Goal: Task Accomplishment & Management: Use online tool/utility

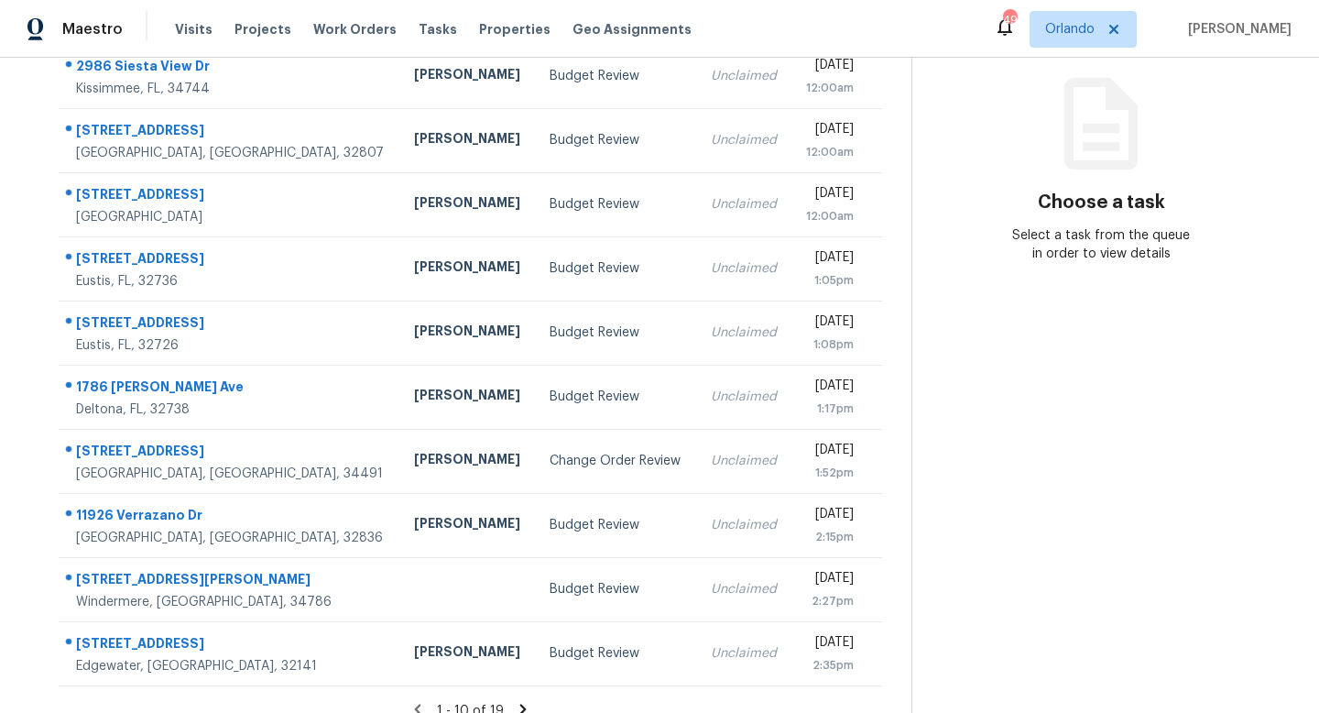
scroll to position [241, 0]
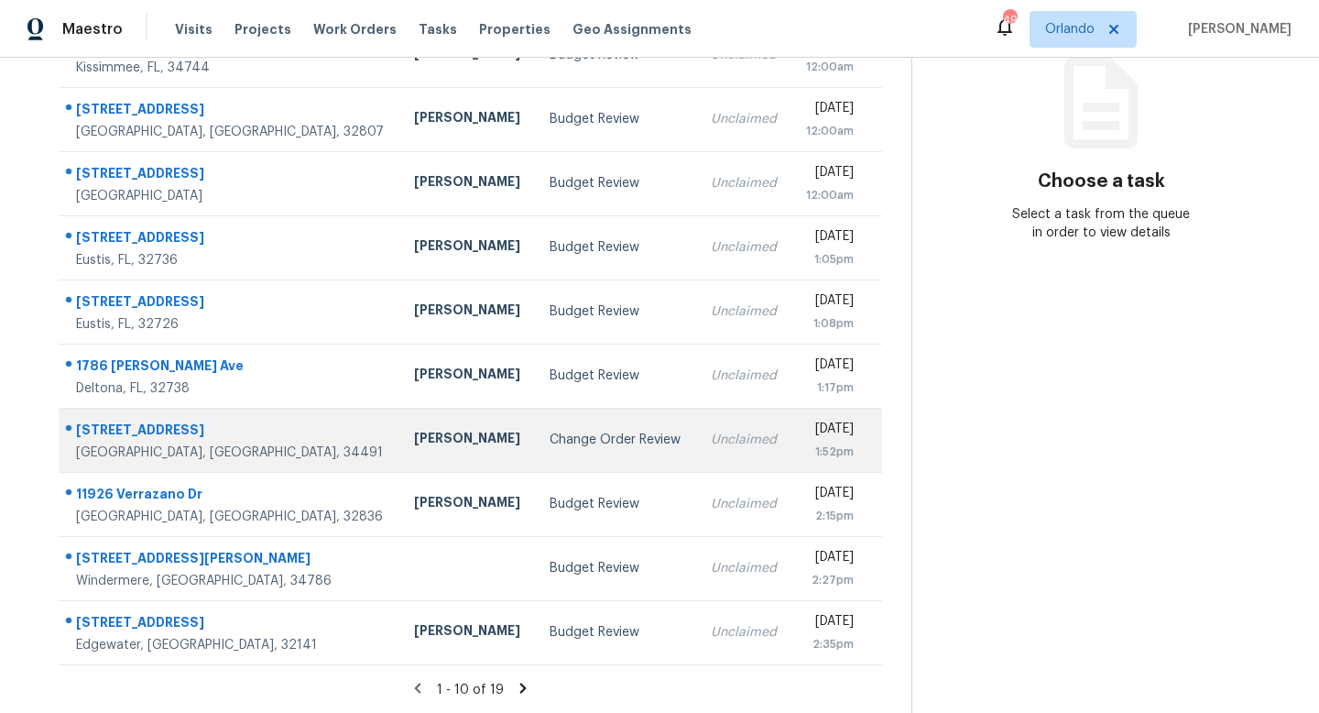
click at [550, 431] on div "Change Order Review" at bounding box center [615, 440] width 131 height 18
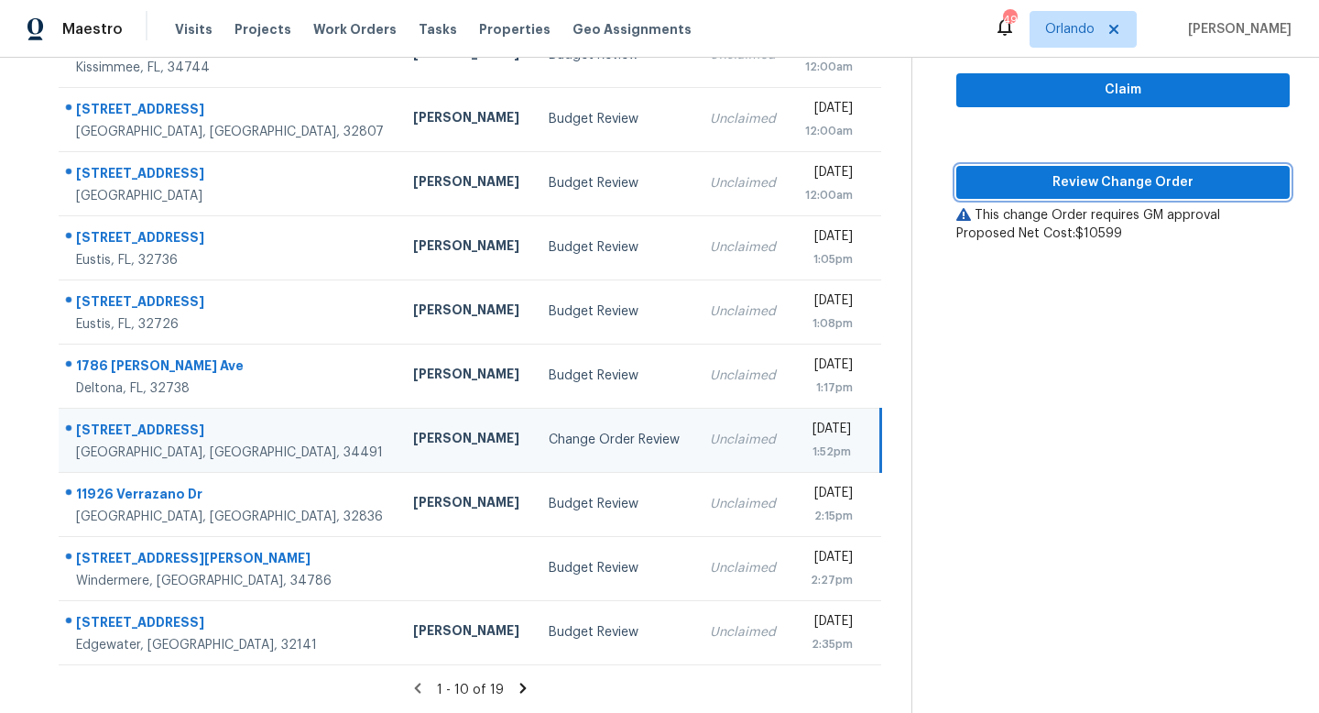
click at [1084, 189] on span "Review Change Order" at bounding box center [1123, 182] width 304 height 23
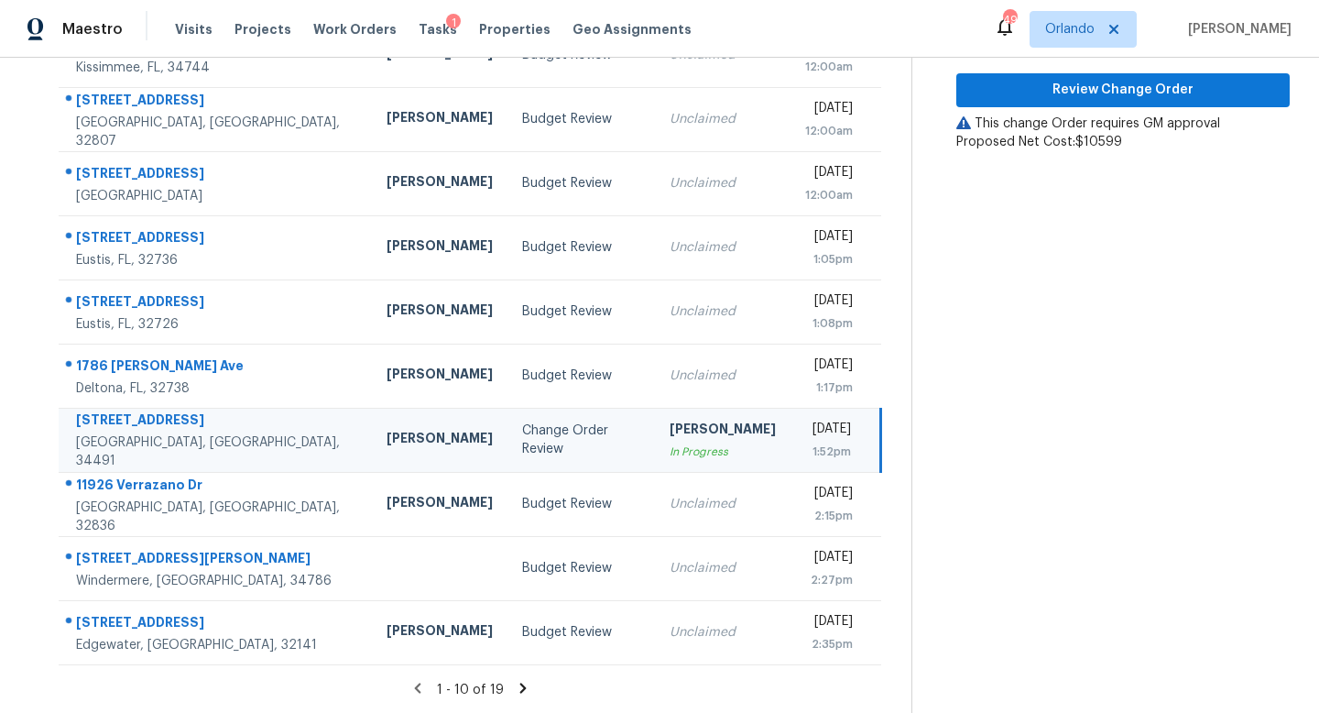
click at [524, 690] on icon at bounding box center [523, 688] width 16 height 16
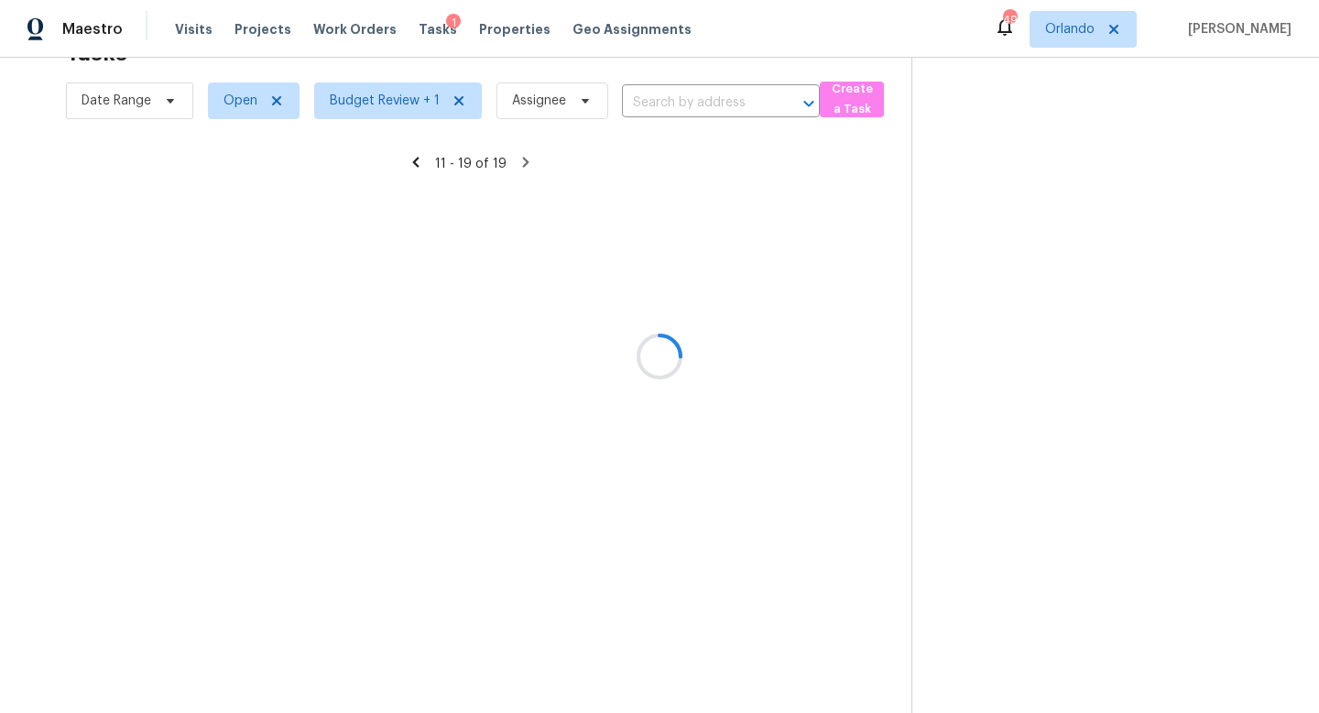
scroll to position [177, 0]
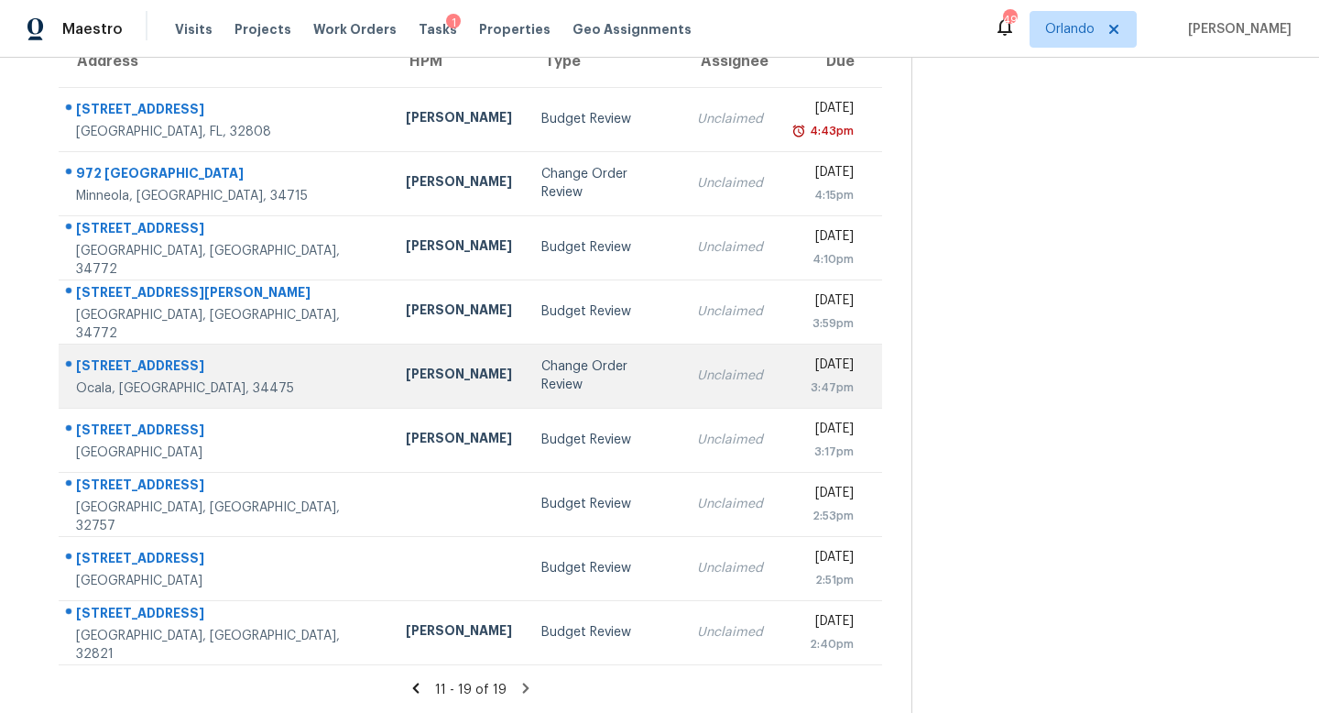
click at [569, 369] on div "Change Order Review" at bounding box center [604, 375] width 126 height 37
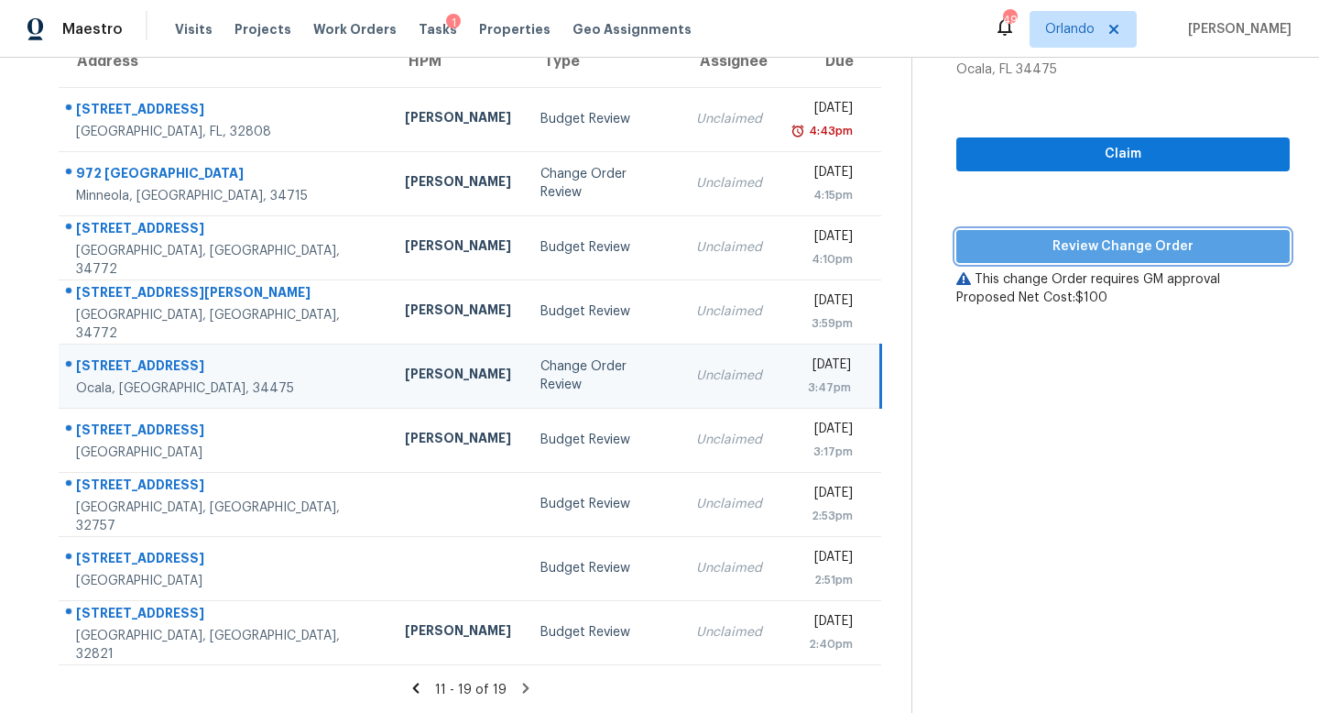
click at [1148, 244] on span "Review Change Order" at bounding box center [1123, 246] width 304 height 23
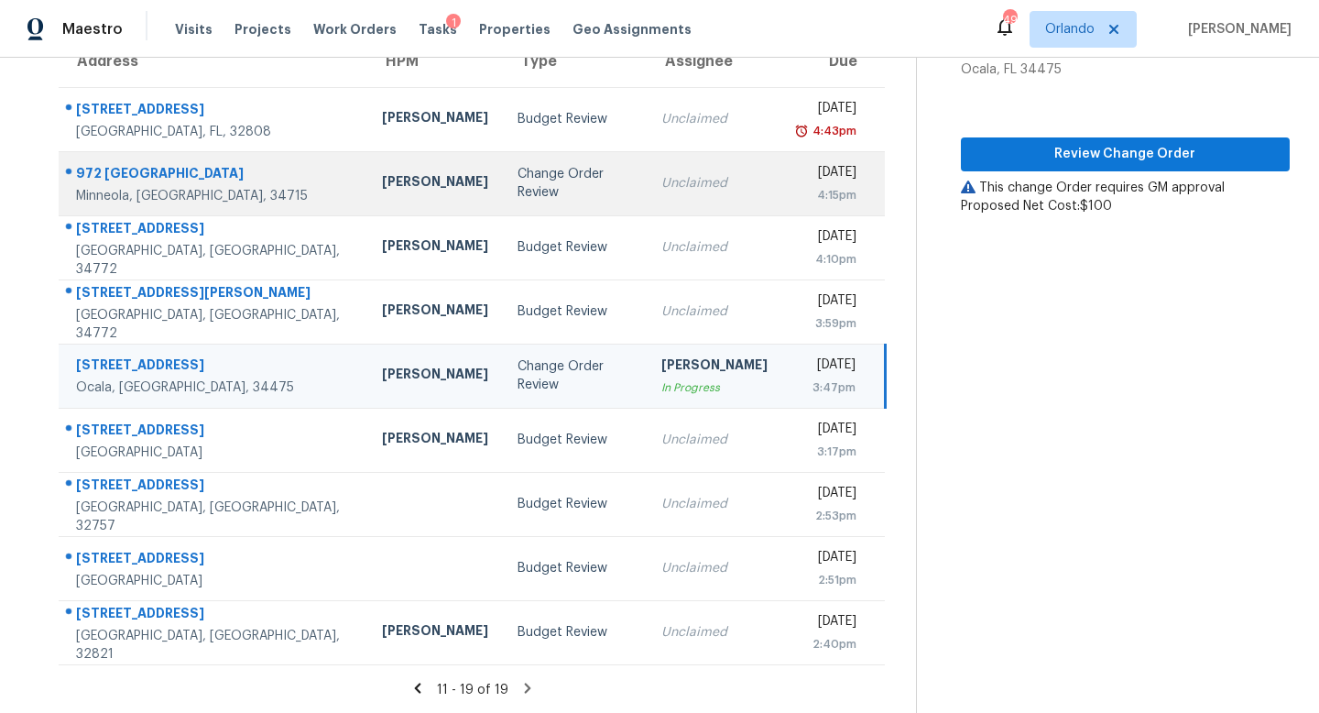
click at [575, 171] on td "Change Order Review" at bounding box center [575, 183] width 144 height 64
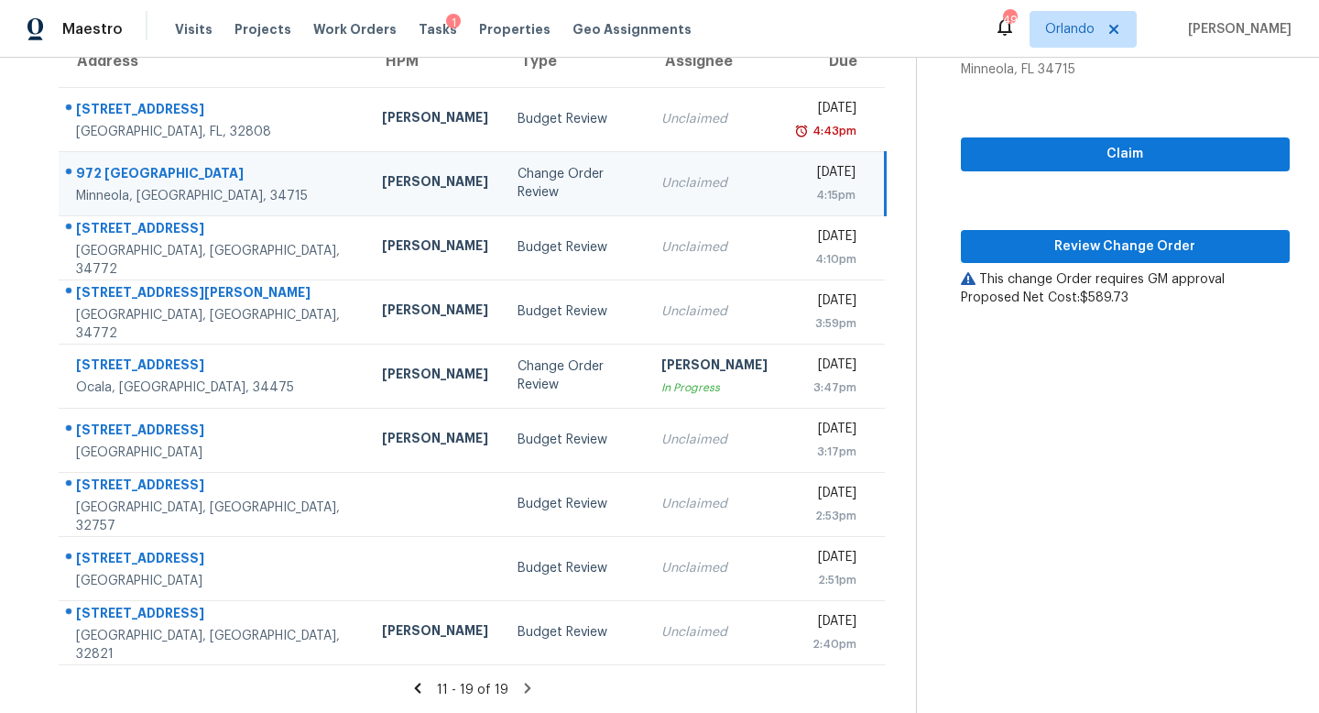
click at [704, 188] on td "Unclaimed" at bounding box center [715, 183] width 136 height 64
click at [1158, 238] on span "Review Change Order" at bounding box center [1126, 246] width 300 height 23
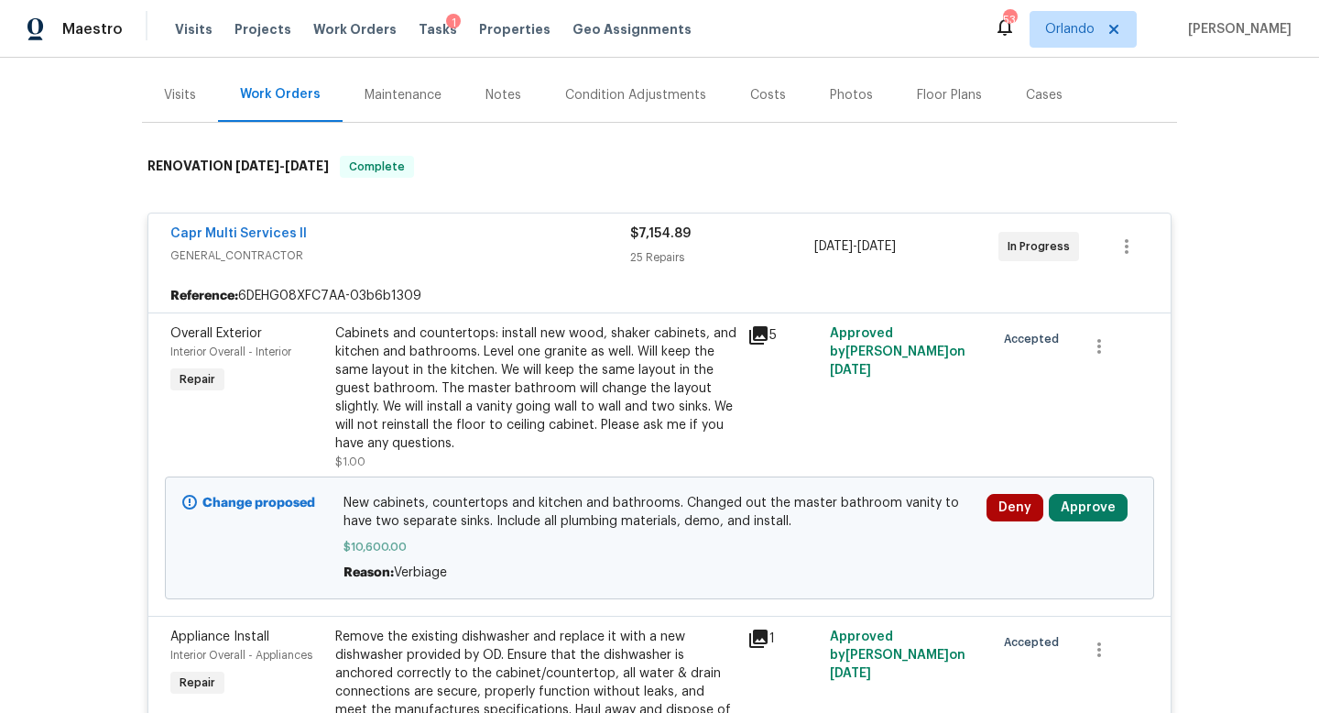
scroll to position [267, 0]
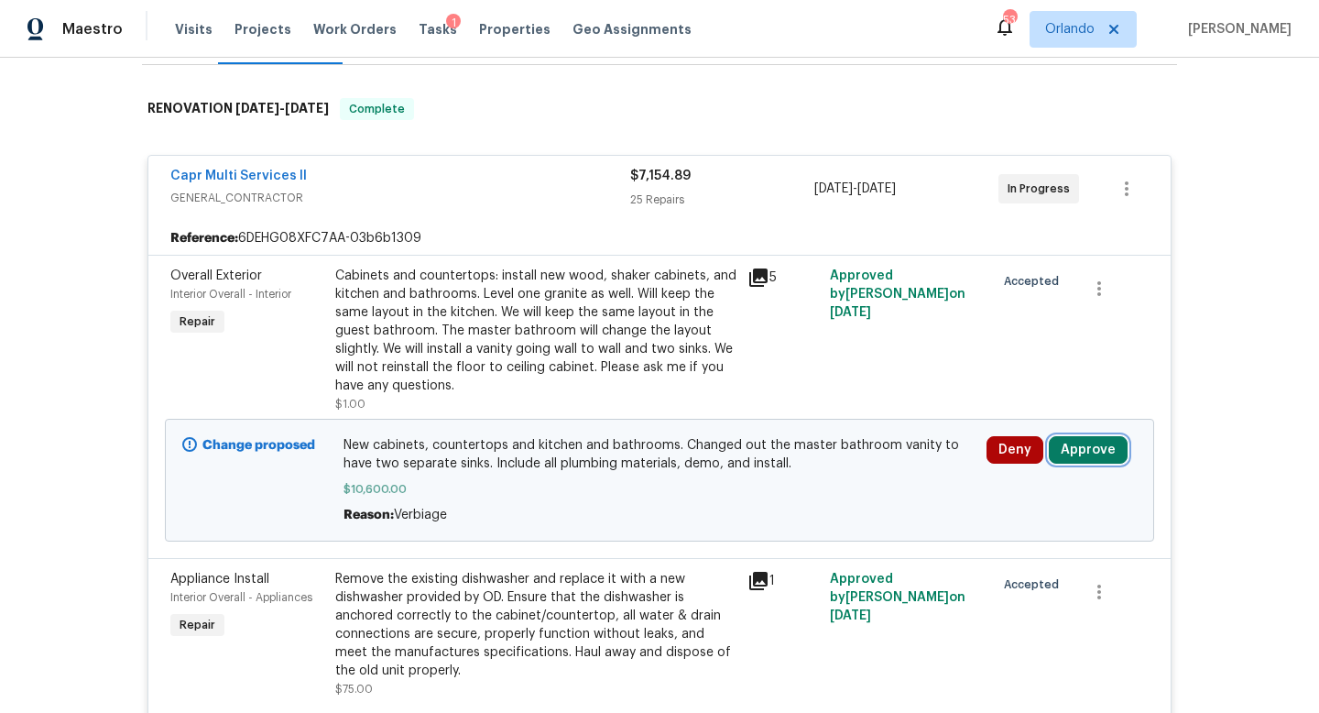
click at [1081, 453] on button "Approve" at bounding box center [1088, 449] width 79 height 27
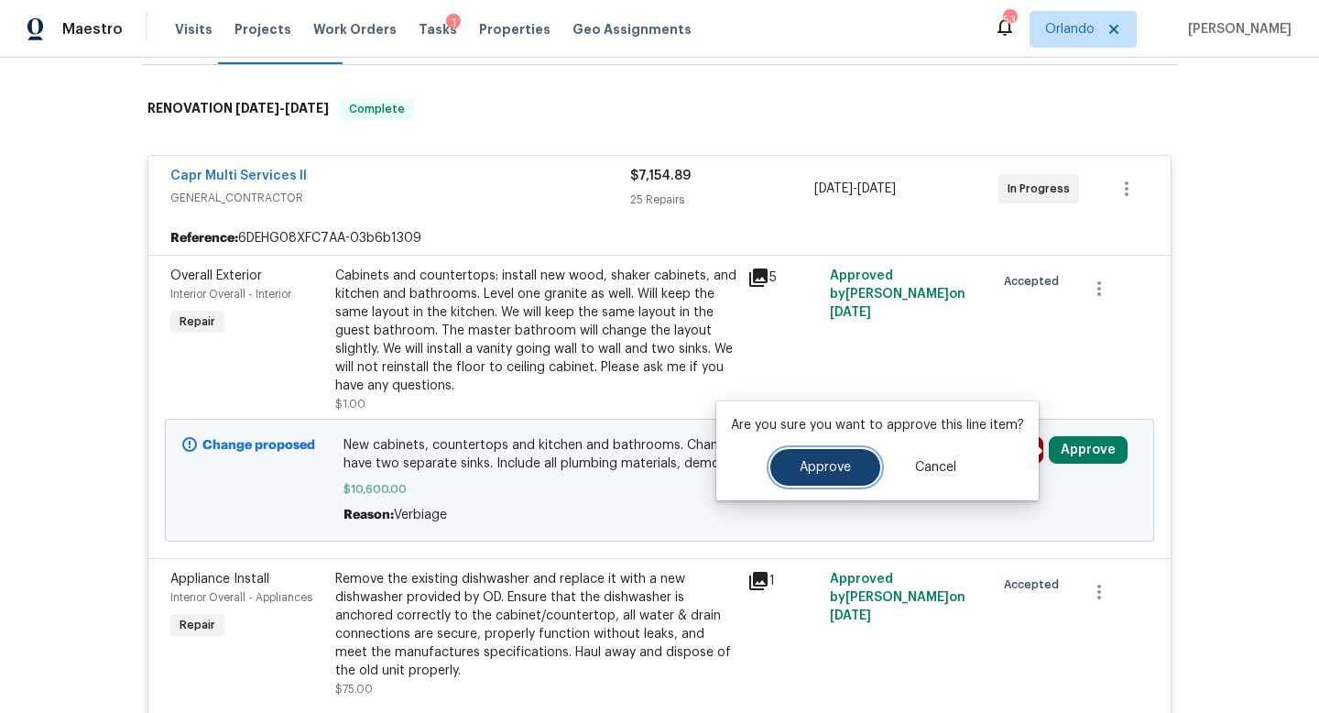
click at [815, 477] on button "Approve" at bounding box center [825, 467] width 110 height 37
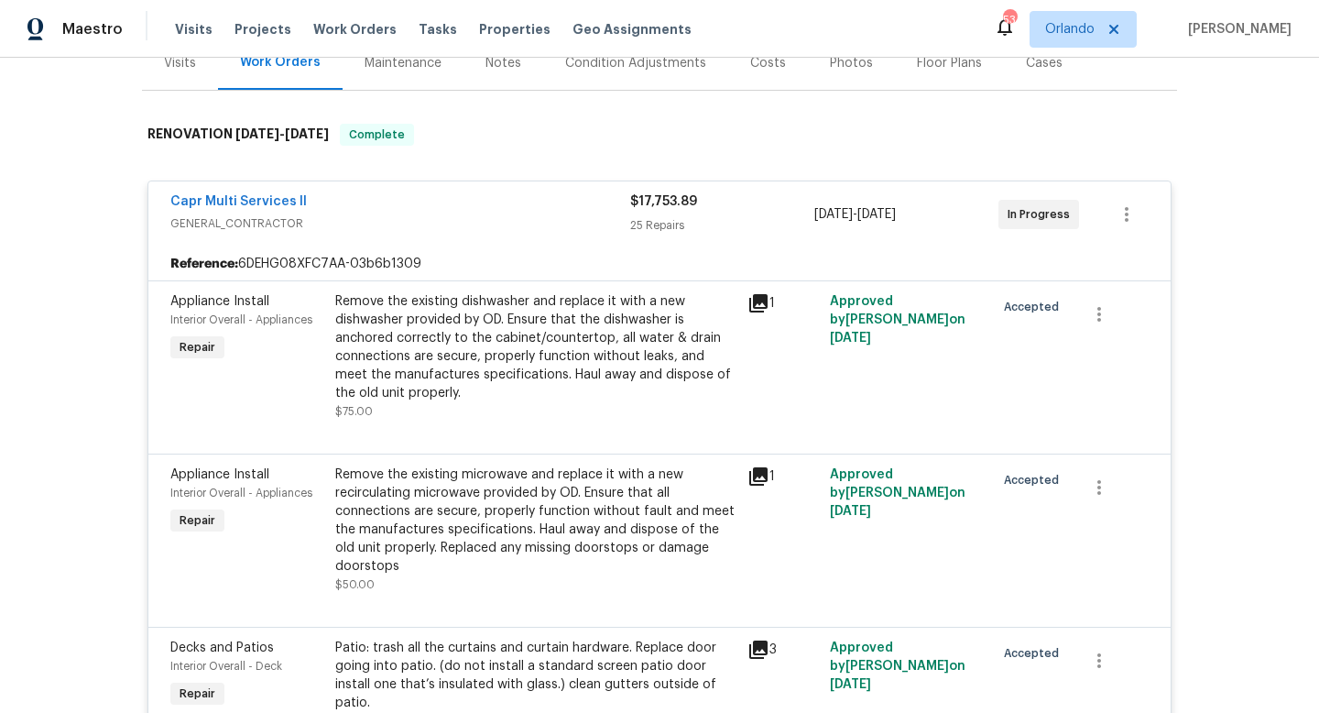
scroll to position [340, 0]
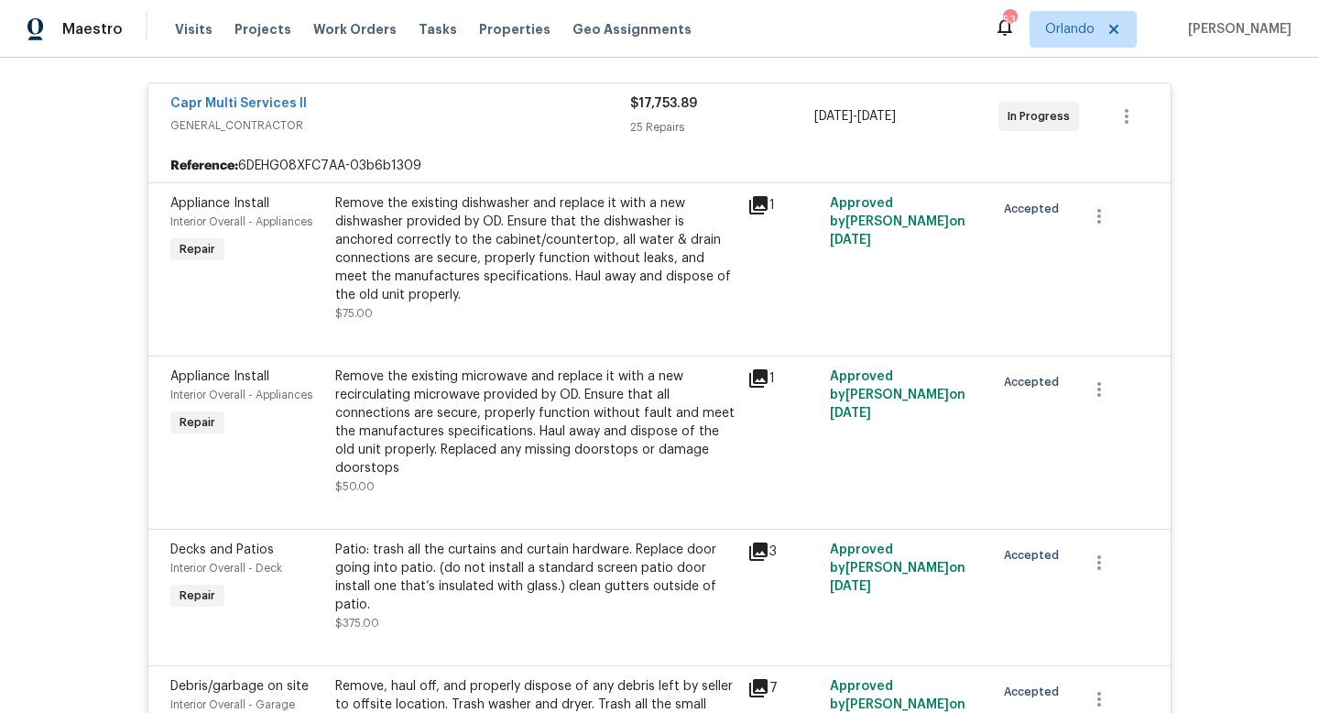
click at [548, 115] on div "Capr Multi Services ll" at bounding box center [400, 105] width 460 height 22
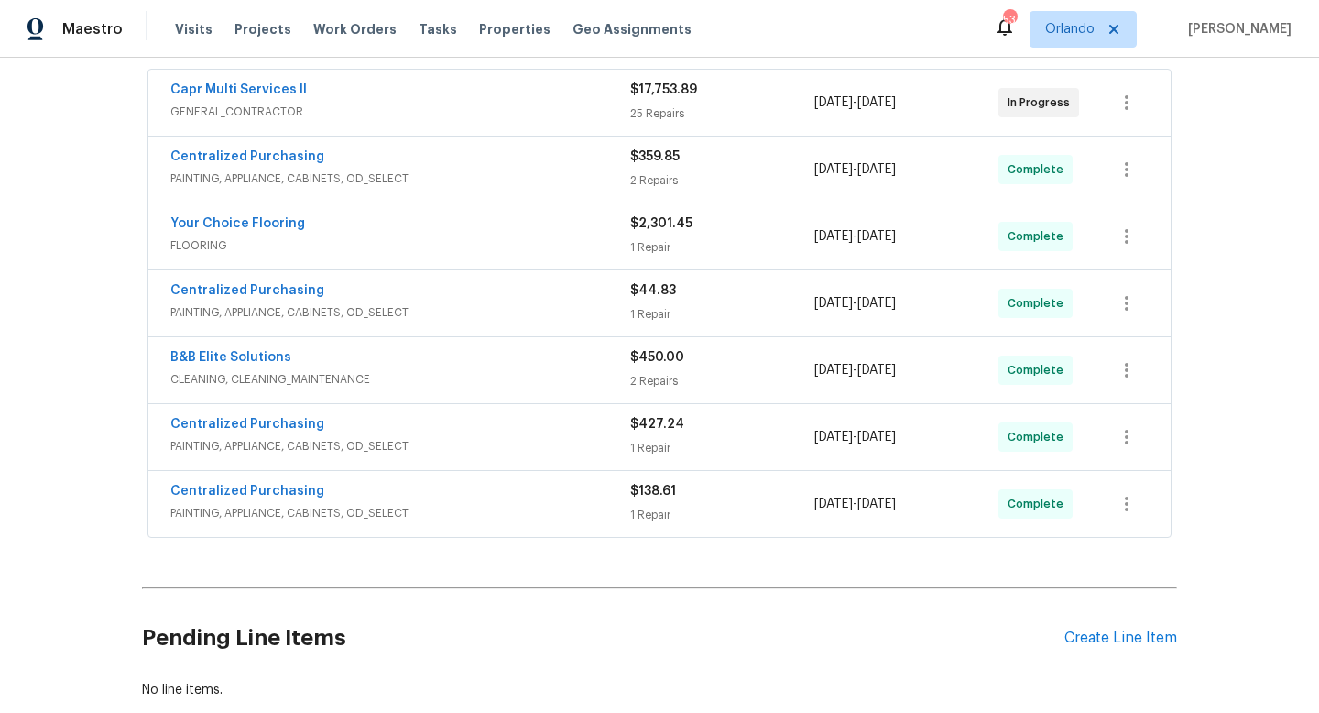
click at [517, 105] on span "GENERAL_CONTRACTOR" at bounding box center [400, 112] width 460 height 18
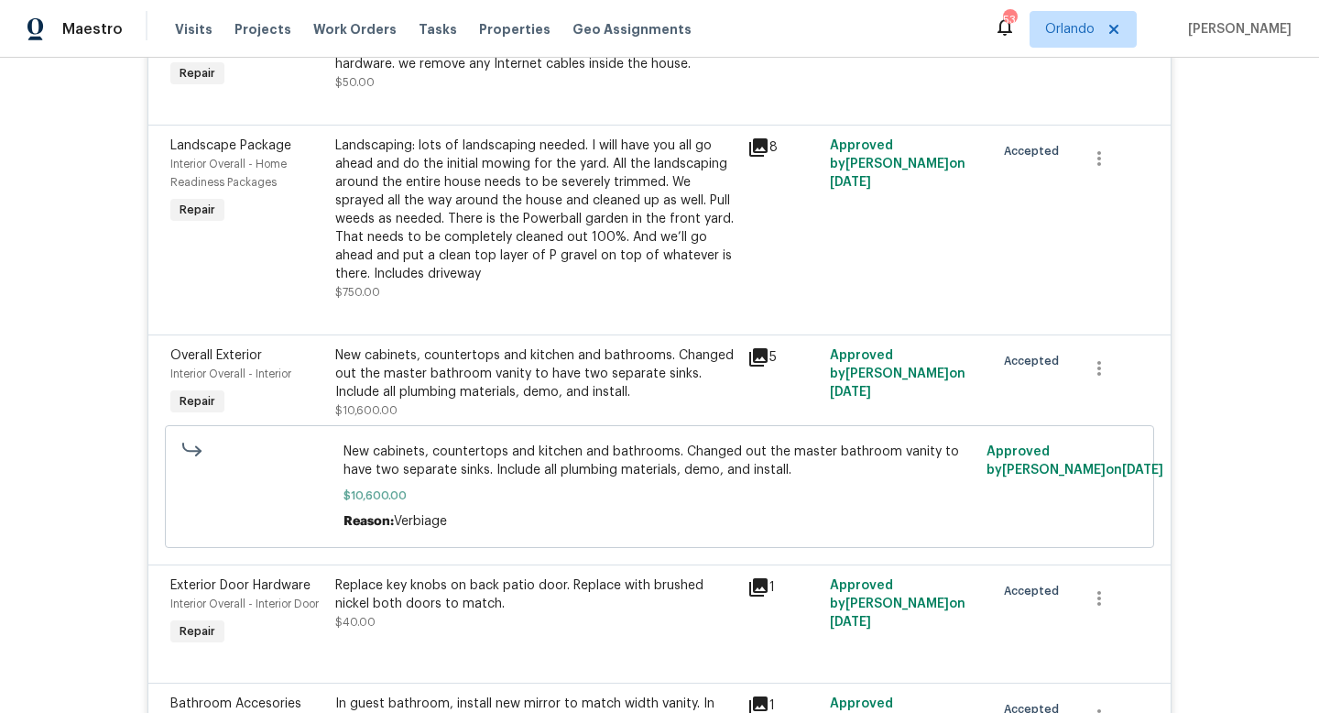
scroll to position [1311, 0]
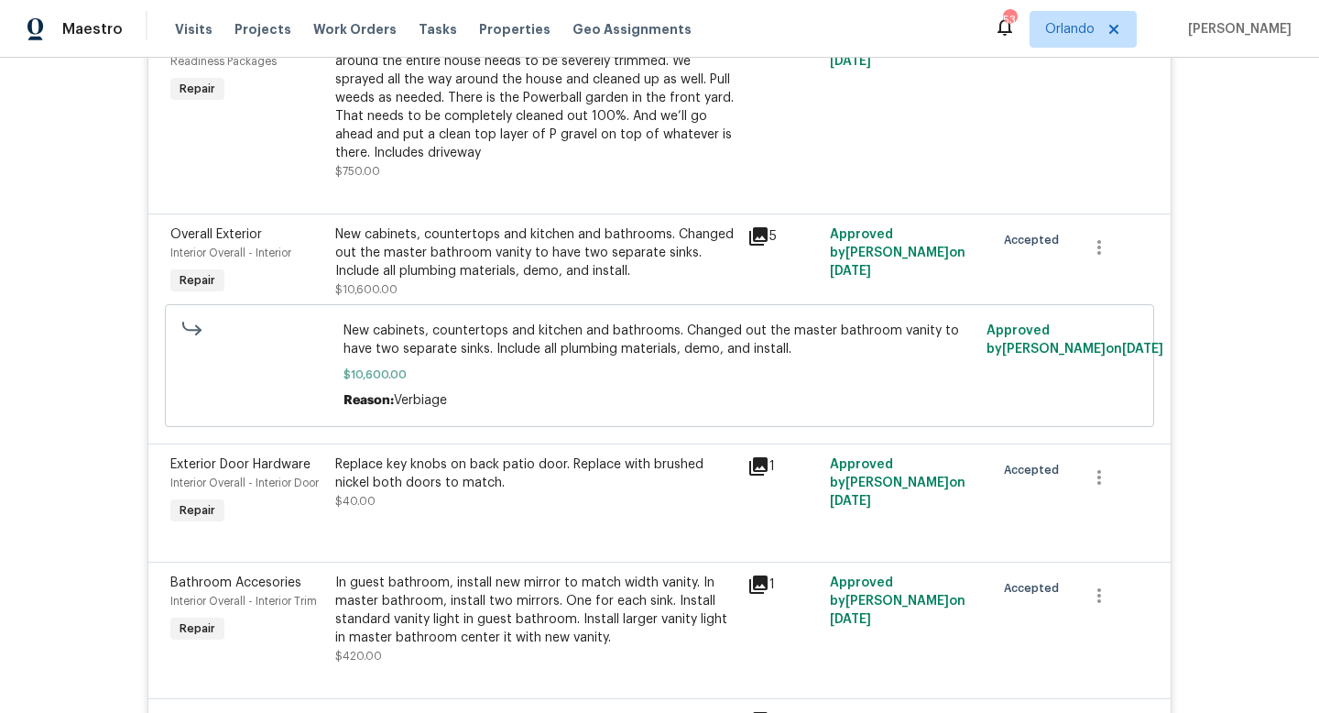
click at [756, 227] on icon at bounding box center [758, 236] width 18 height 18
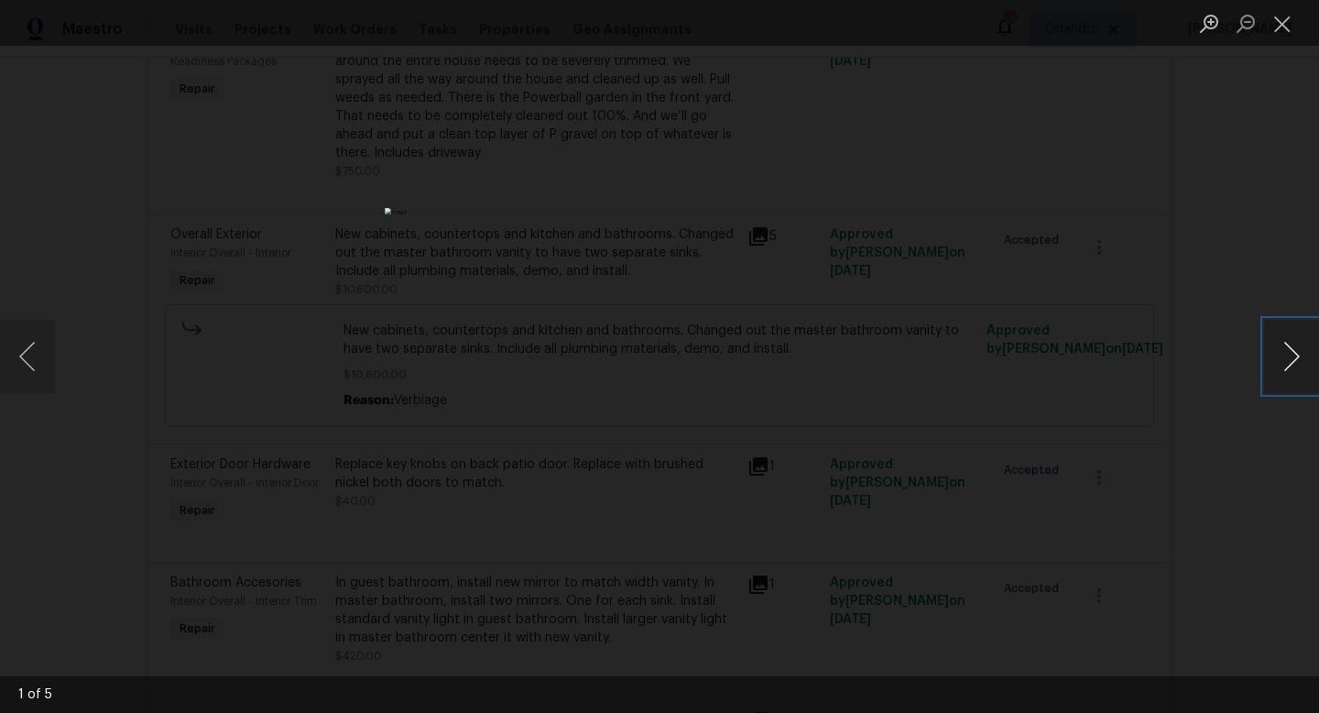
click at [1290, 347] on button "Next image" at bounding box center [1291, 356] width 55 height 73
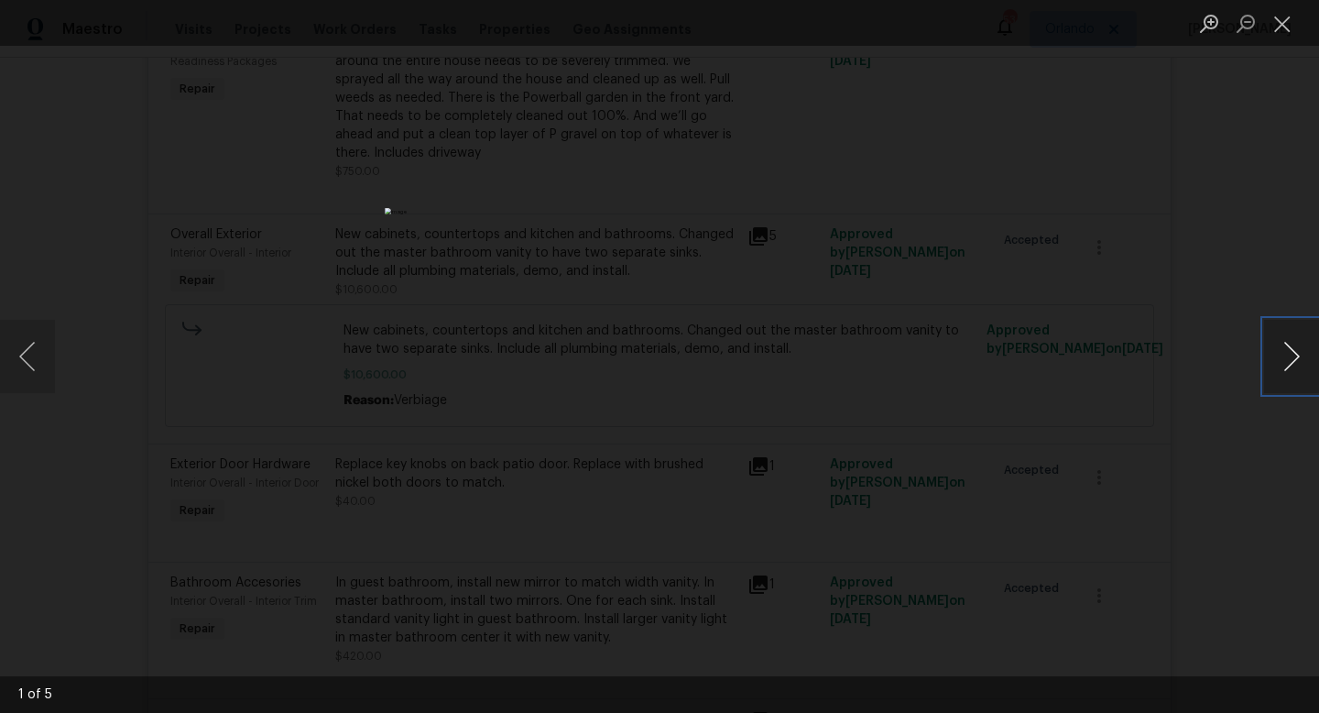
click at [1290, 347] on button "Next image" at bounding box center [1291, 356] width 55 height 73
click at [1123, 285] on div "Lightbox" at bounding box center [659, 356] width 1319 height 713
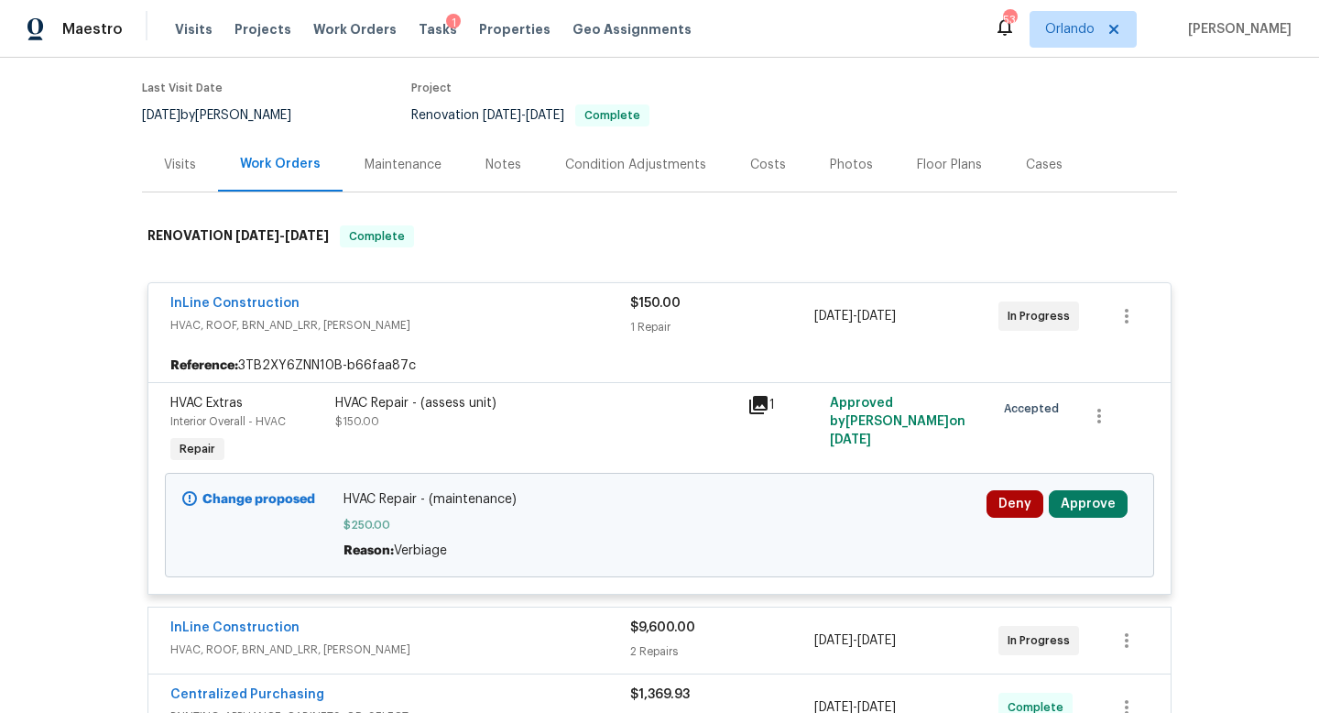
scroll to position [196, 0]
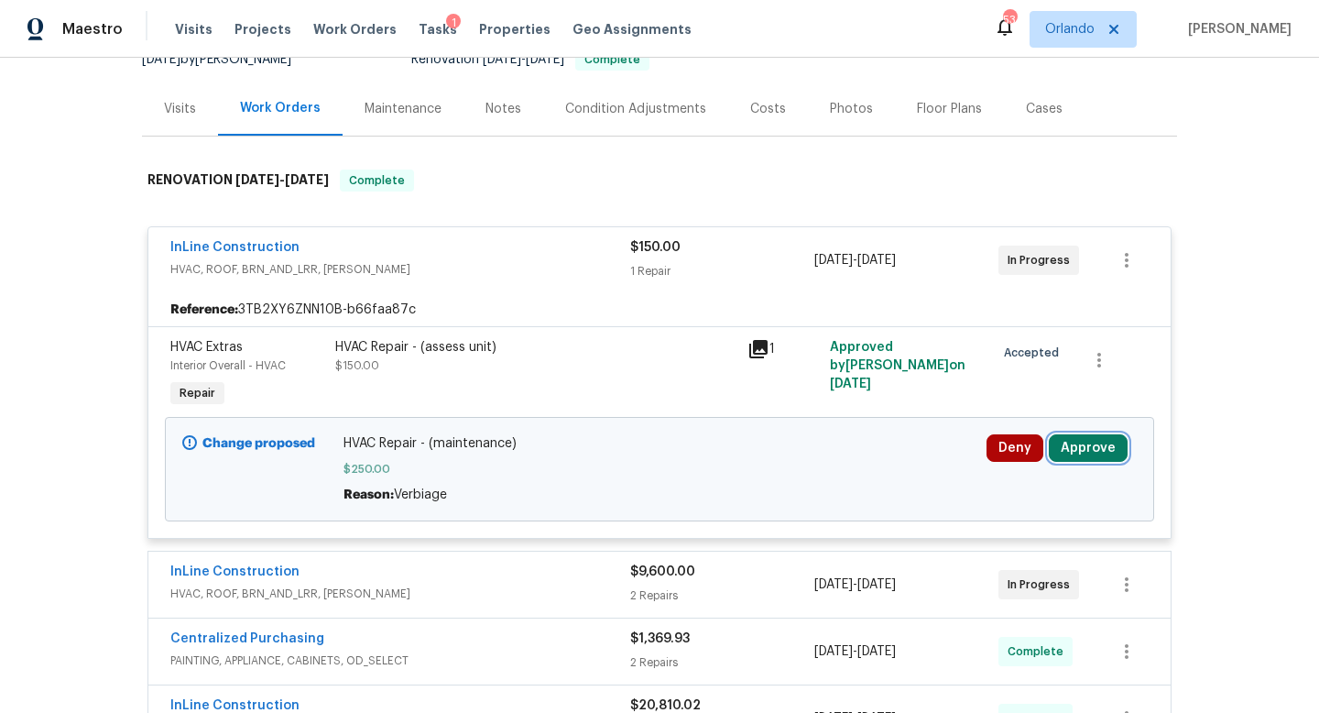
click at [1094, 440] on button "Approve" at bounding box center [1088, 447] width 79 height 27
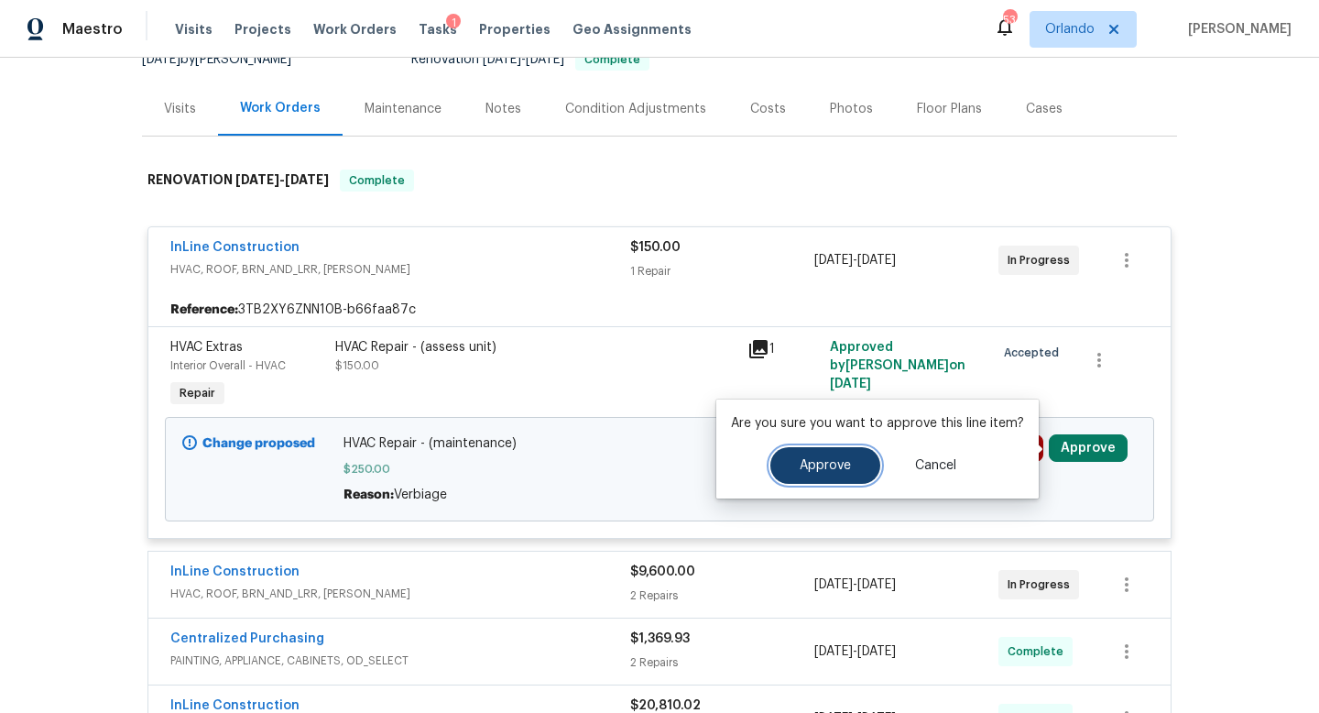
click at [820, 461] on span "Approve" at bounding box center [825, 466] width 51 height 14
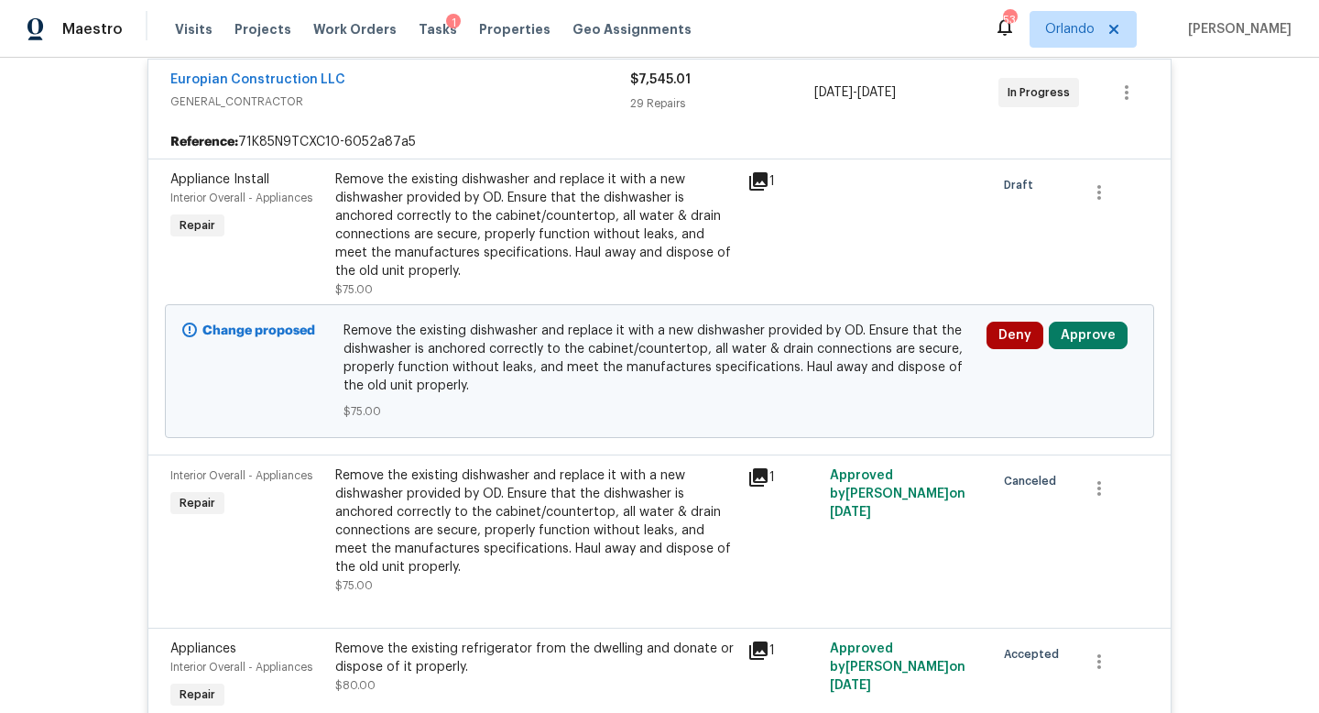
scroll to position [537, 0]
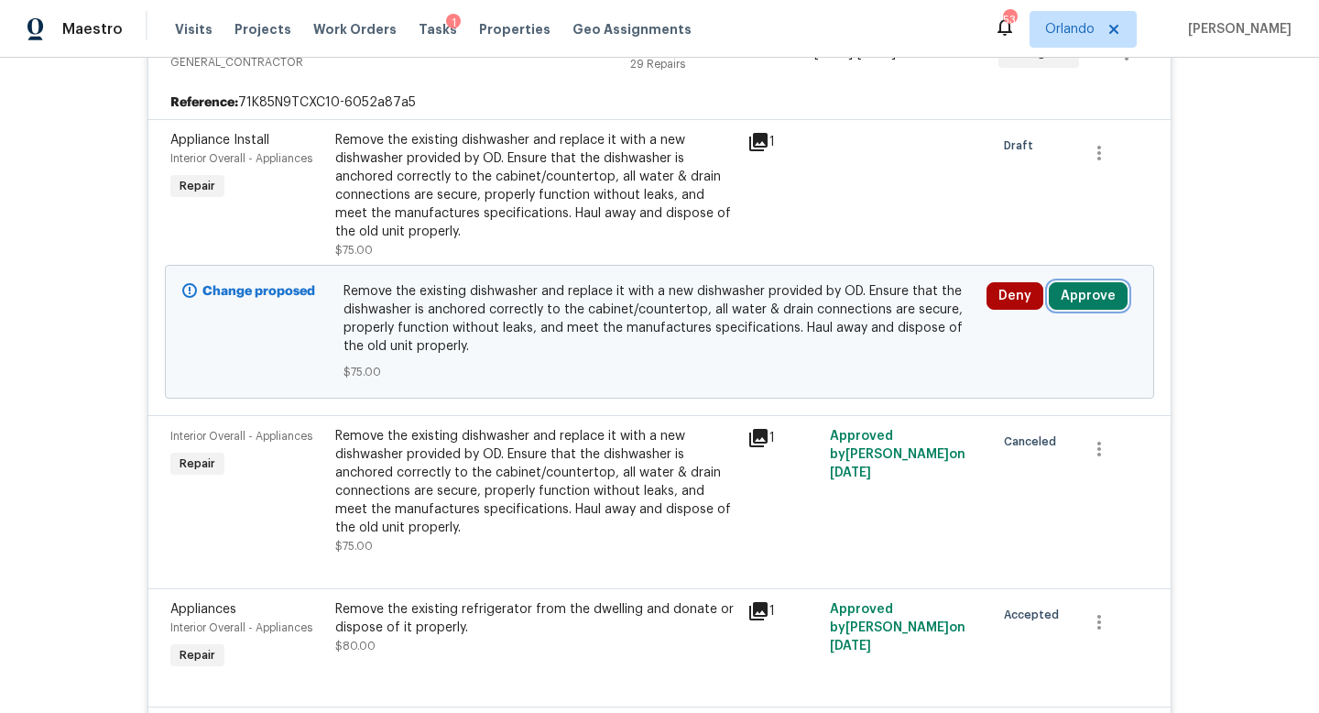
click at [1098, 295] on button "Approve" at bounding box center [1088, 295] width 79 height 27
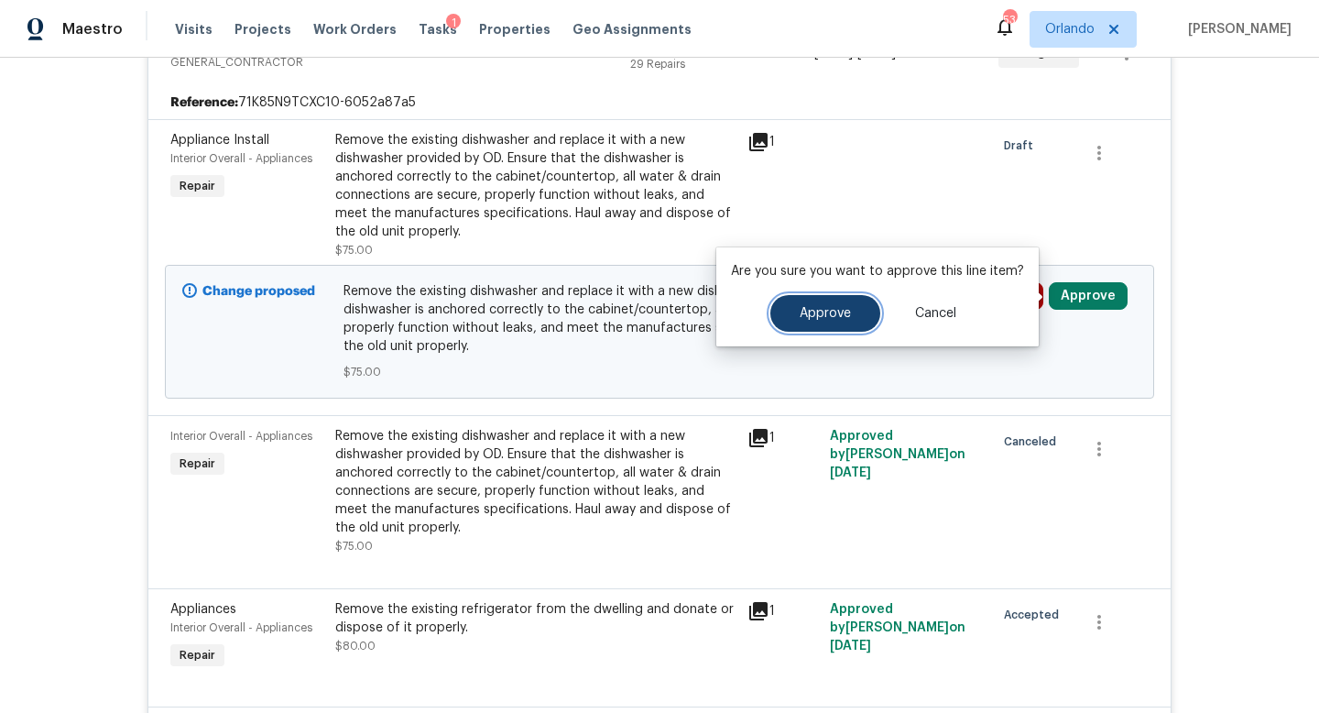
click at [846, 318] on span "Approve" at bounding box center [825, 314] width 51 height 14
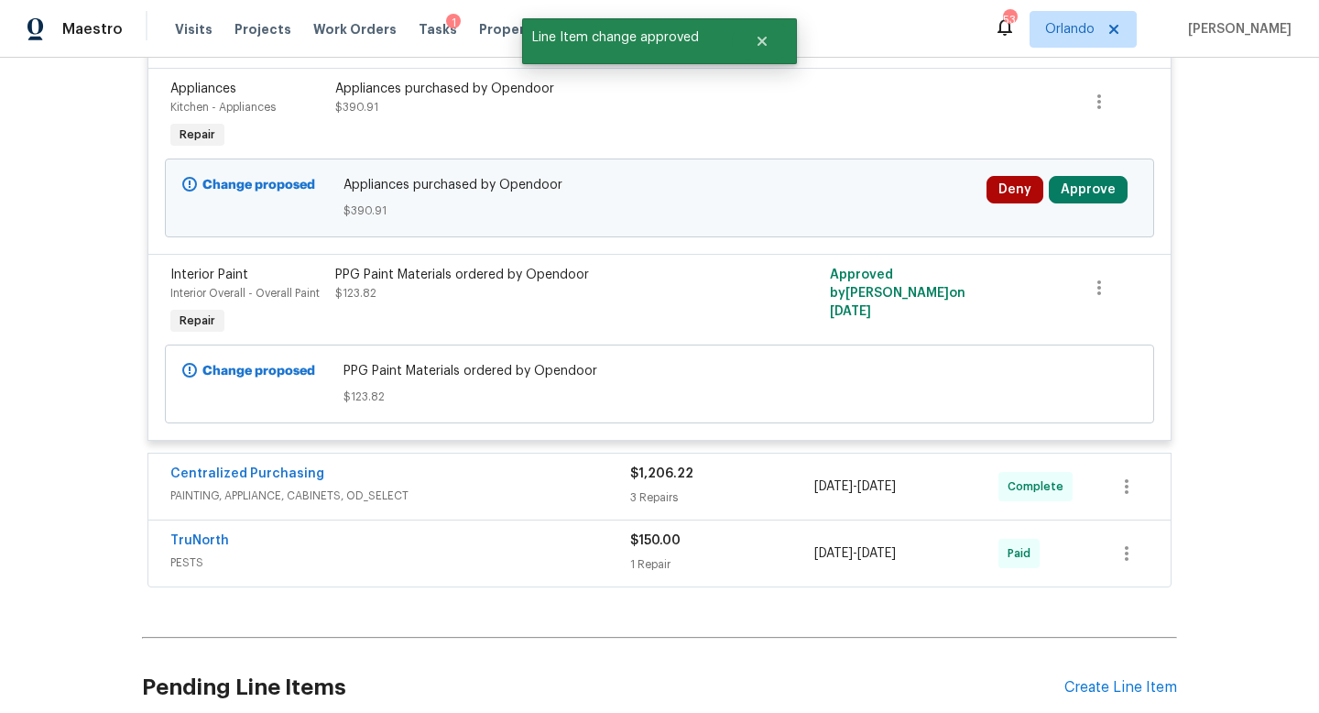
scroll to position [4892, 0]
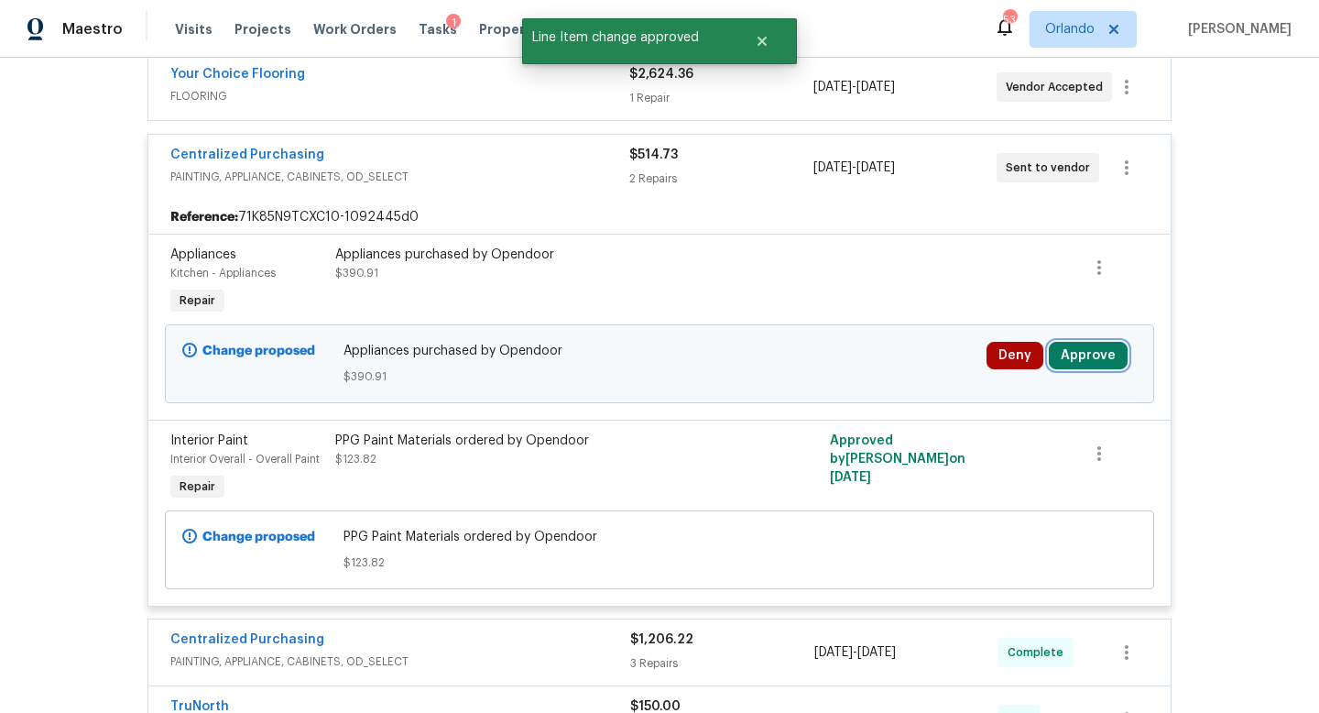
click at [1074, 342] on button "Approve" at bounding box center [1088, 355] width 79 height 27
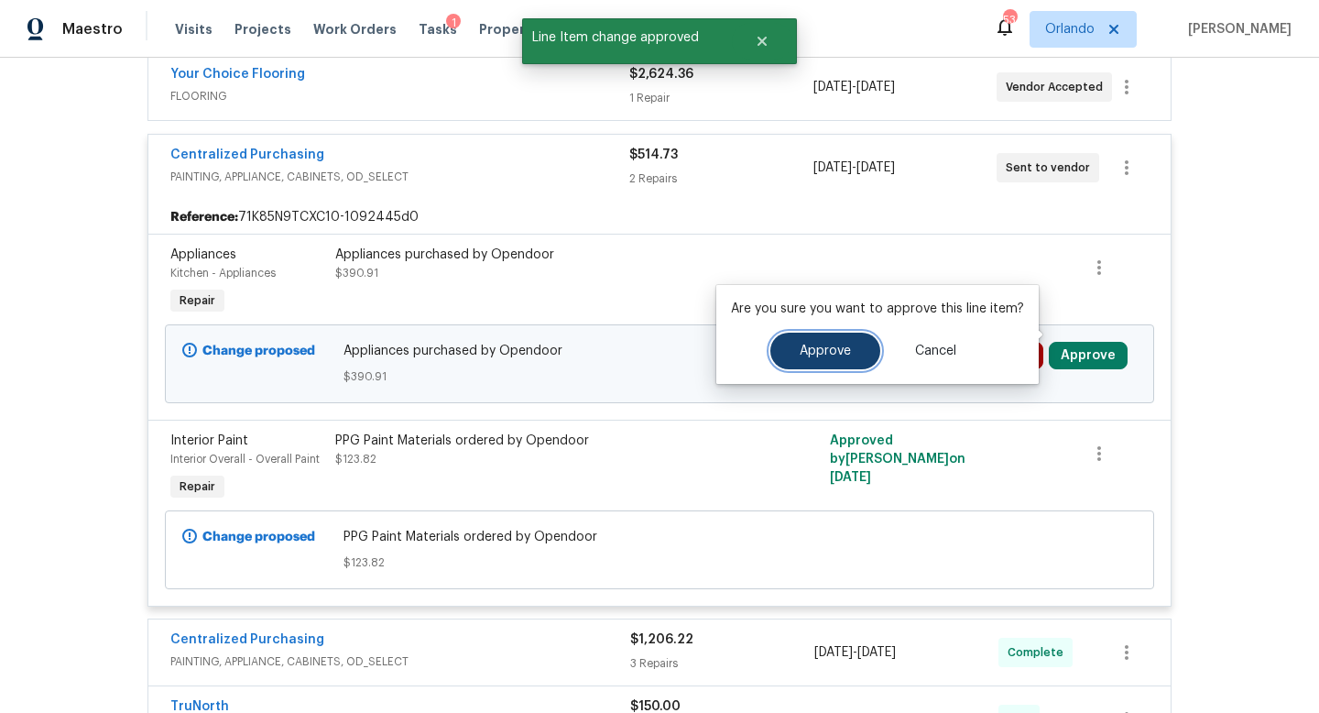
click at [816, 344] on span "Approve" at bounding box center [825, 351] width 51 height 14
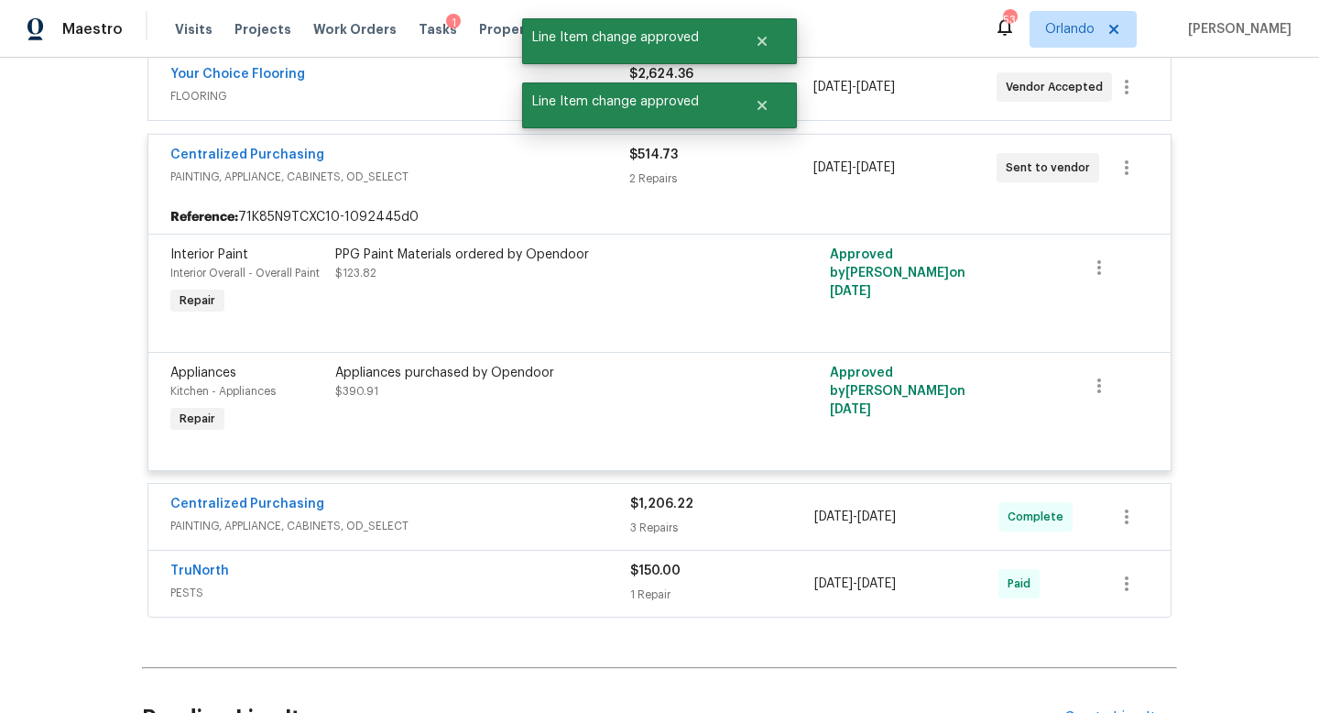
scroll to position [4939, 0]
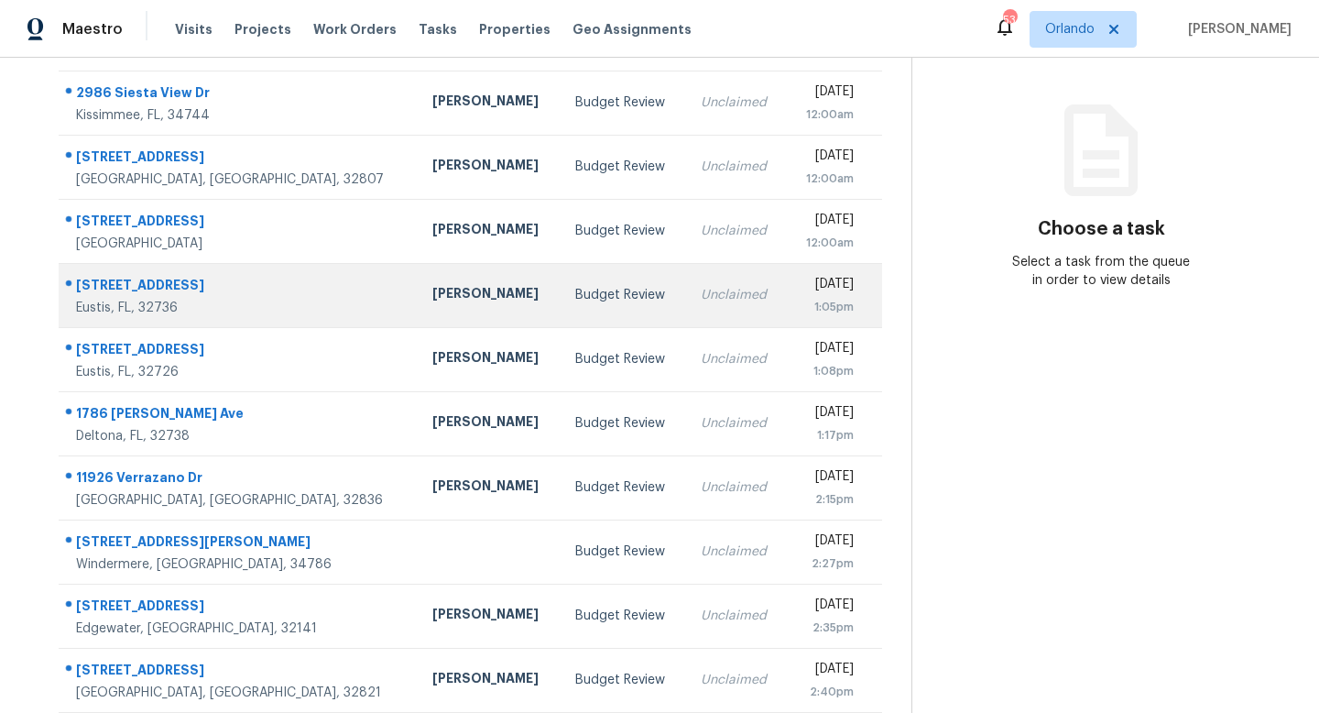
scroll to position [241, 0]
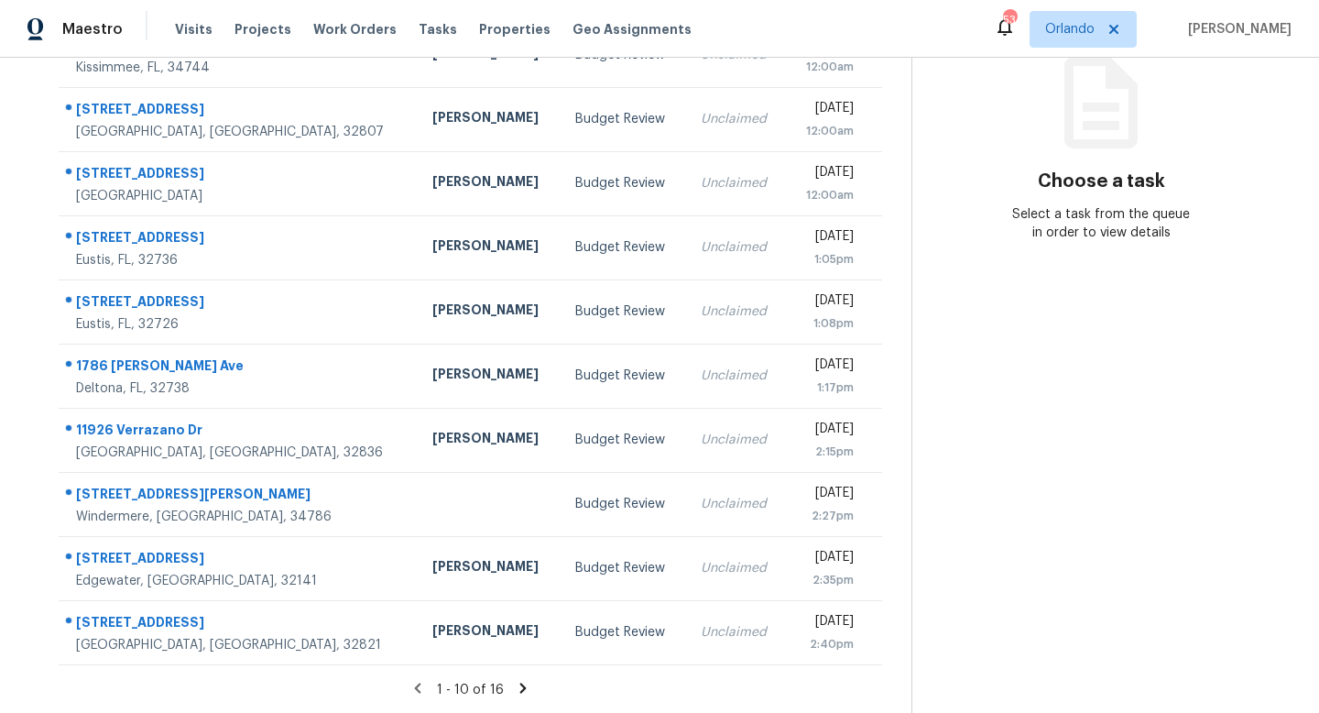
click at [520, 682] on icon at bounding box center [523, 688] width 16 height 16
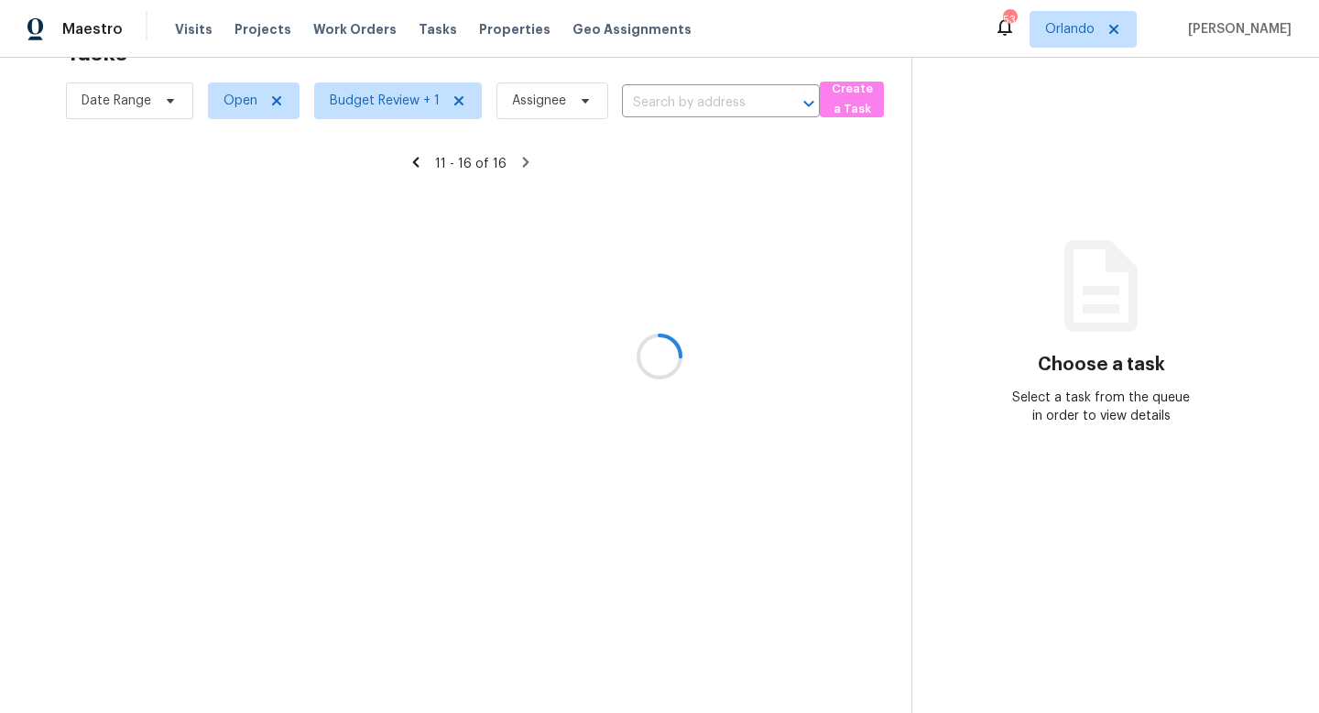
scroll to position [58, 0]
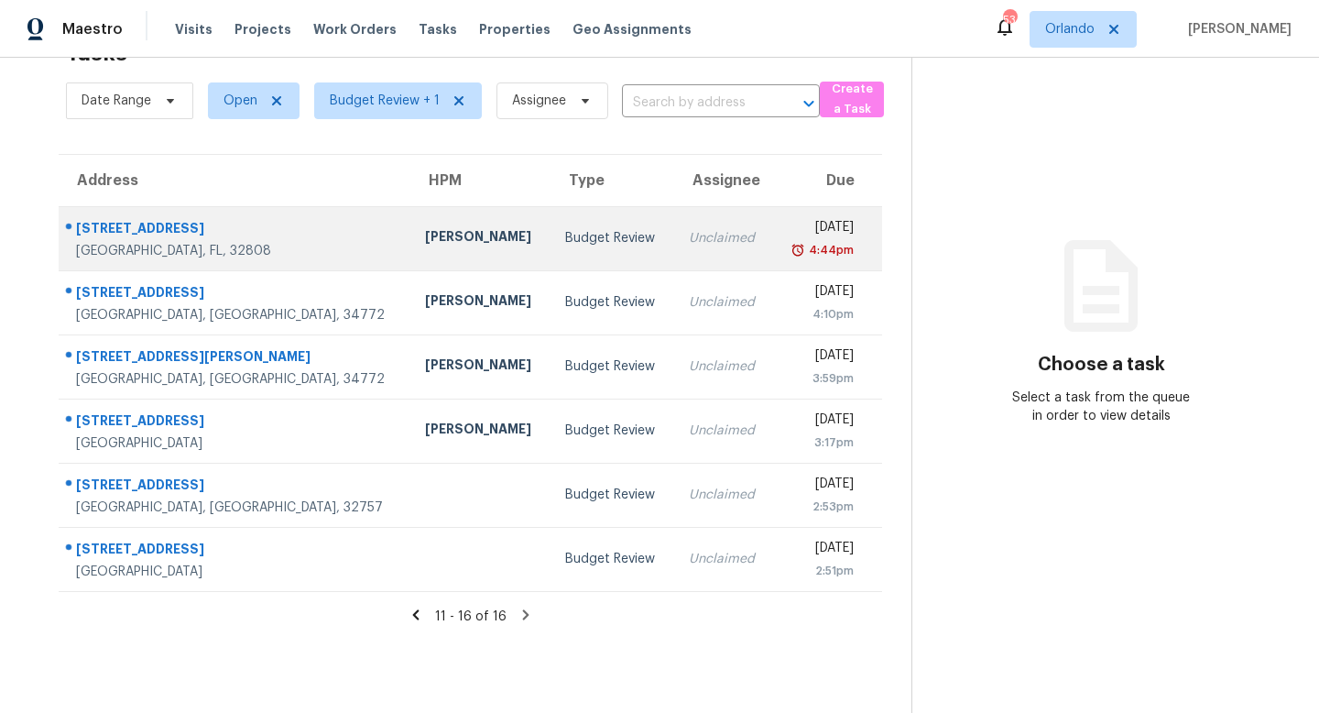
click at [674, 244] on td "Unclaimed" at bounding box center [723, 238] width 98 height 64
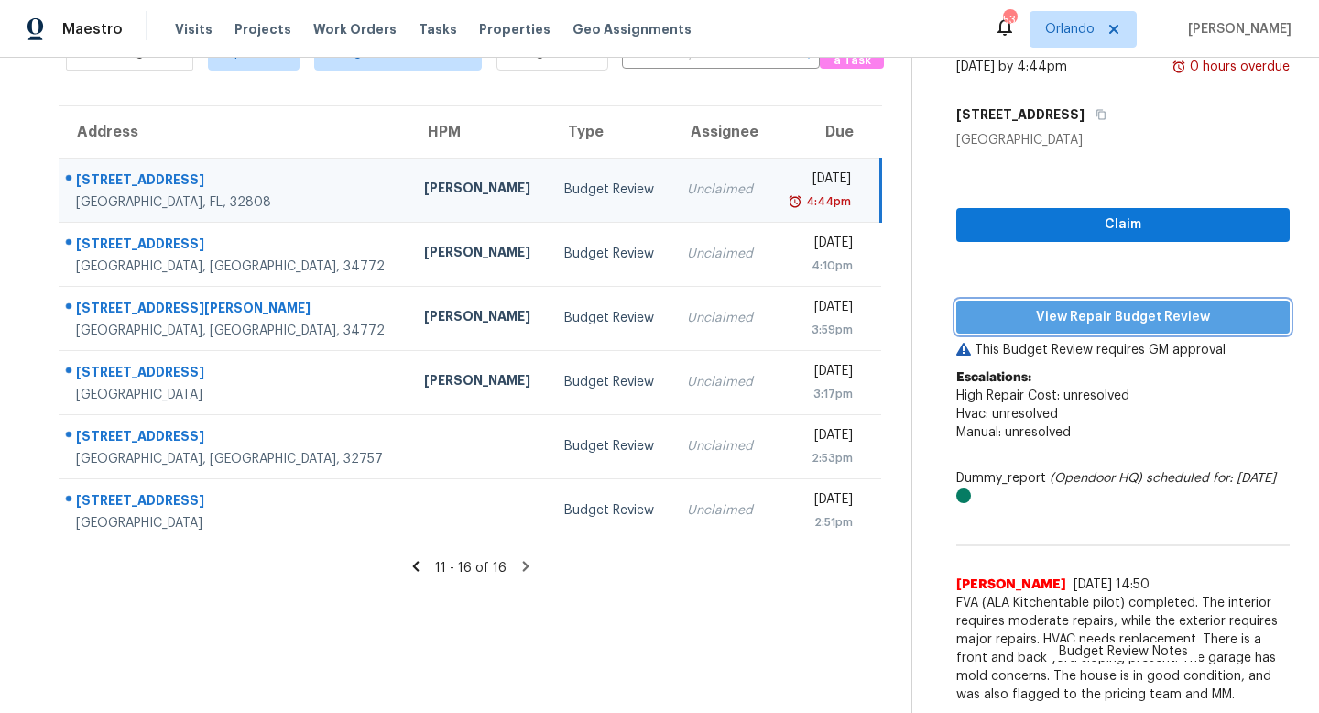
click at [1114, 319] on span "View Repair Budget Review" at bounding box center [1123, 317] width 304 height 23
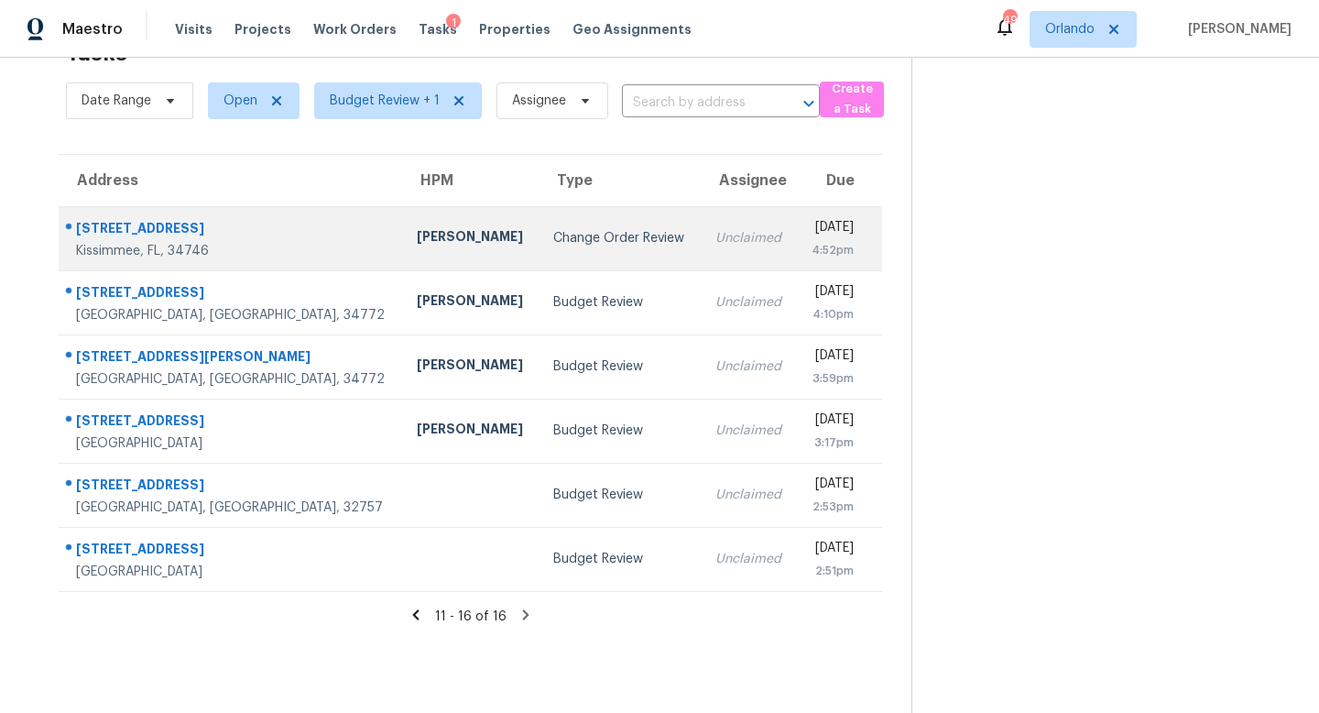
click at [553, 230] on div "Change Order Review" at bounding box center [619, 238] width 132 height 18
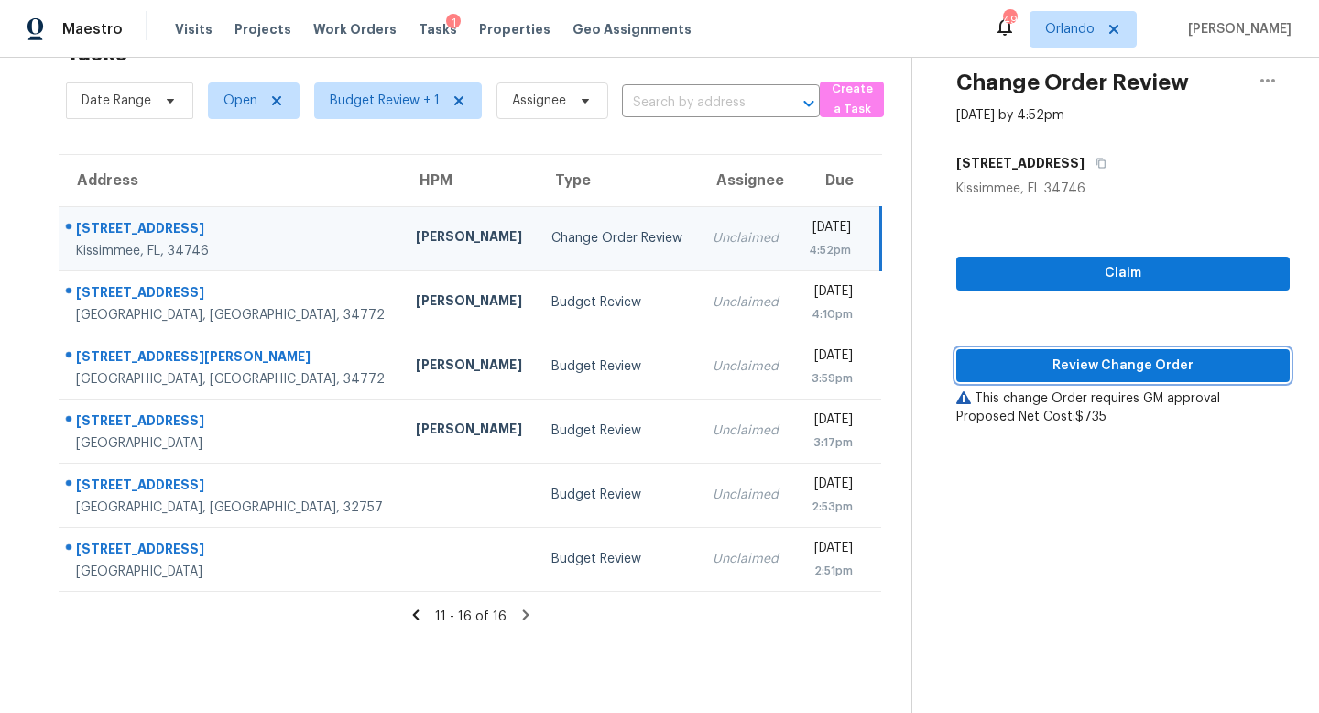
click at [1108, 365] on span "Review Change Order" at bounding box center [1123, 366] width 304 height 23
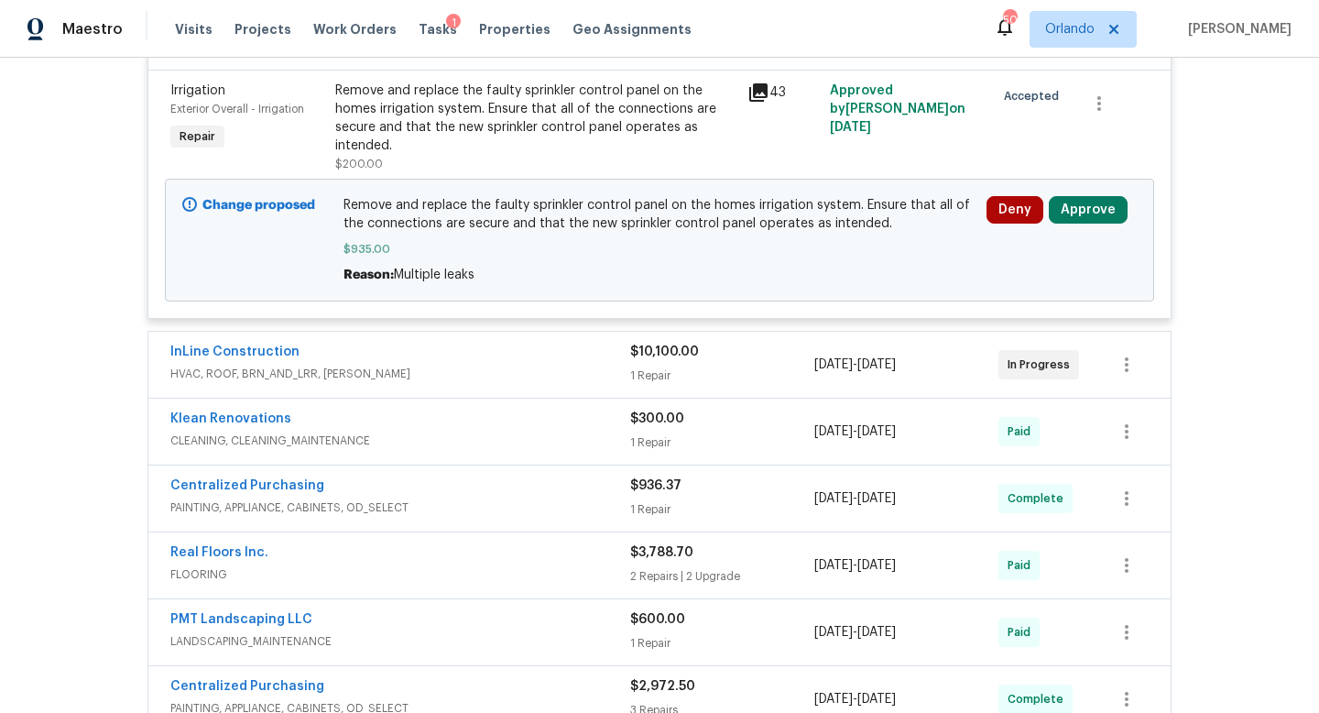
scroll to position [280, 0]
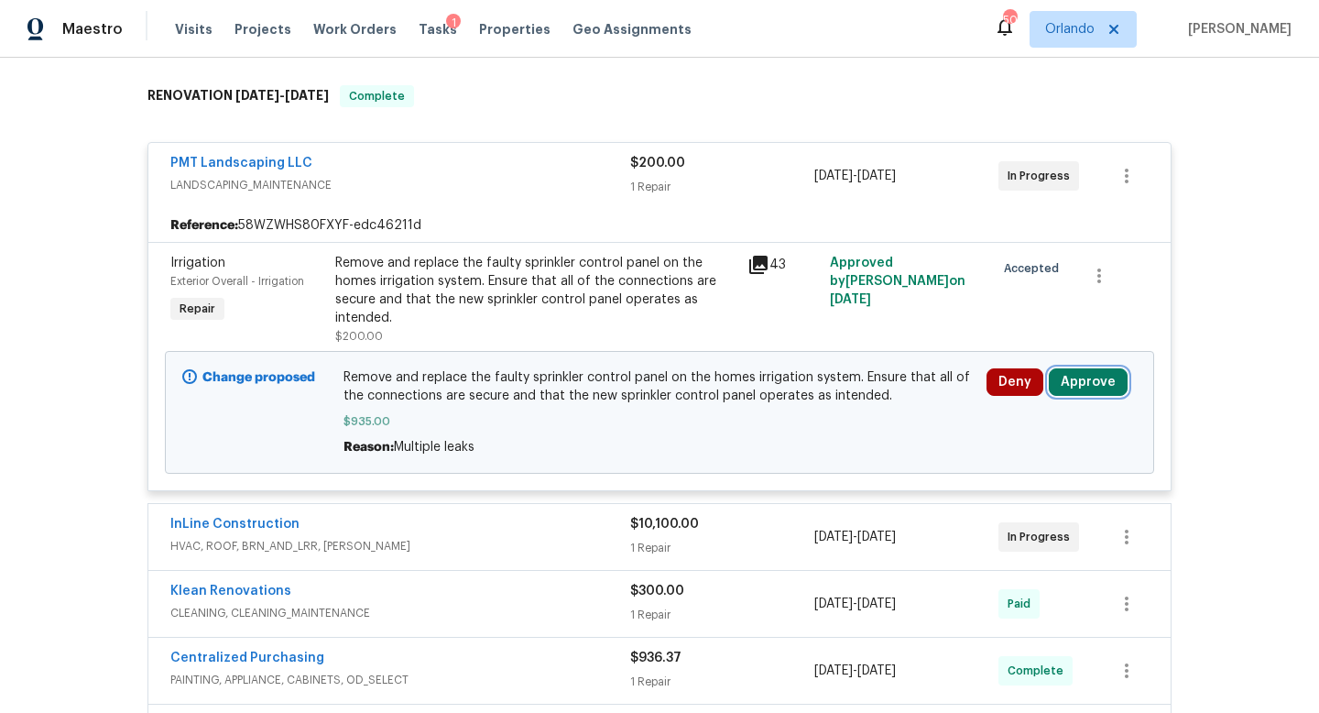
click at [1093, 380] on button "Approve" at bounding box center [1088, 381] width 79 height 27
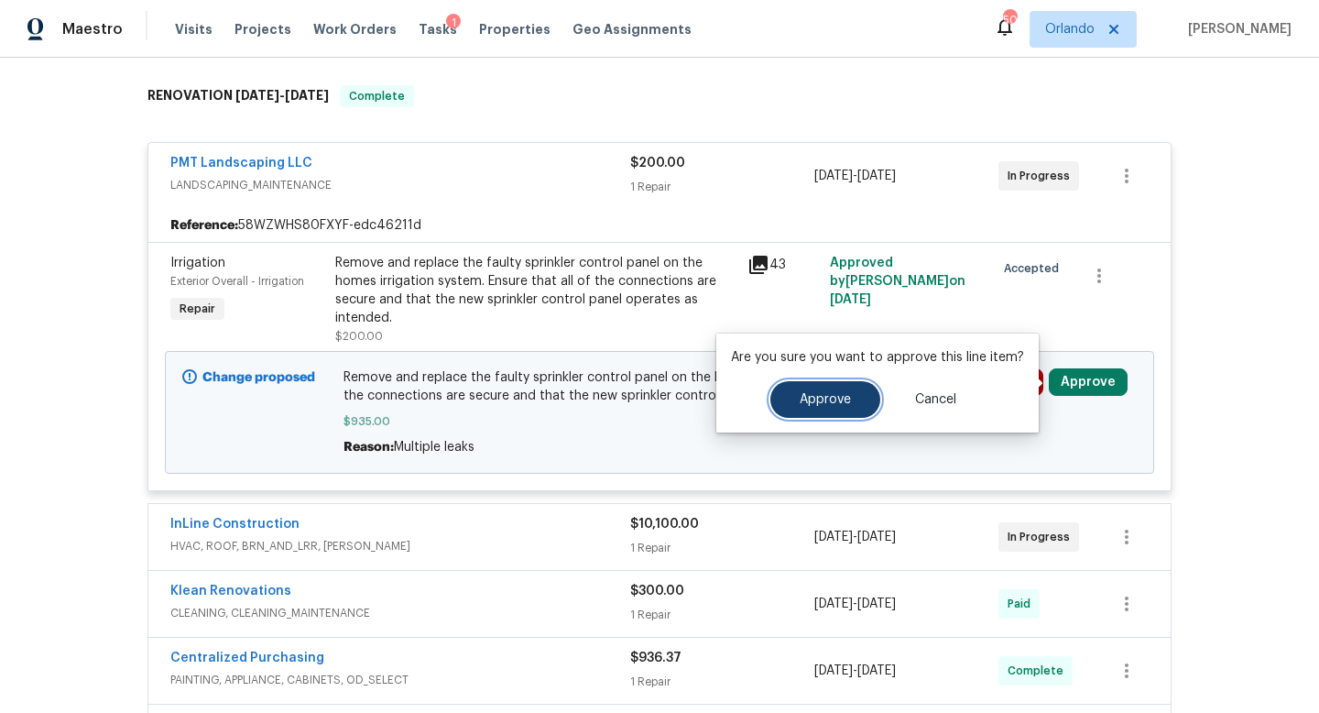
click at [795, 409] on button "Approve" at bounding box center [825, 399] width 110 height 37
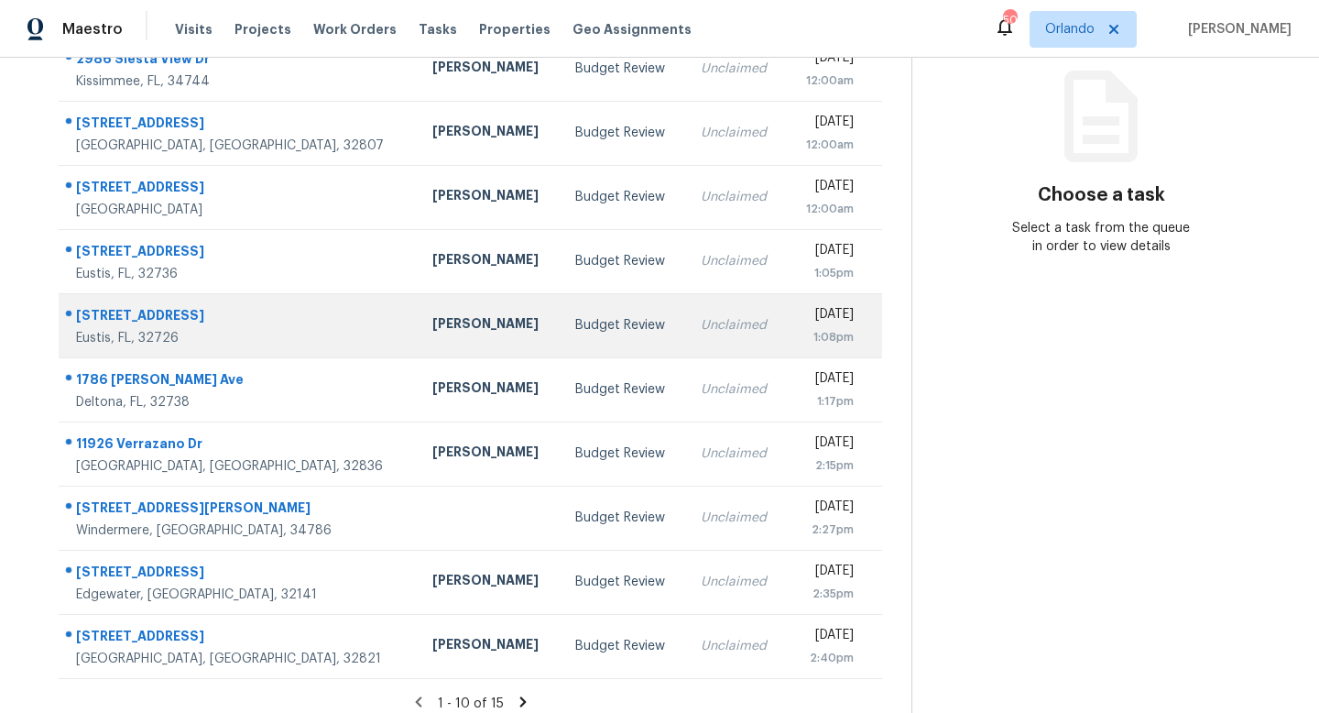
scroll to position [241, 0]
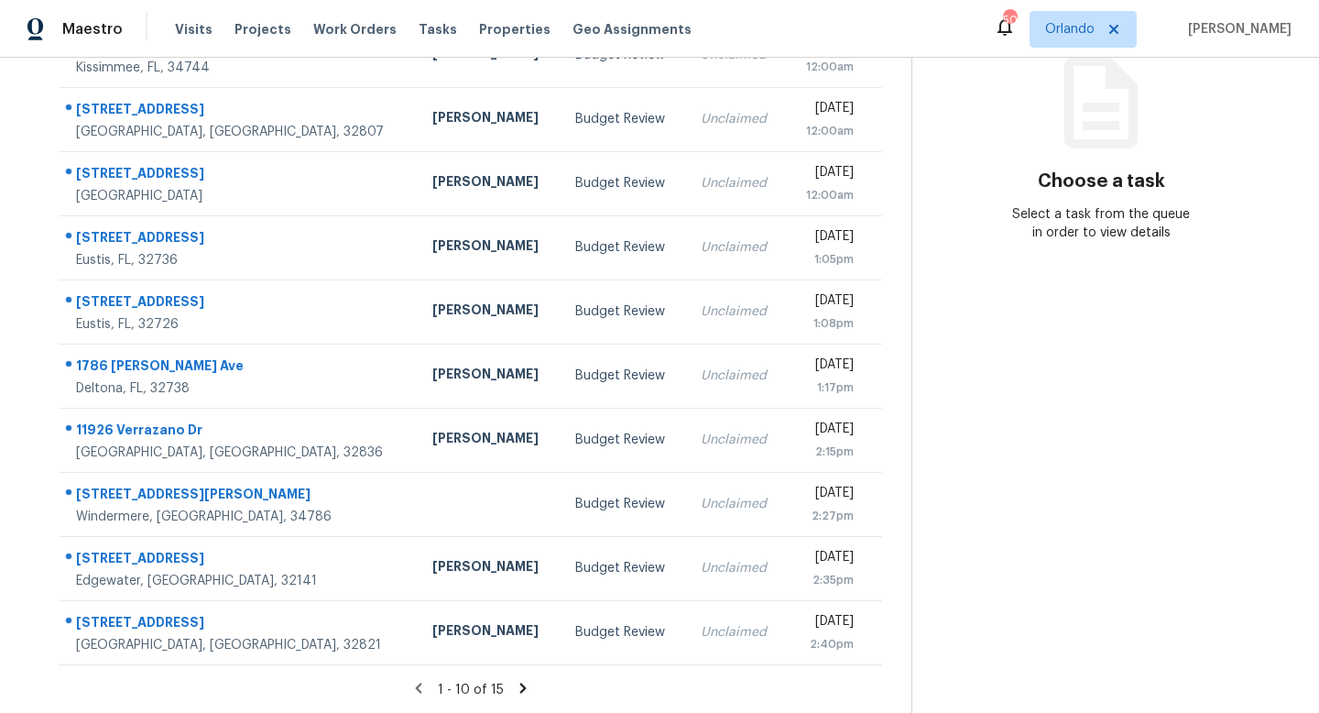
click at [517, 689] on icon at bounding box center [523, 688] width 16 height 16
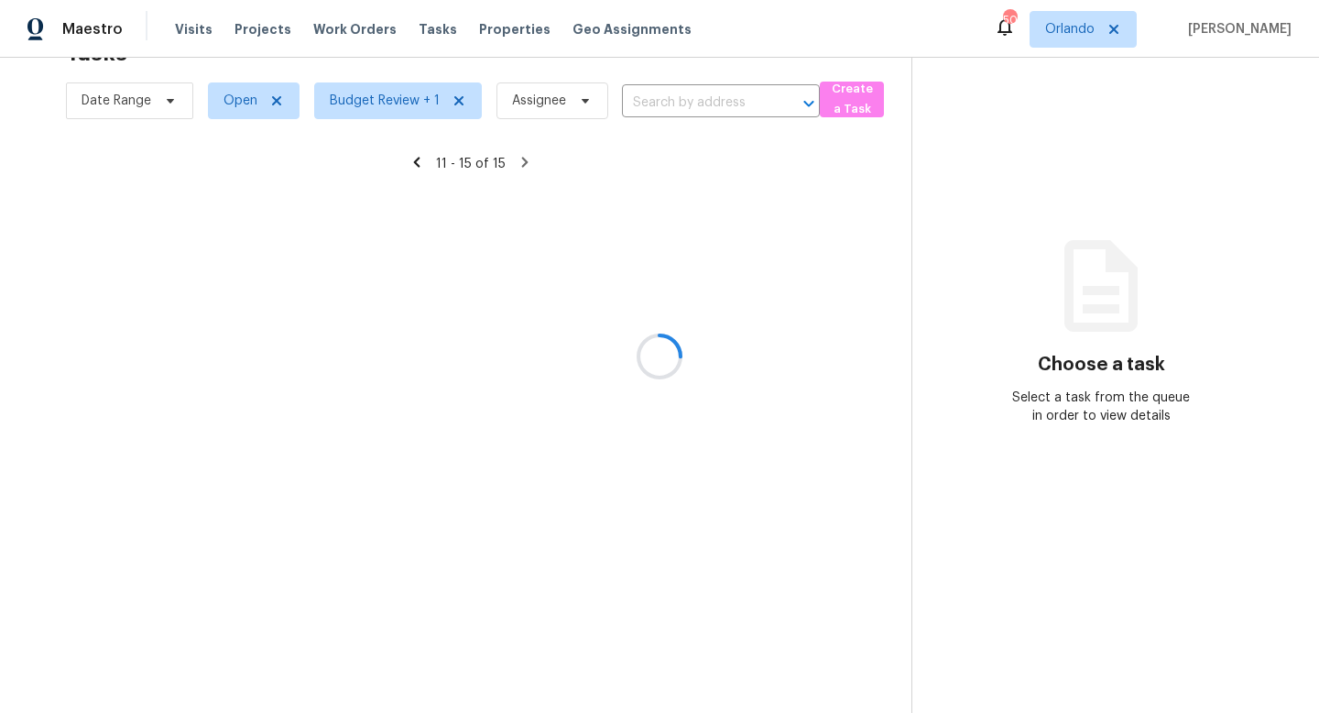
scroll to position [58, 0]
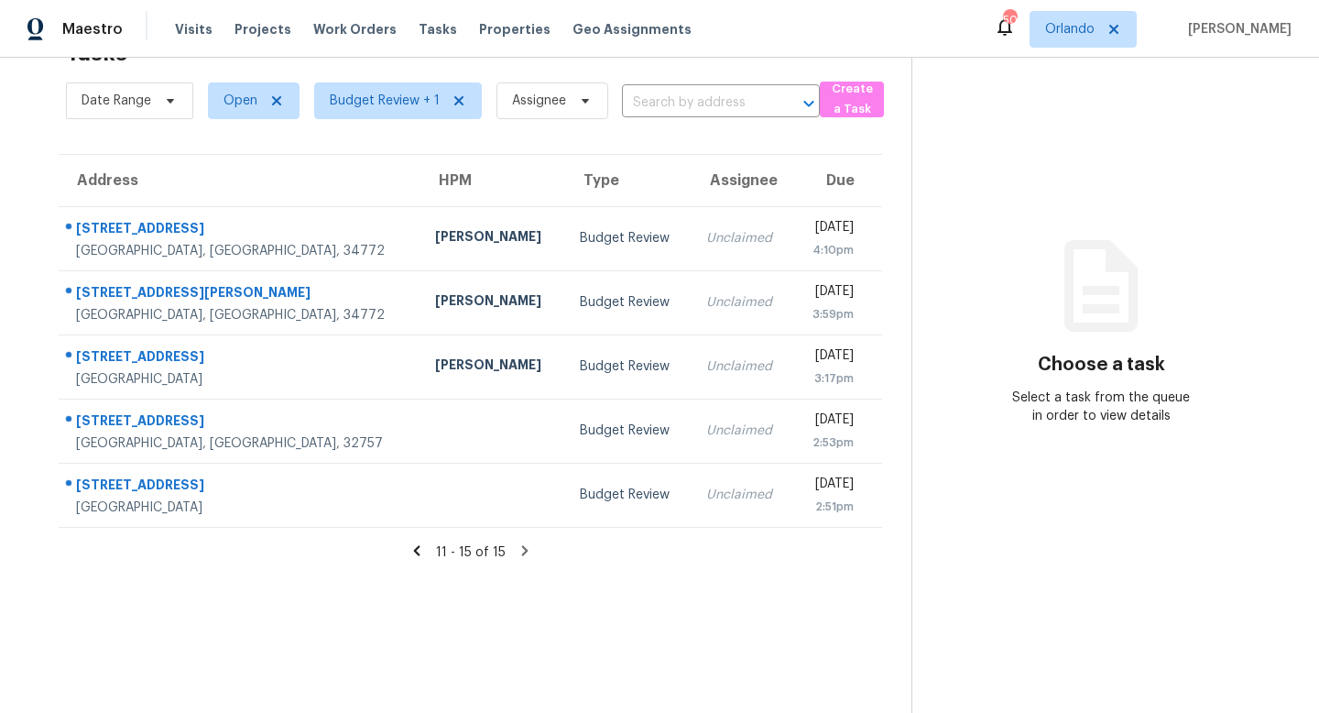
click at [420, 547] on icon at bounding box center [416, 550] width 6 height 10
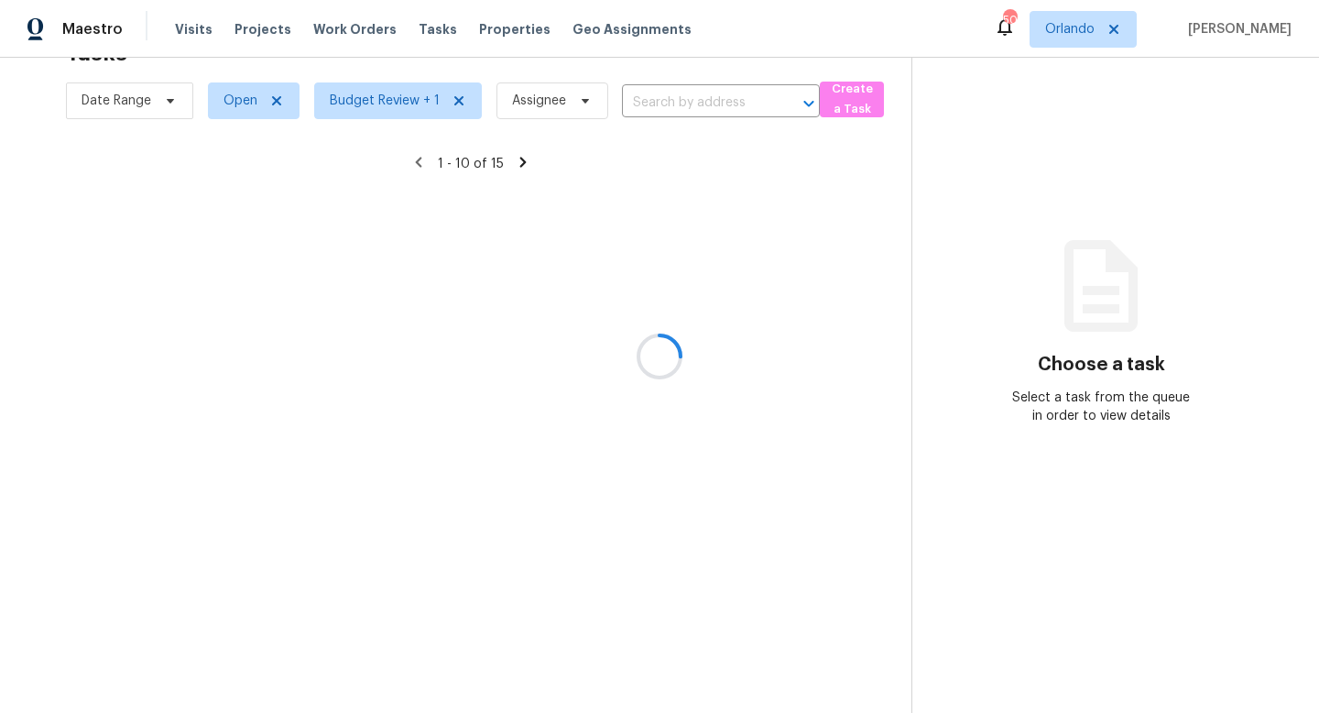
scroll to position [241, 0]
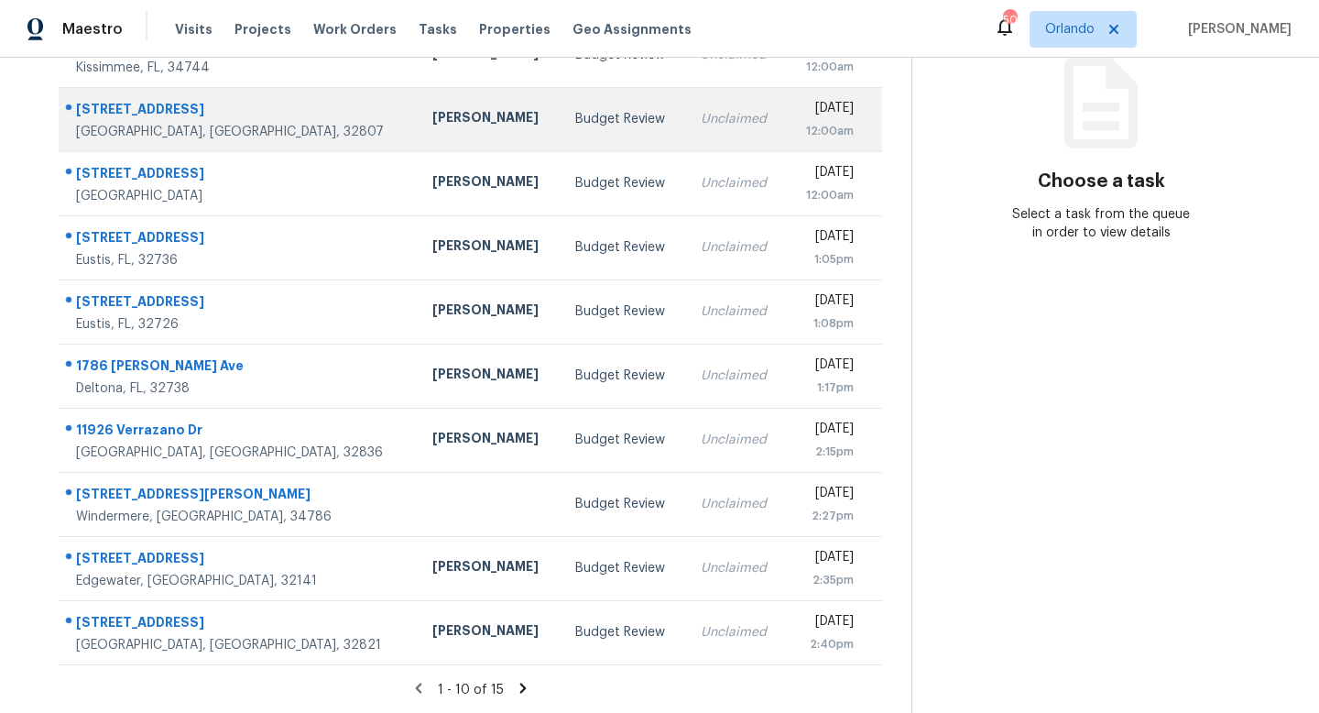
click at [686, 124] on td "Unclaimed" at bounding box center [736, 119] width 101 height 64
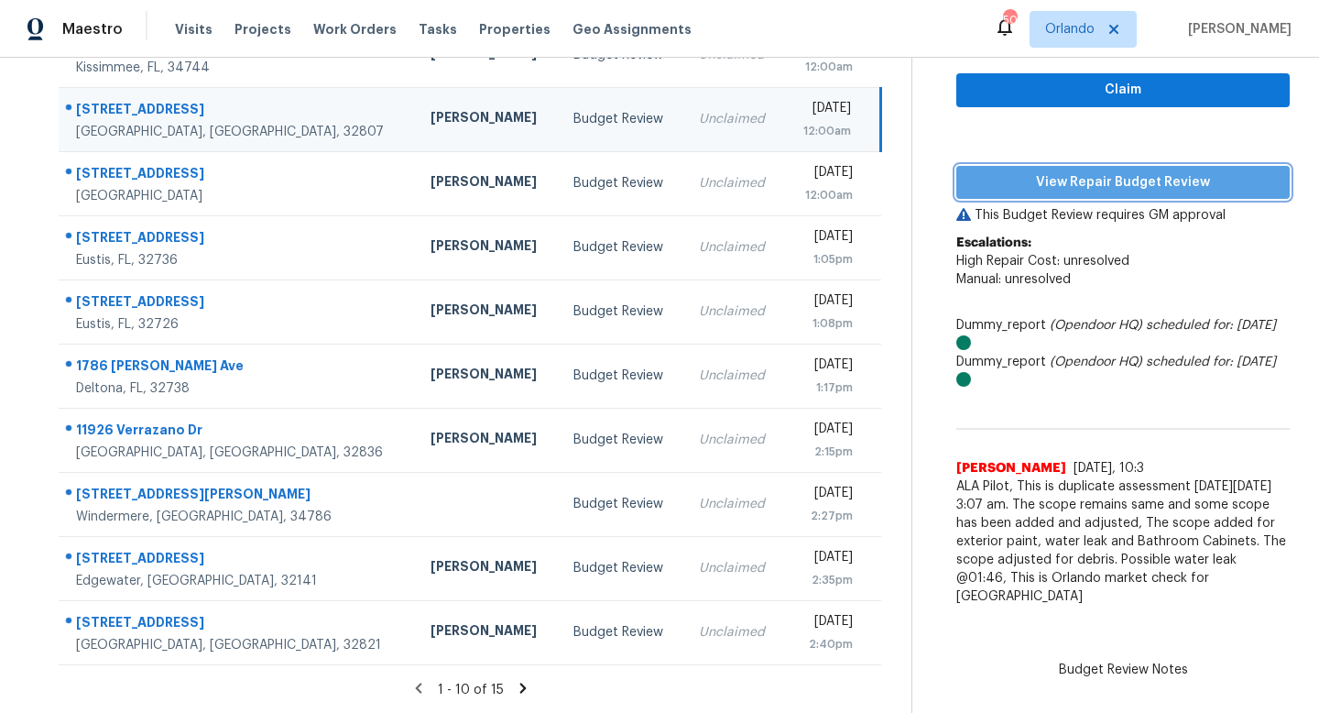
click at [1112, 181] on span "View Repair Budget Review" at bounding box center [1123, 182] width 304 height 23
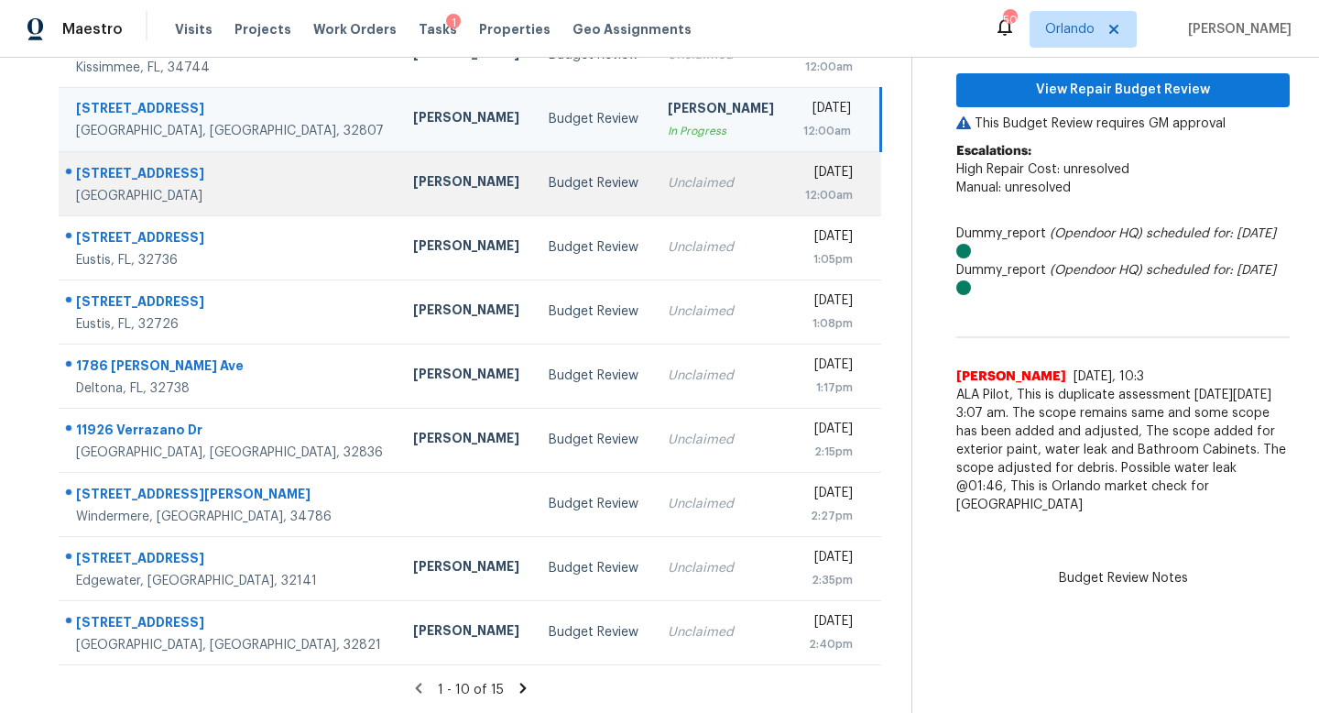
click at [653, 180] on td "Unclaimed" at bounding box center [721, 183] width 136 height 64
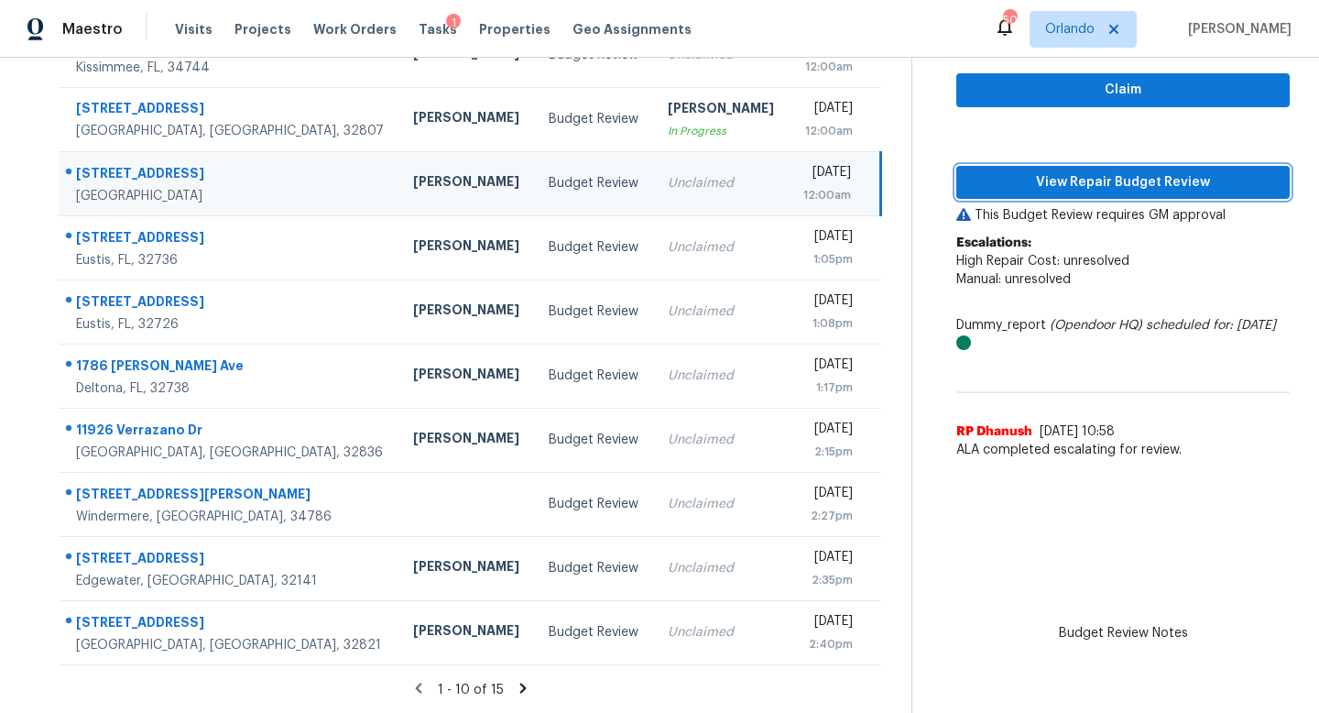
click at [1103, 194] on button "View Repair Budget Review" at bounding box center [1122, 183] width 333 height 34
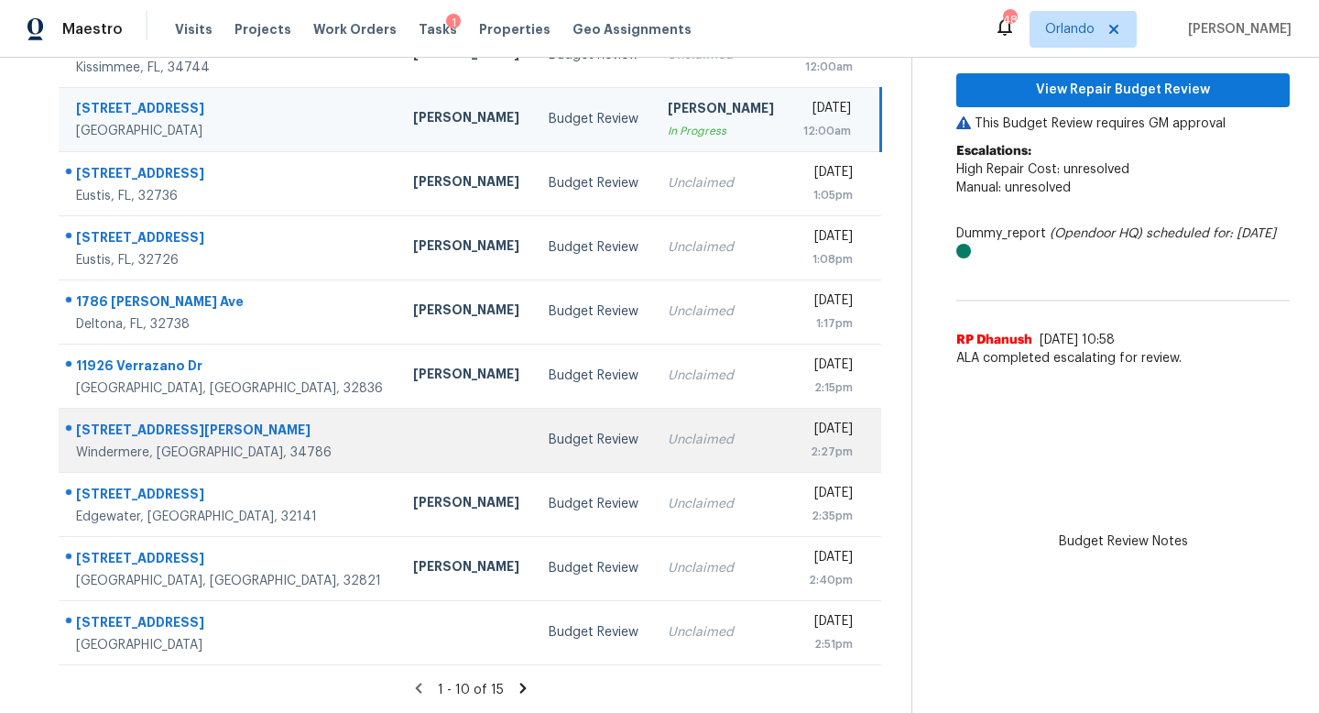
click at [668, 440] on div "Unclaimed" at bounding box center [721, 440] width 106 height 18
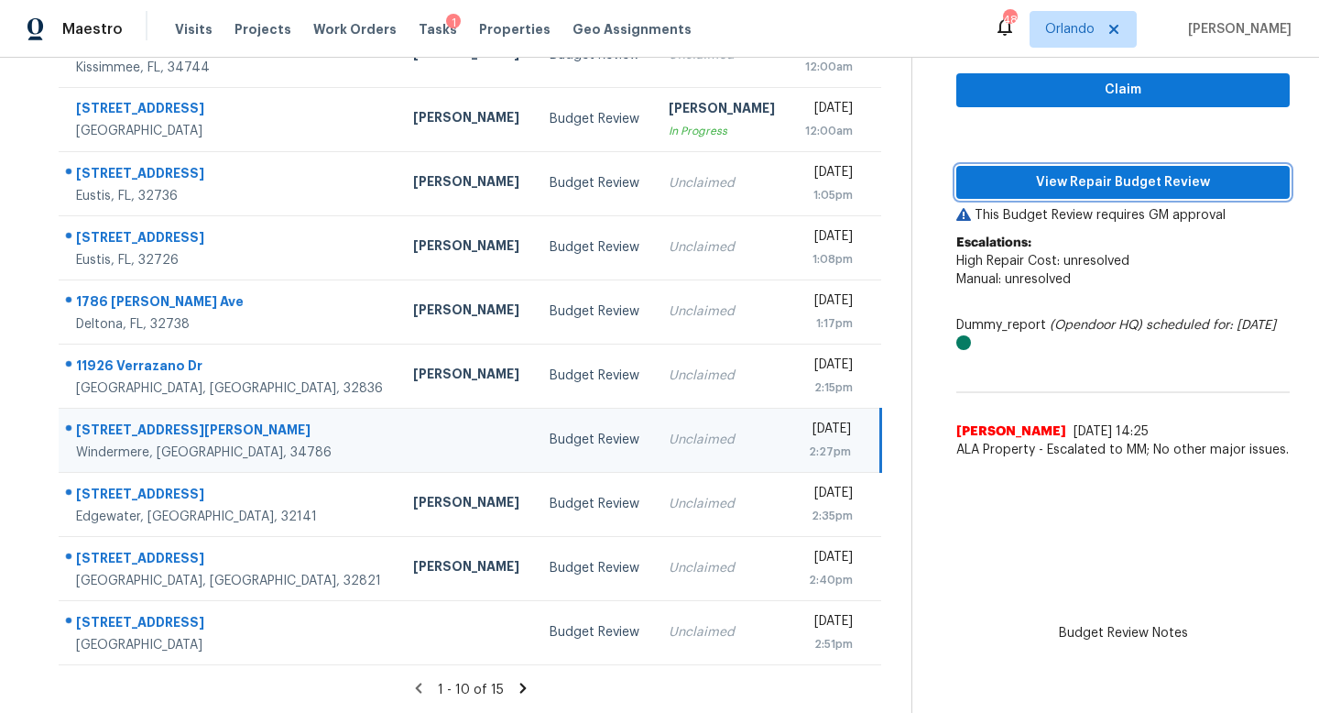
click at [1116, 188] on span "View Repair Budget Review" at bounding box center [1123, 182] width 304 height 23
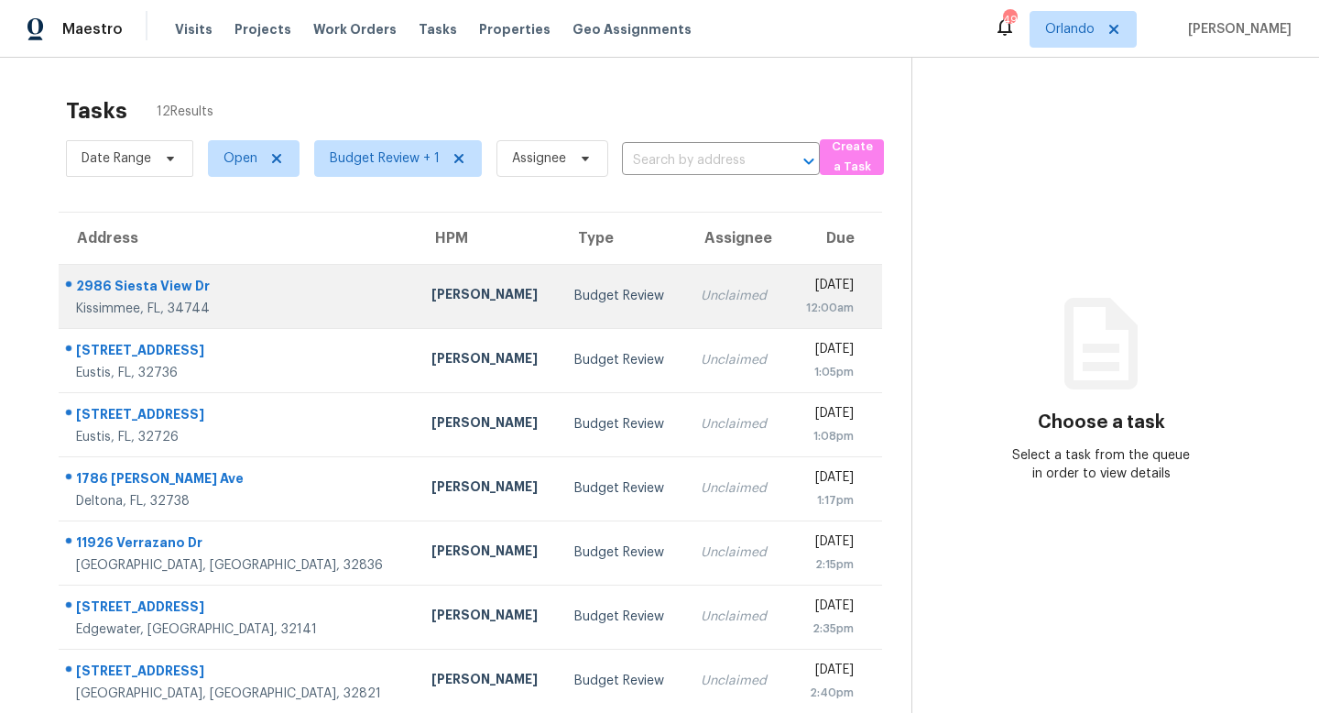
click at [560, 286] on td "Budget Review" at bounding box center [623, 296] width 126 height 64
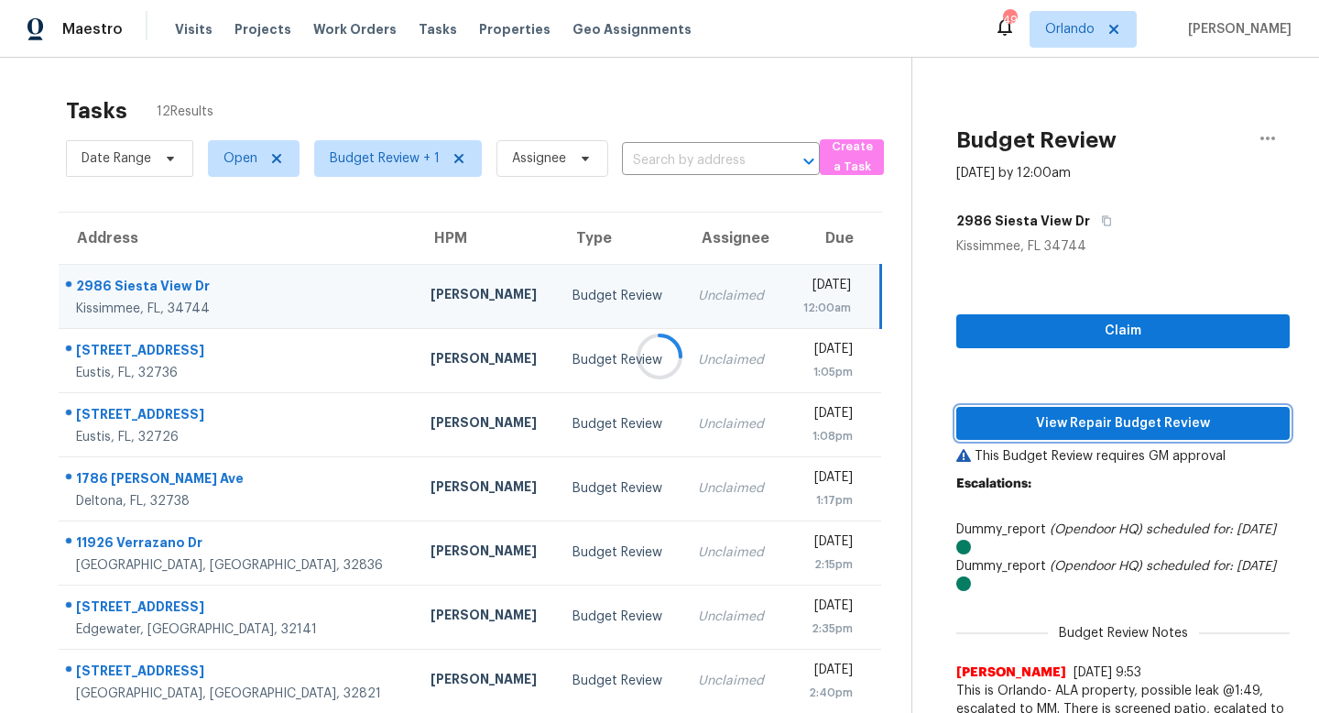
click at [1111, 425] on span "View Repair Budget Review" at bounding box center [1123, 423] width 304 height 23
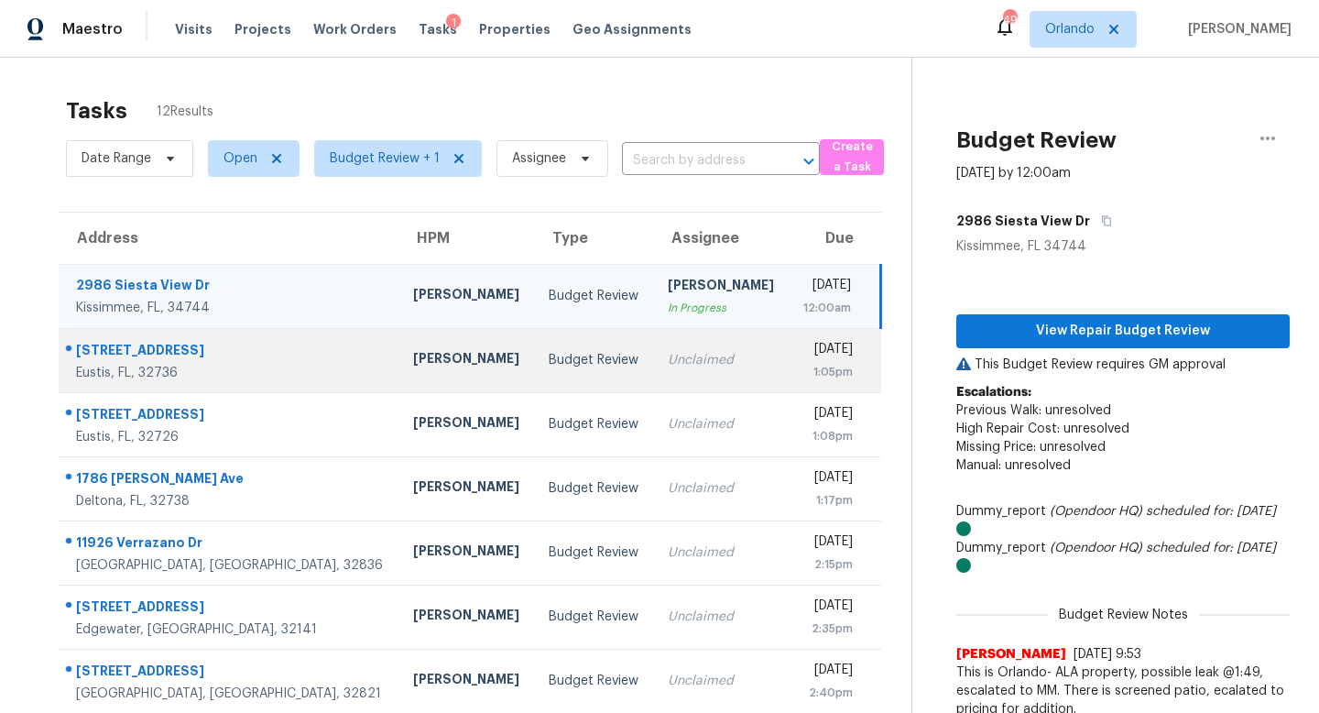
click at [668, 356] on div "Unclaimed" at bounding box center [721, 360] width 106 height 18
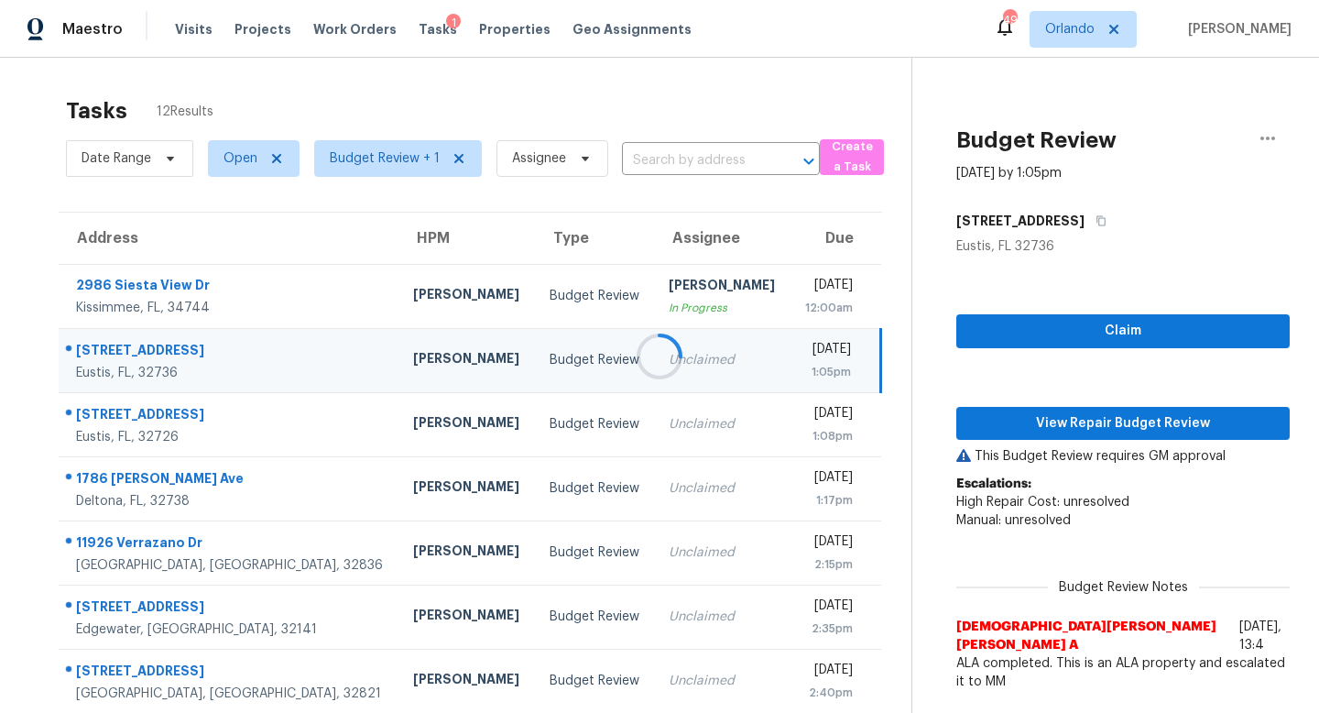
click at [1104, 425] on div at bounding box center [659, 356] width 1319 height 713
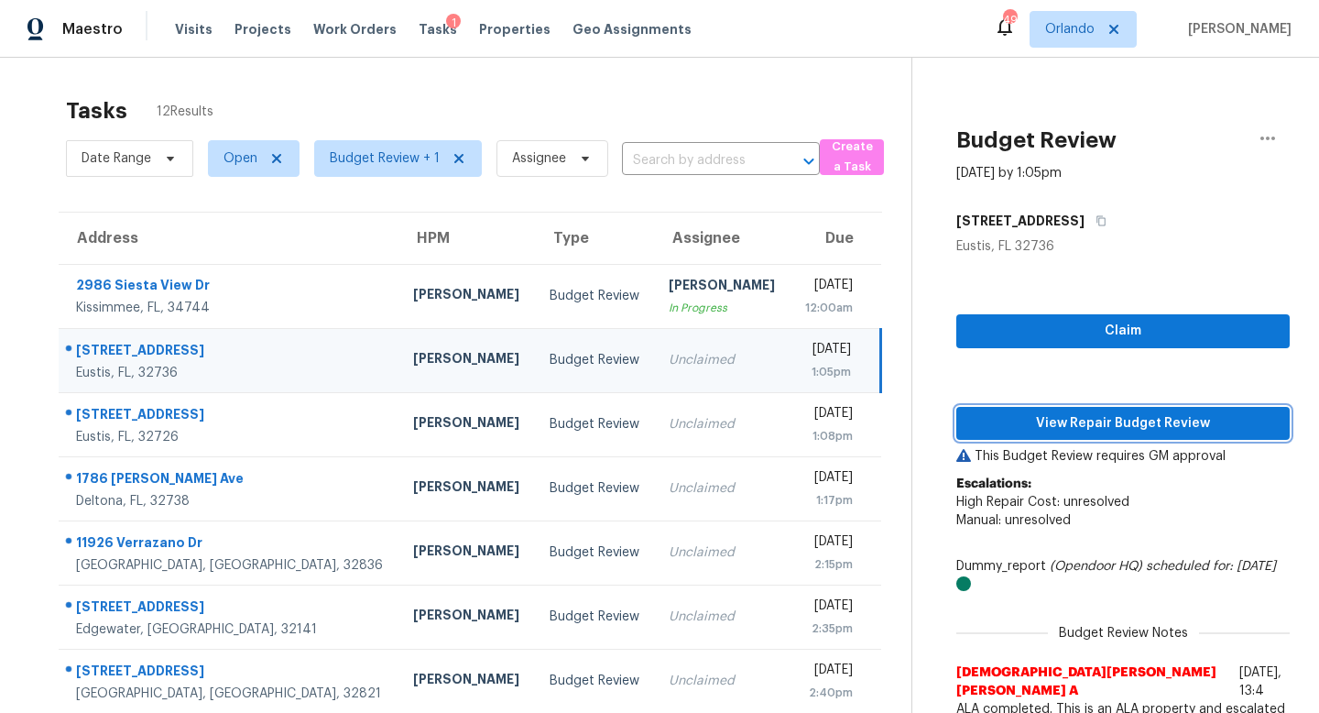
click at [1092, 413] on span "View Repair Budget Review" at bounding box center [1123, 423] width 304 height 23
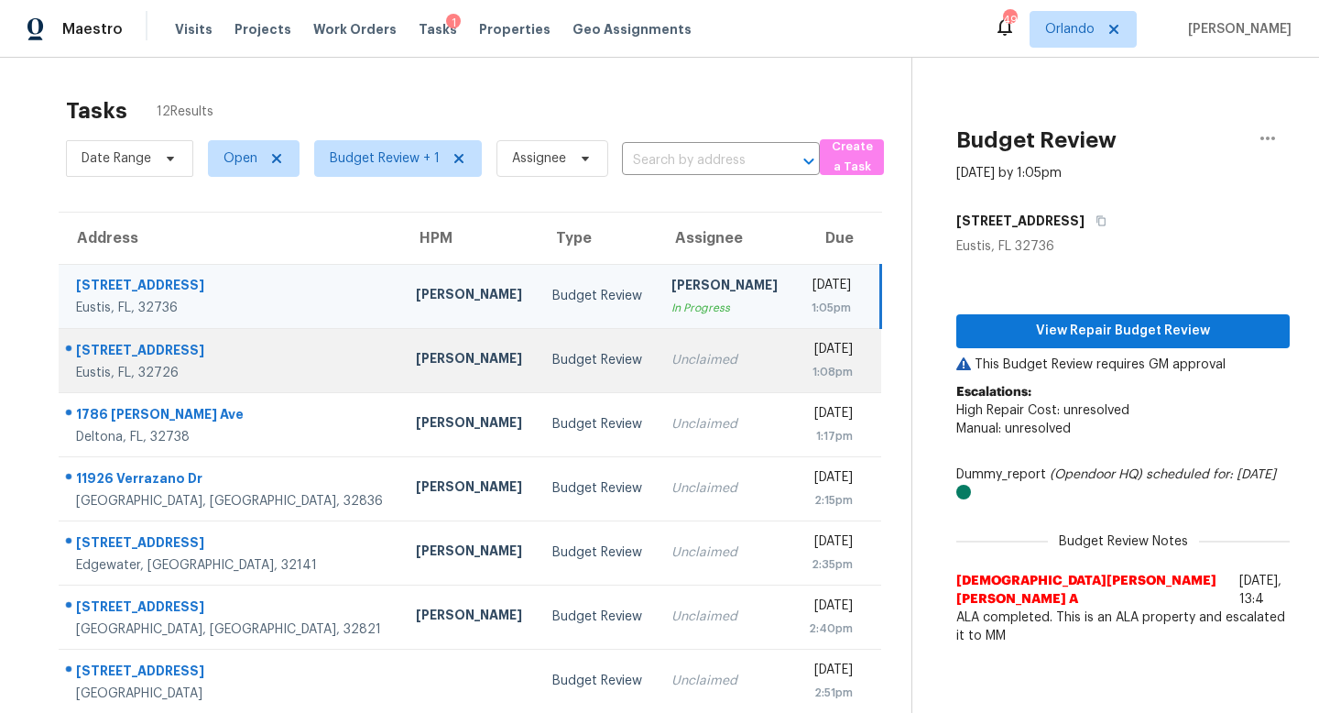
click at [657, 372] on td "Unclaimed" at bounding box center [725, 360] width 136 height 64
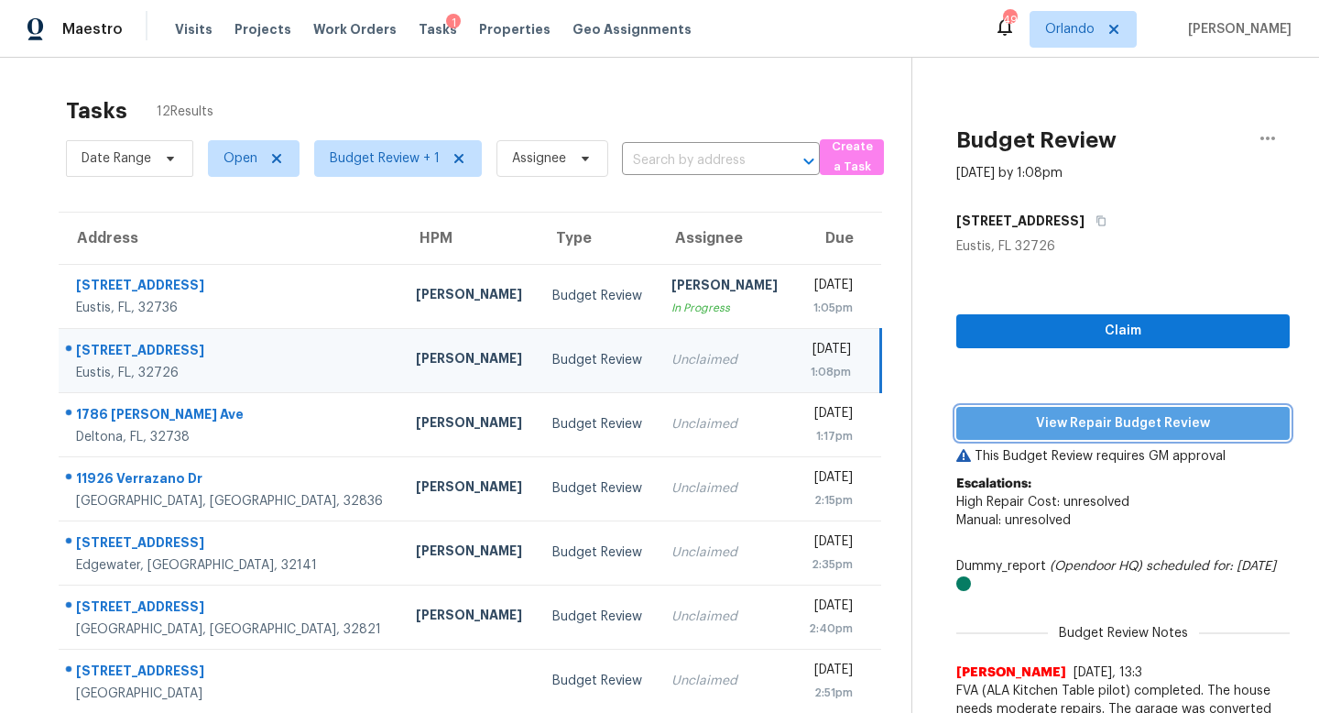
click at [1133, 419] on span "View Repair Budget Review" at bounding box center [1123, 423] width 304 height 23
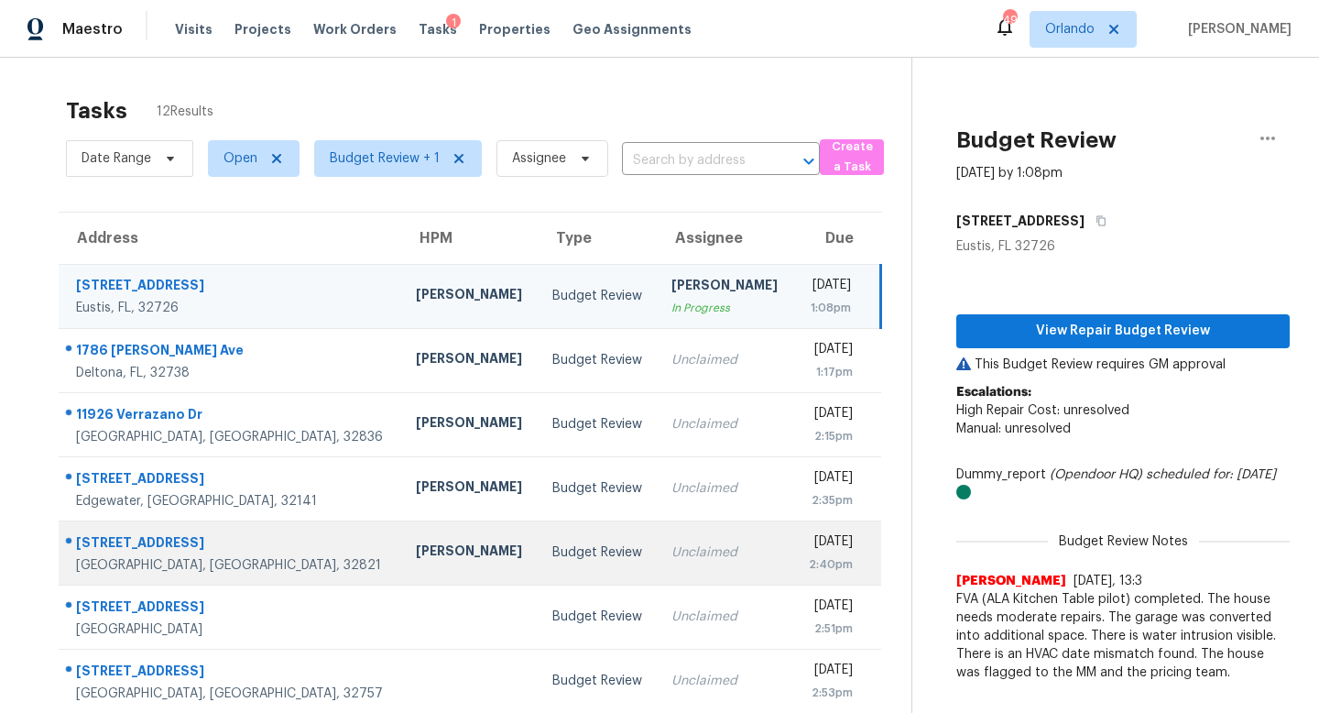
scroll to position [241, 0]
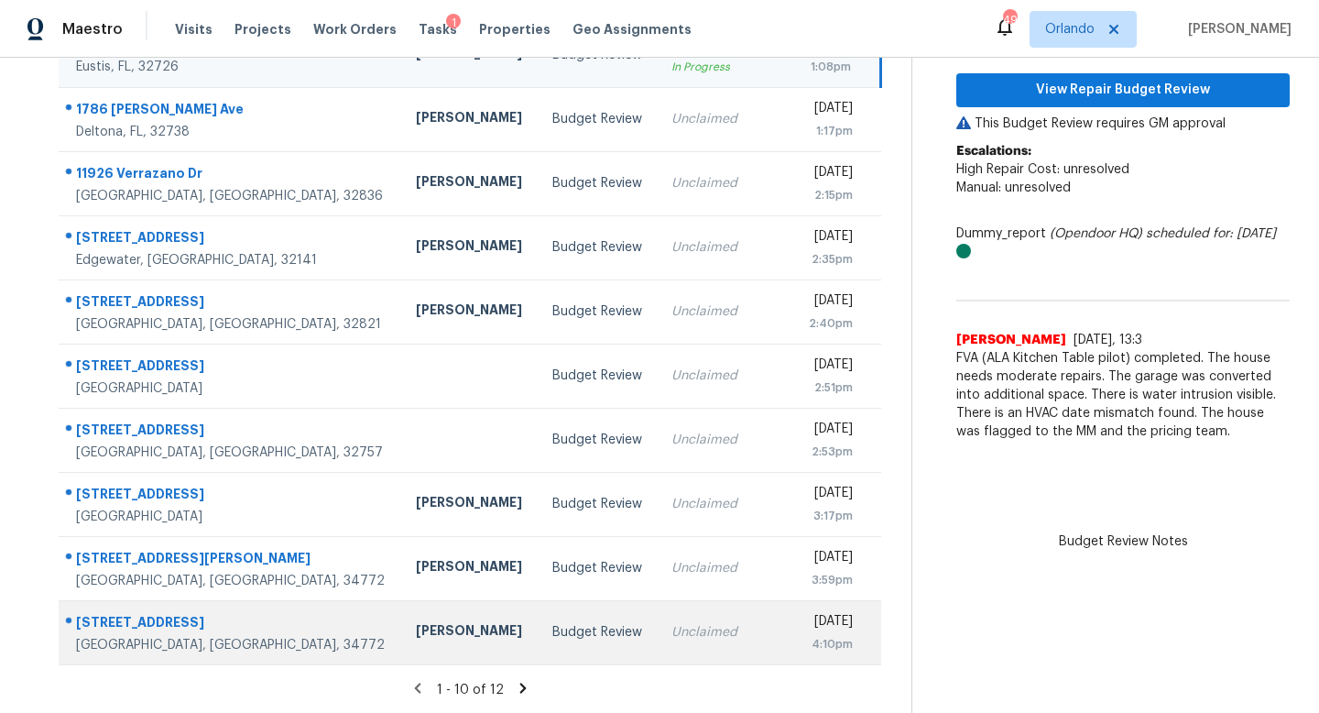
click at [657, 618] on td "Unclaimed" at bounding box center [725, 632] width 136 height 64
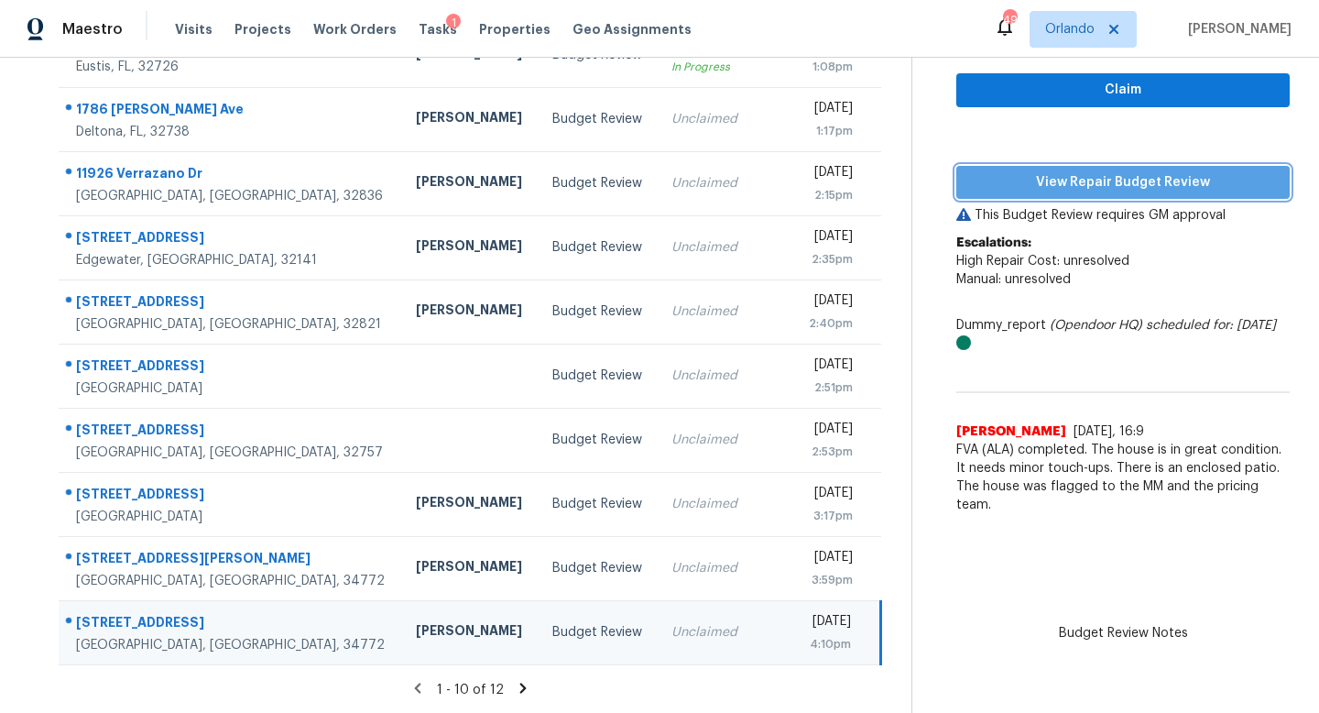
click at [1075, 186] on span "View Repair Budget Review" at bounding box center [1123, 182] width 304 height 23
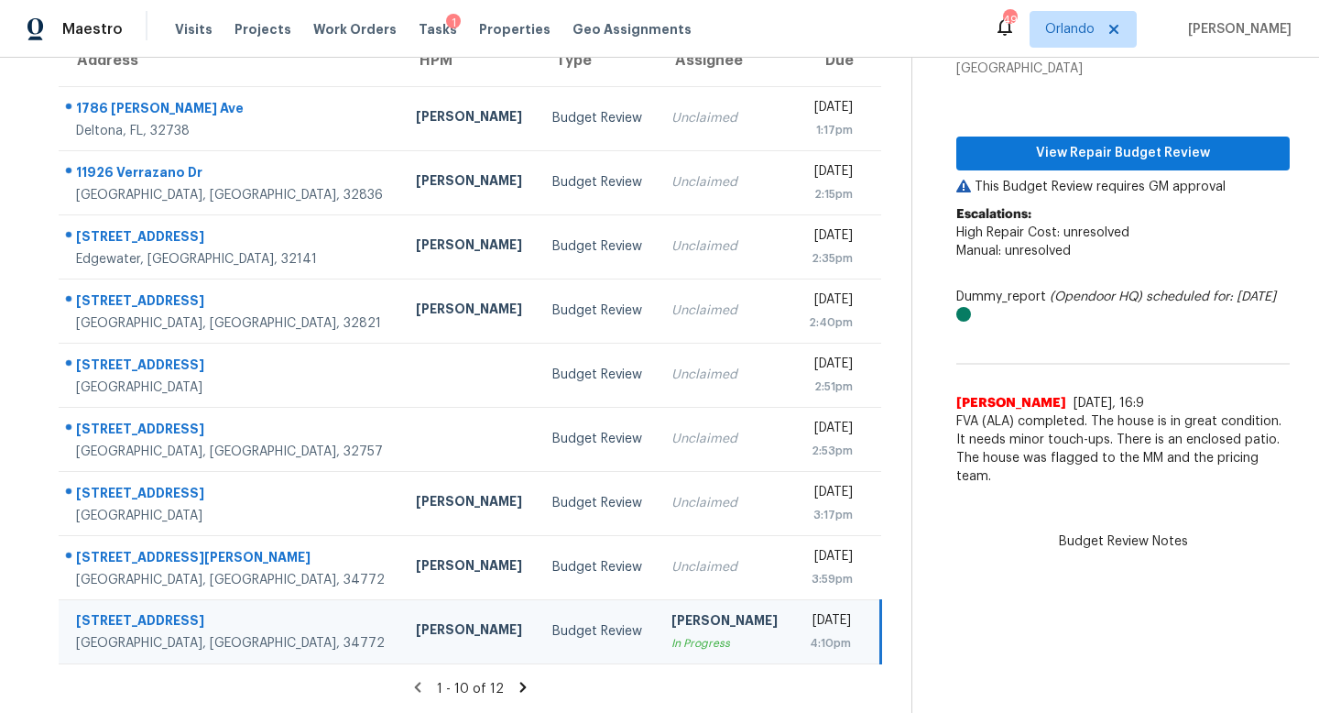
scroll to position [177, 0]
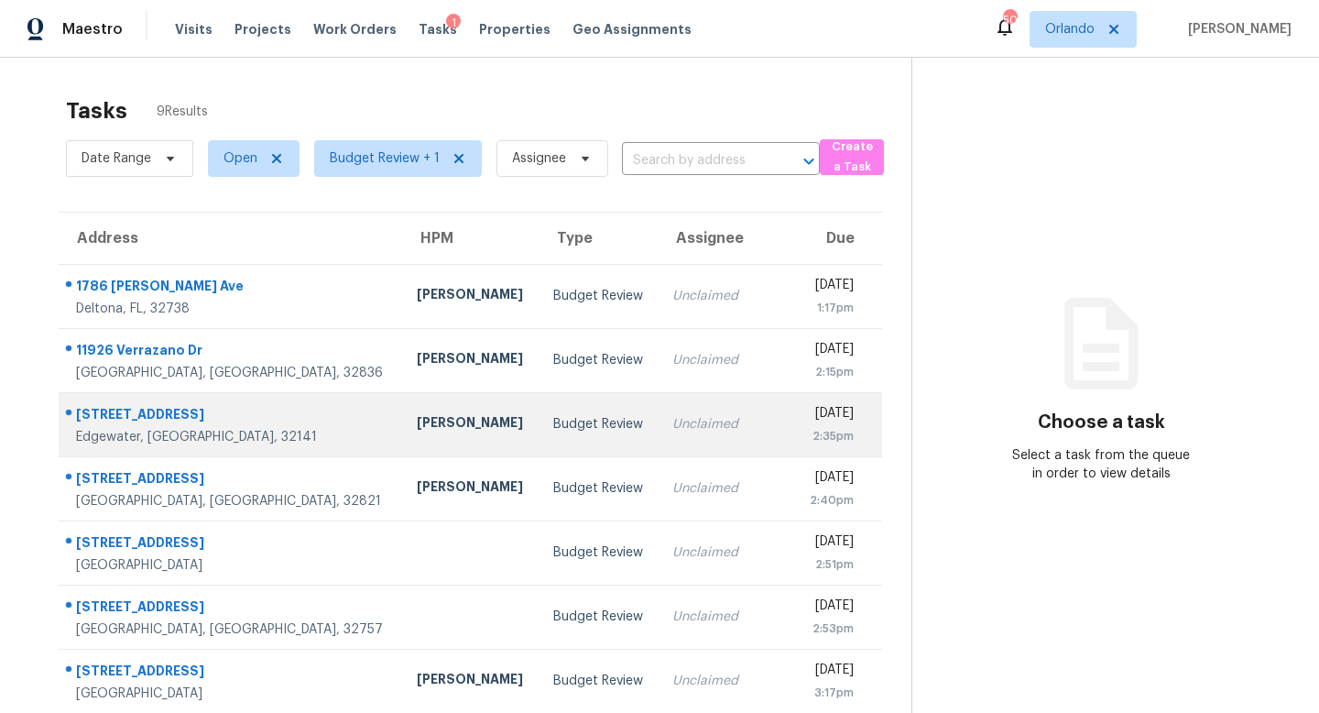
scroll to position [143, 0]
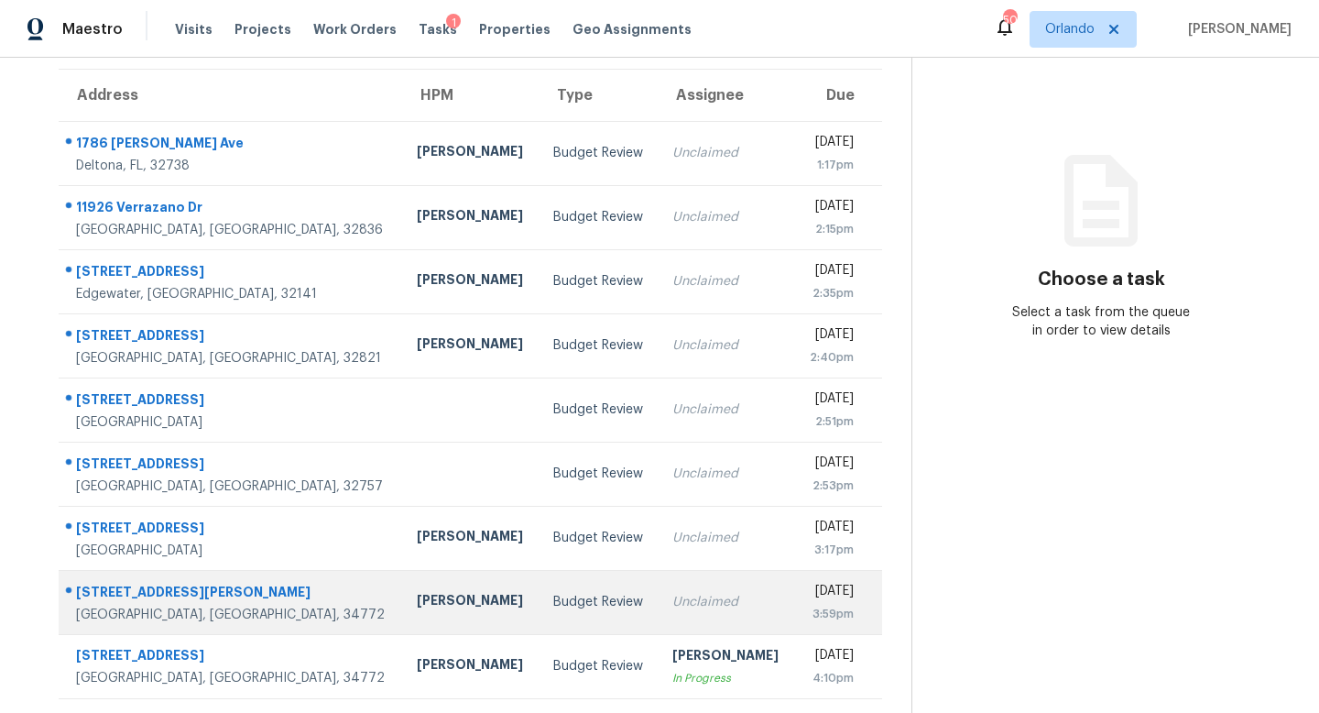
click at [658, 611] on td "Unclaimed" at bounding box center [726, 602] width 136 height 64
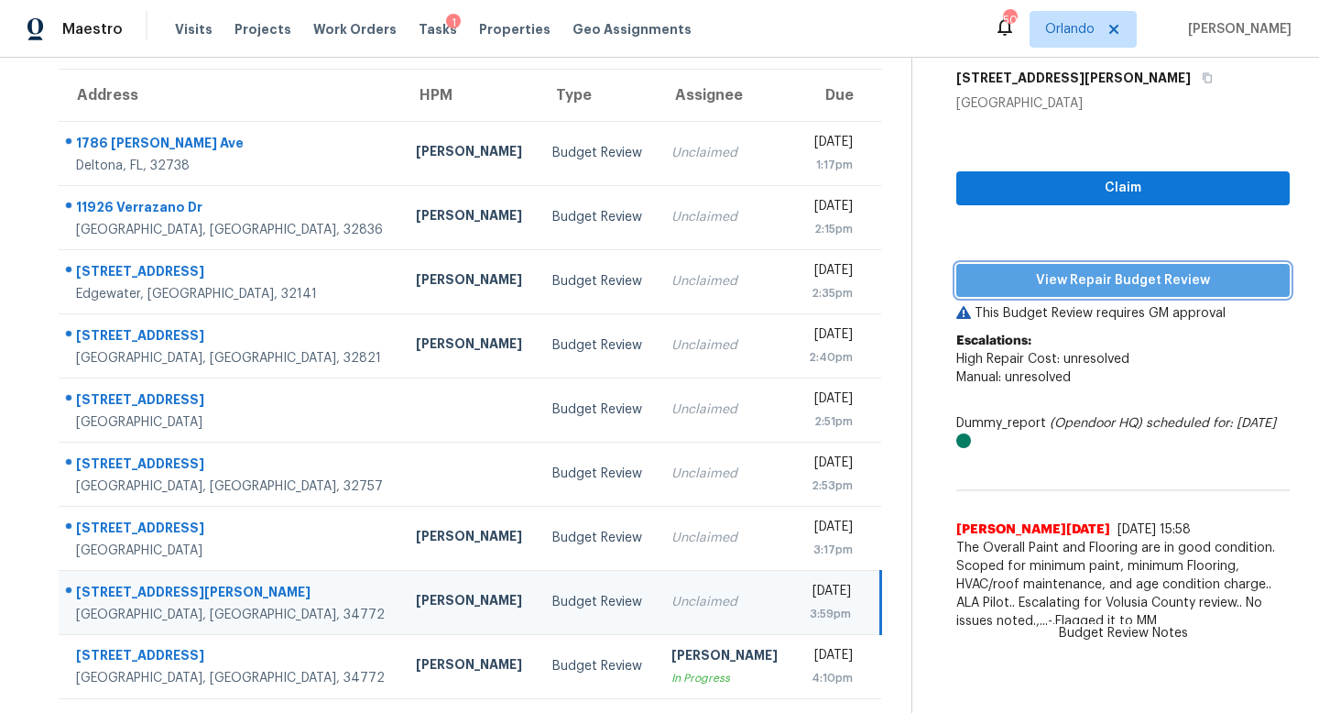
click at [1060, 269] on span "View Repair Budget Review" at bounding box center [1123, 280] width 304 height 23
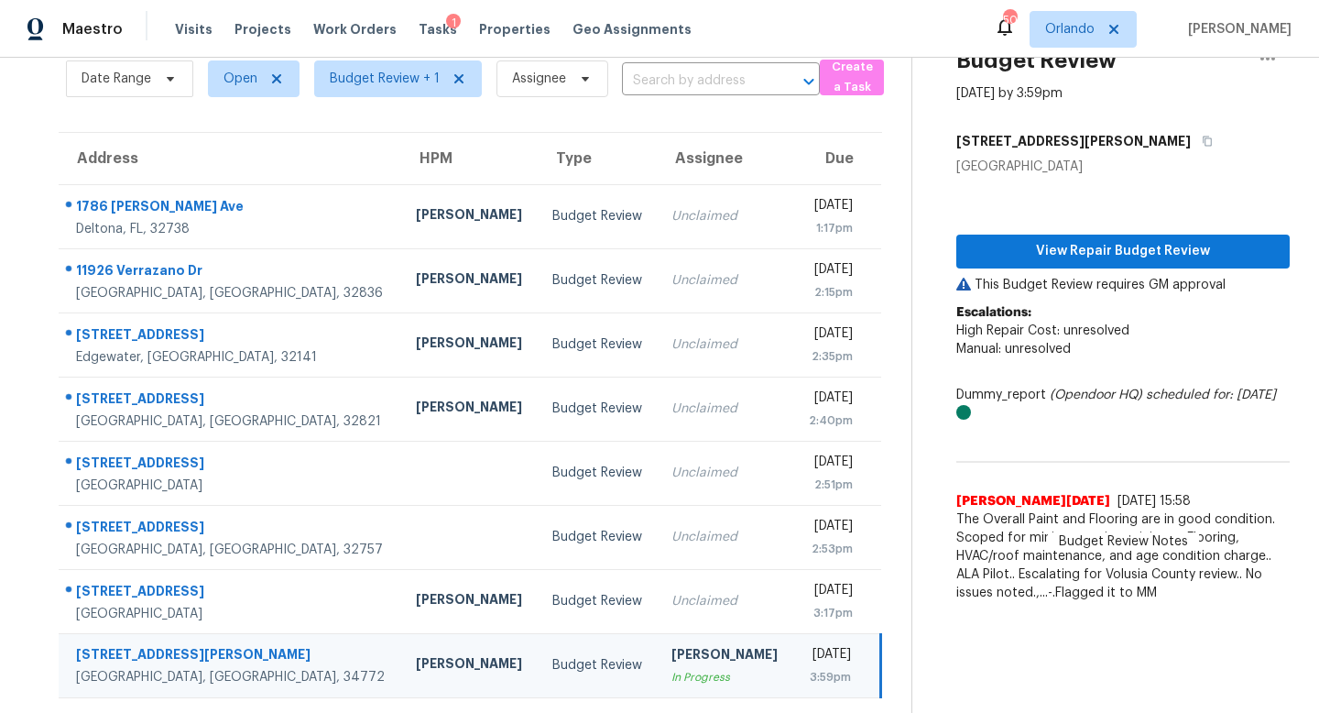
scroll to position [79, 0]
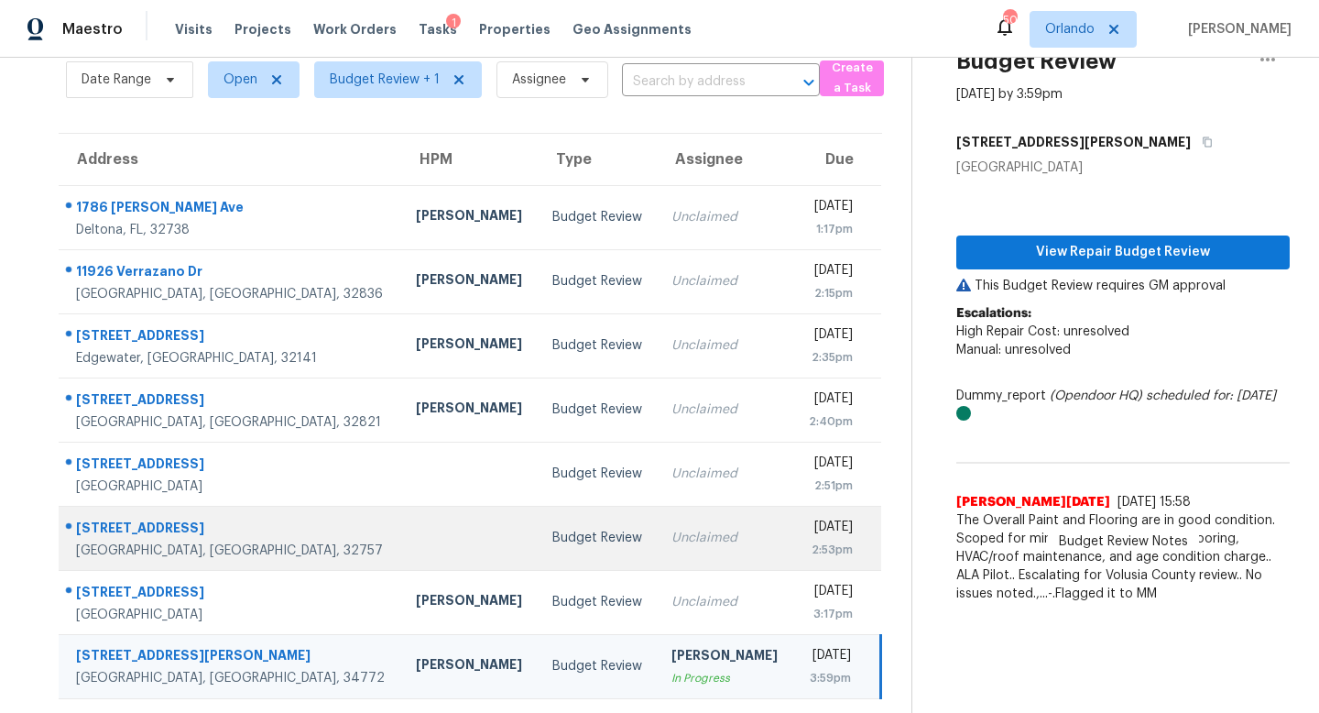
click at [671, 532] on div "Unclaimed" at bounding box center [724, 538] width 107 height 18
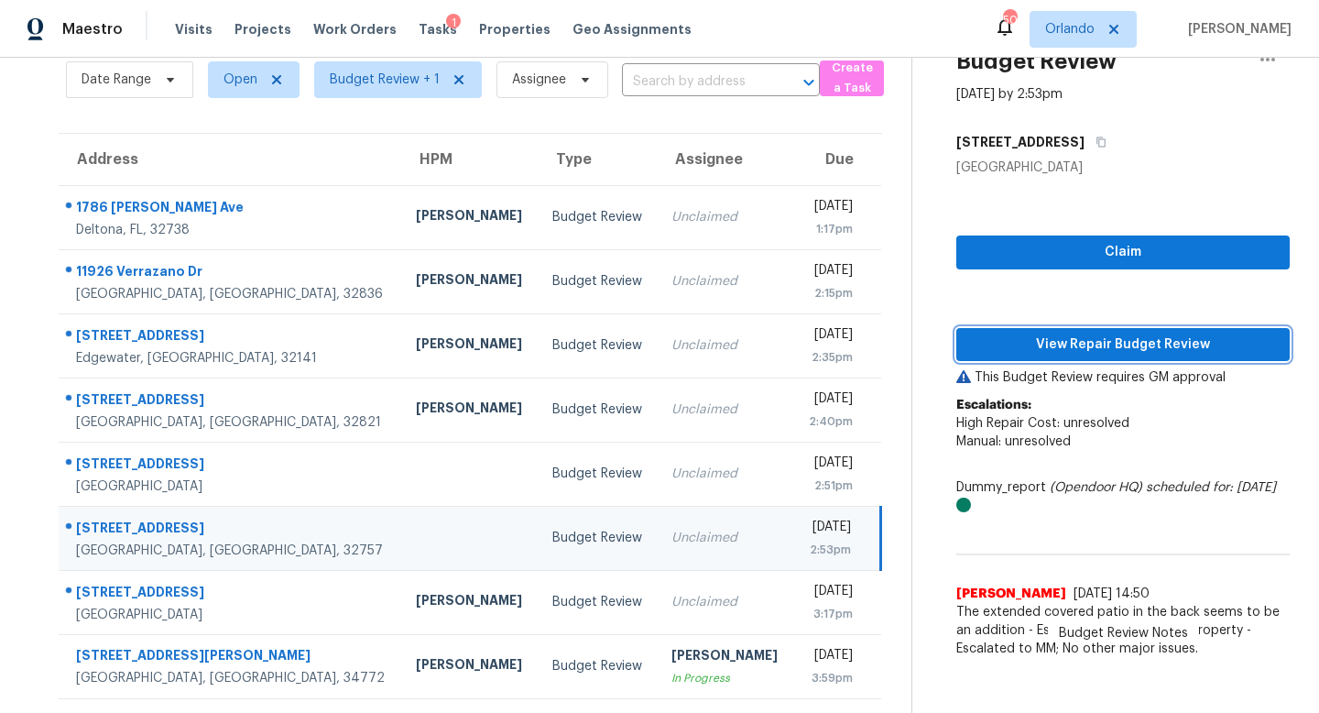
click at [1077, 344] on span "View Repair Budget Review" at bounding box center [1123, 344] width 304 height 23
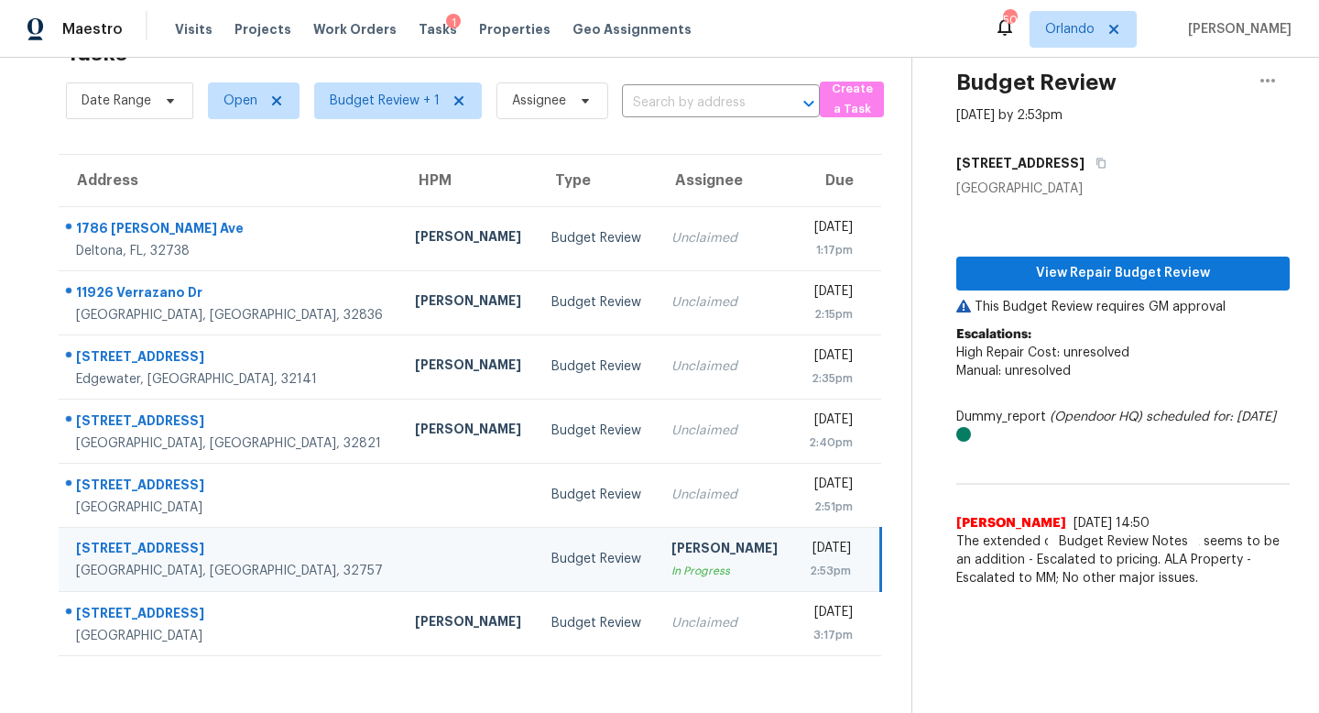
scroll to position [58, 0]
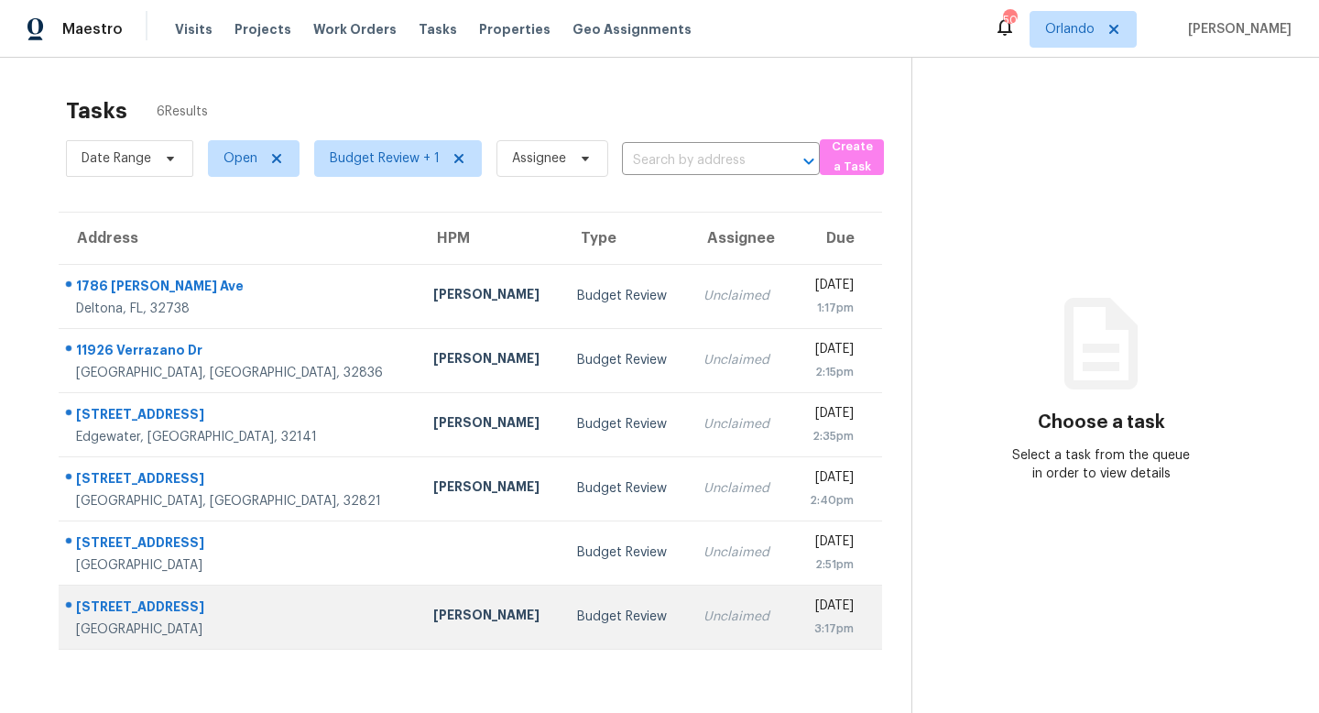
click at [704, 618] on div "Unclaimed" at bounding box center [739, 616] width 71 height 18
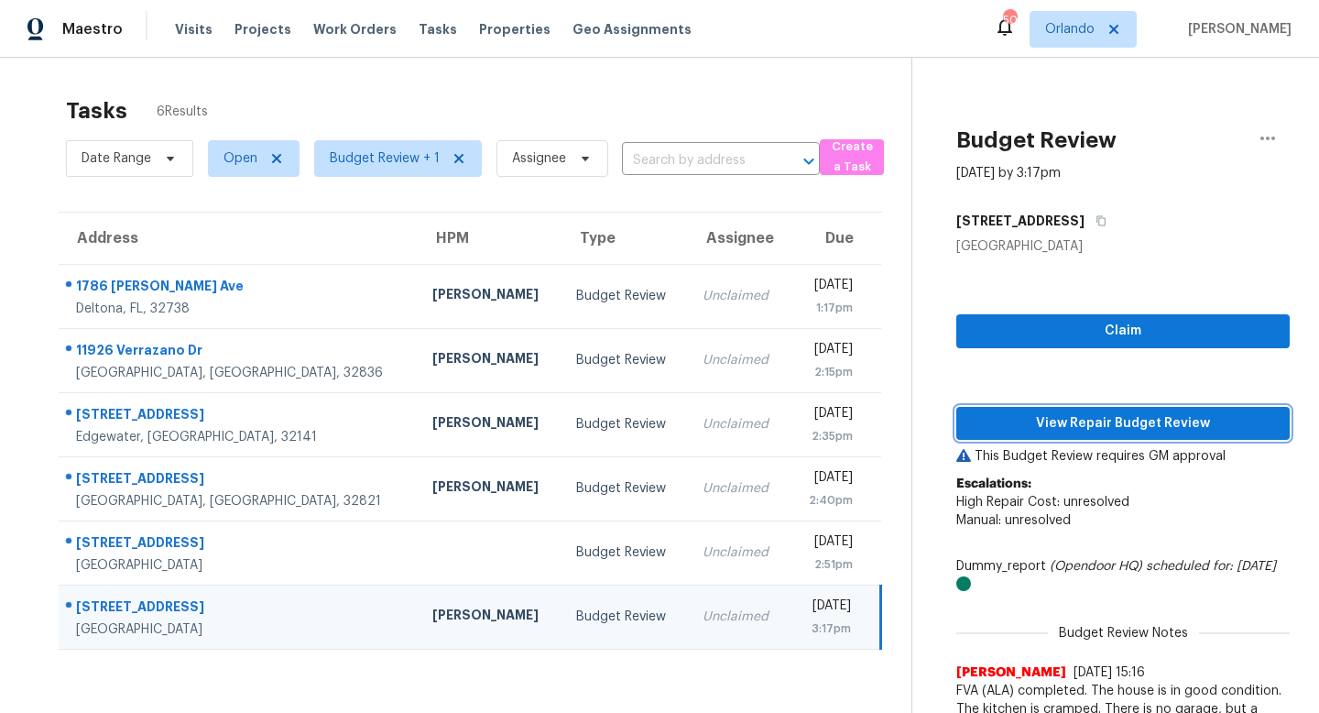
click at [1112, 428] on span "View Repair Budget Review" at bounding box center [1123, 423] width 304 height 23
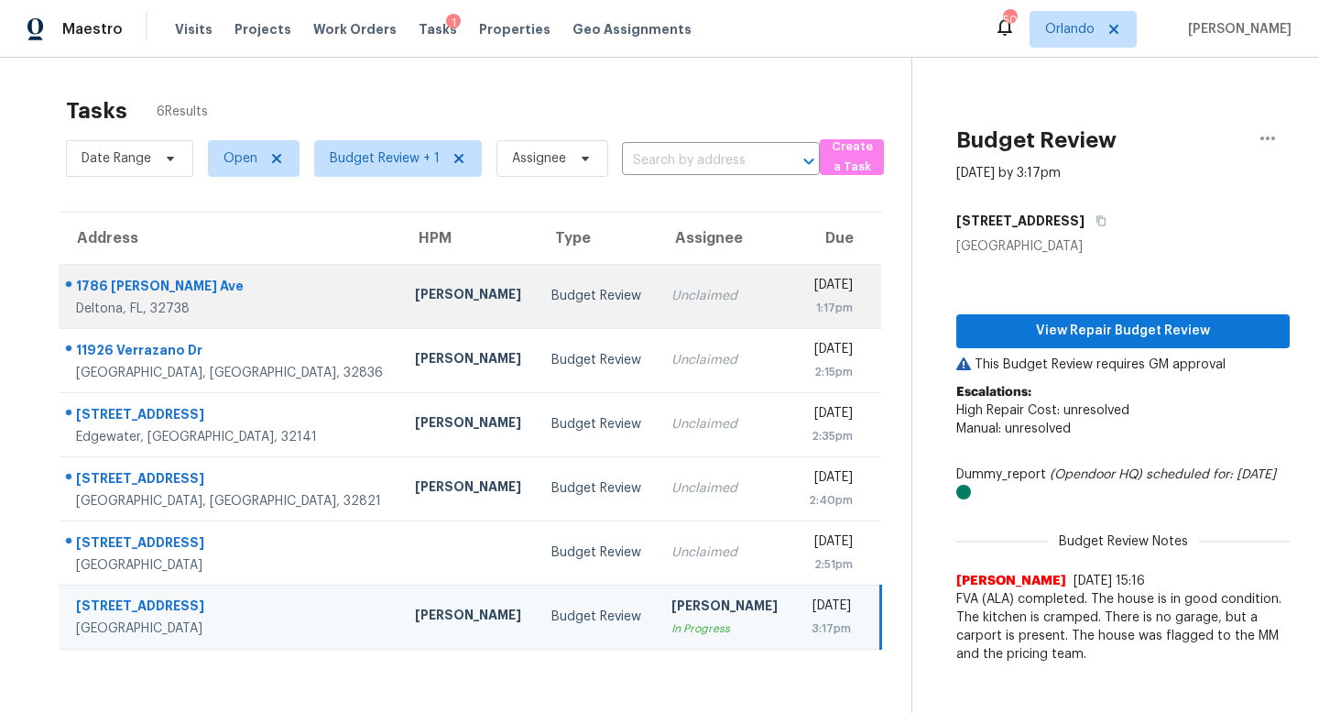
click at [671, 298] on div "Unclaimed" at bounding box center [724, 296] width 107 height 18
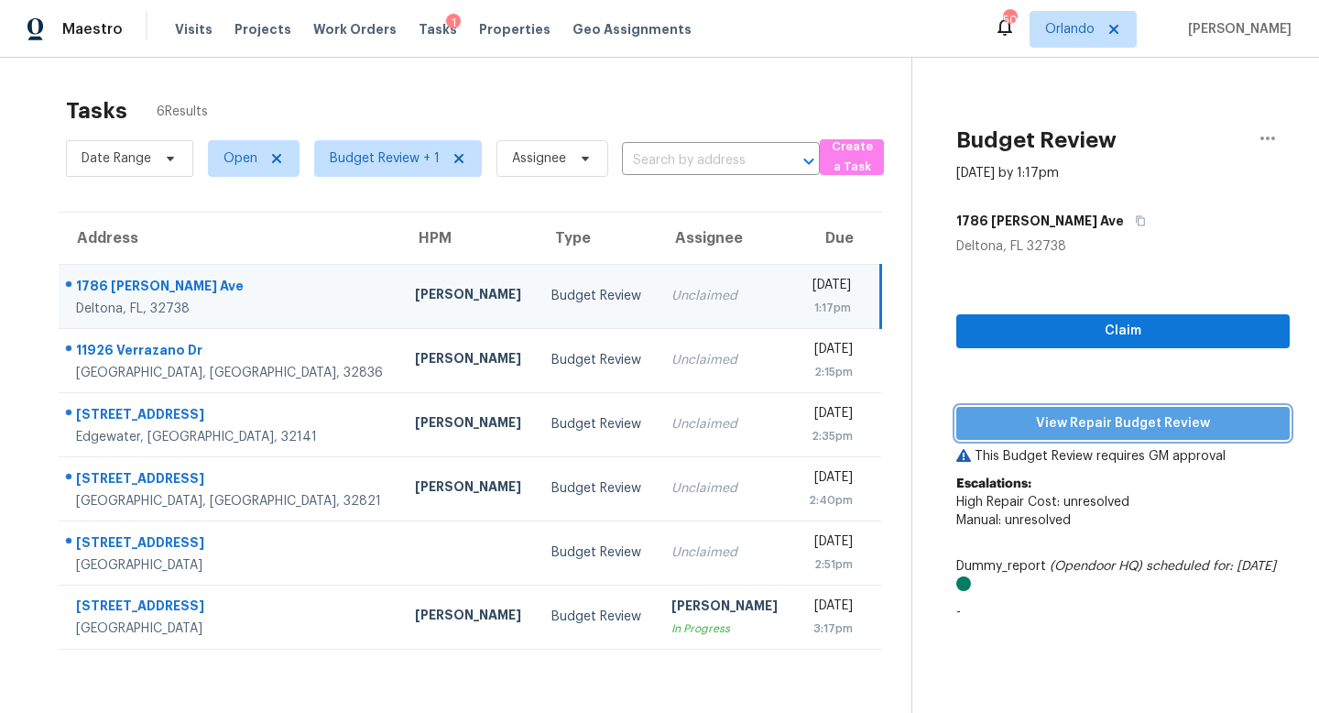
click at [1096, 420] on span "View Repair Budget Review" at bounding box center [1123, 423] width 304 height 23
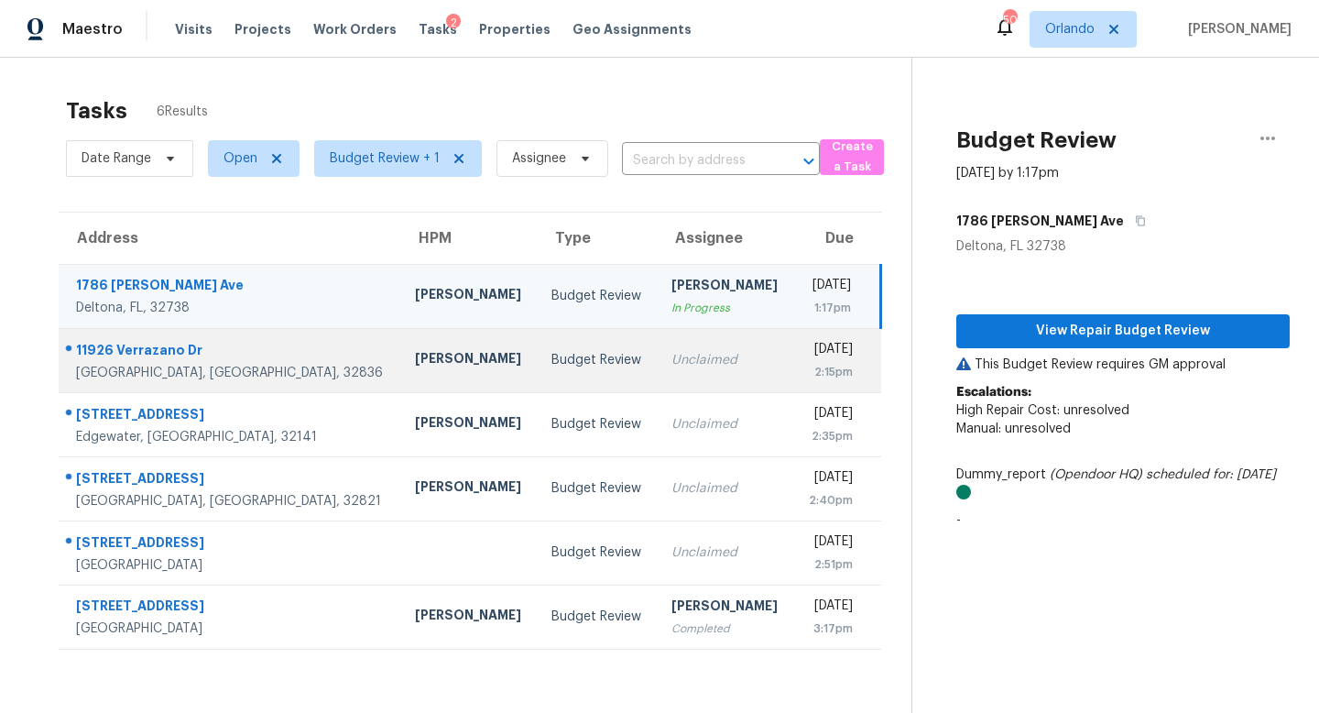
click at [551, 353] on div "Budget Review" at bounding box center [596, 360] width 91 height 18
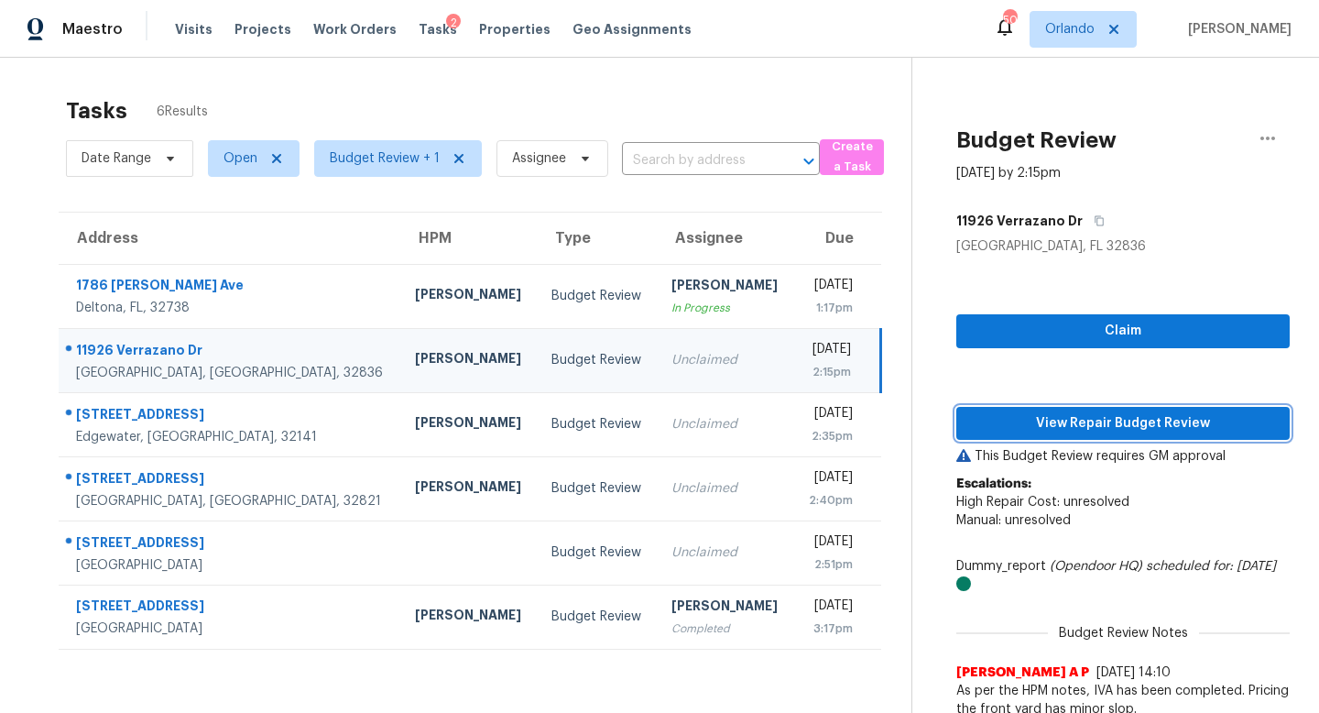
click at [1082, 414] on span "View Repair Budget Review" at bounding box center [1123, 423] width 304 height 23
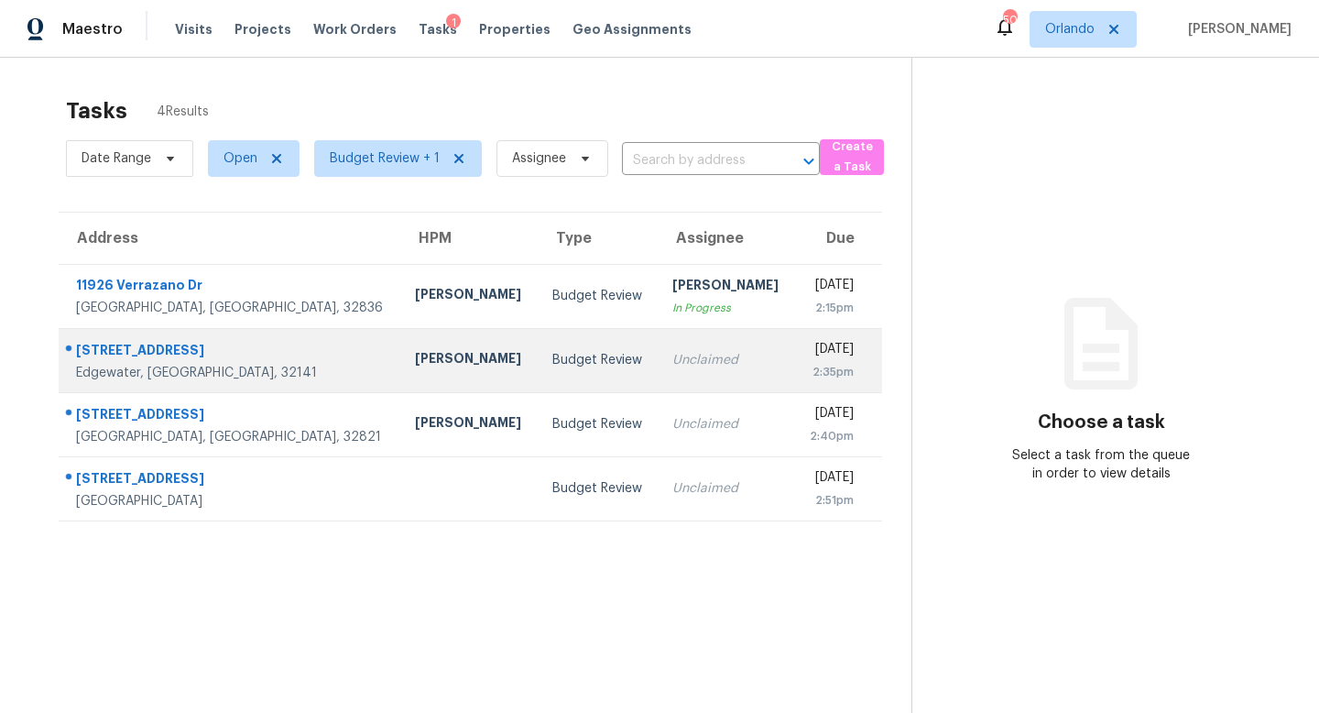
click at [658, 372] on td "Unclaimed" at bounding box center [726, 360] width 136 height 64
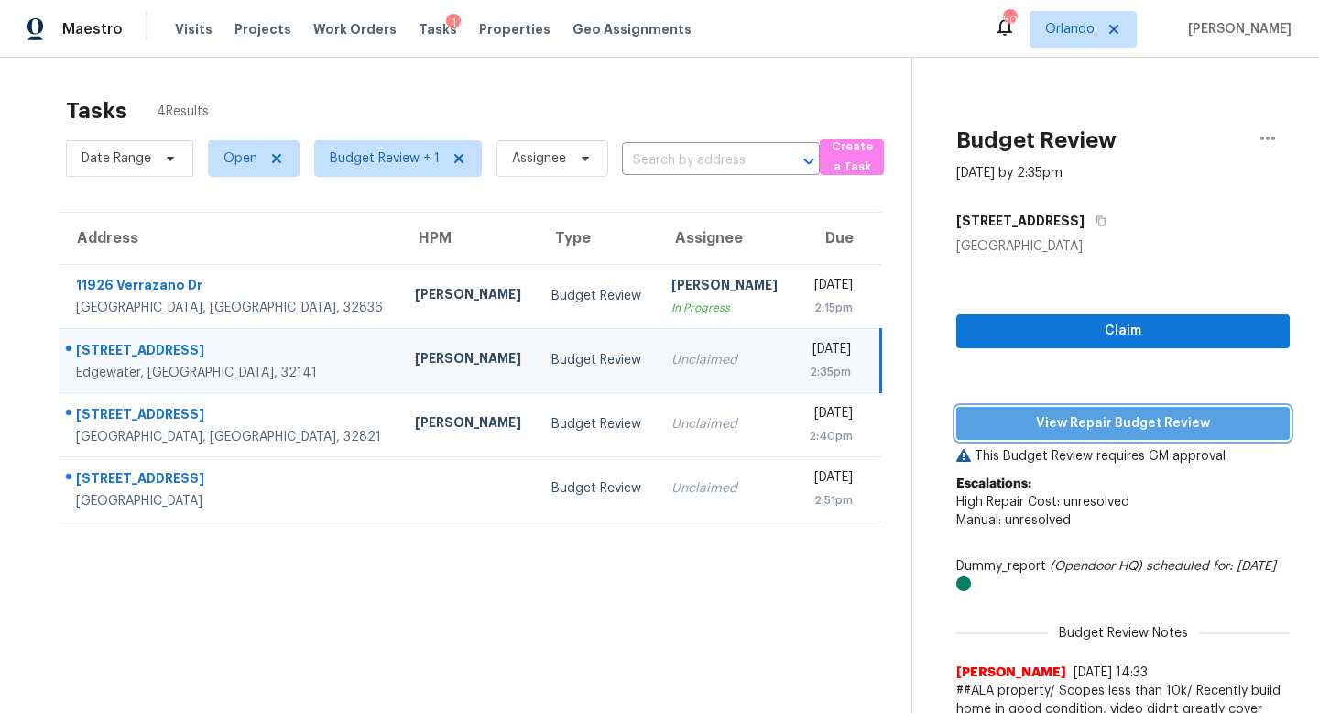
click at [1126, 422] on span "View Repair Budget Review" at bounding box center [1123, 423] width 304 height 23
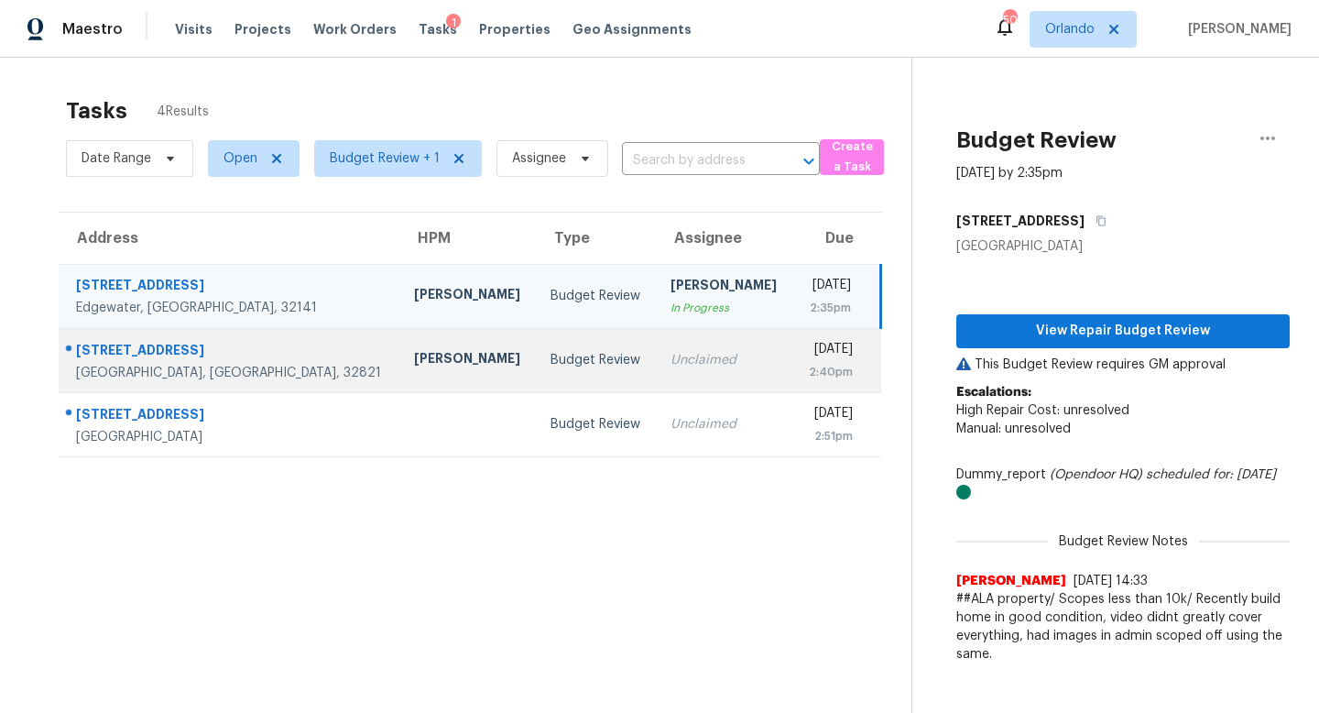
click at [536, 363] on td "Budget Review" at bounding box center [596, 360] width 120 height 64
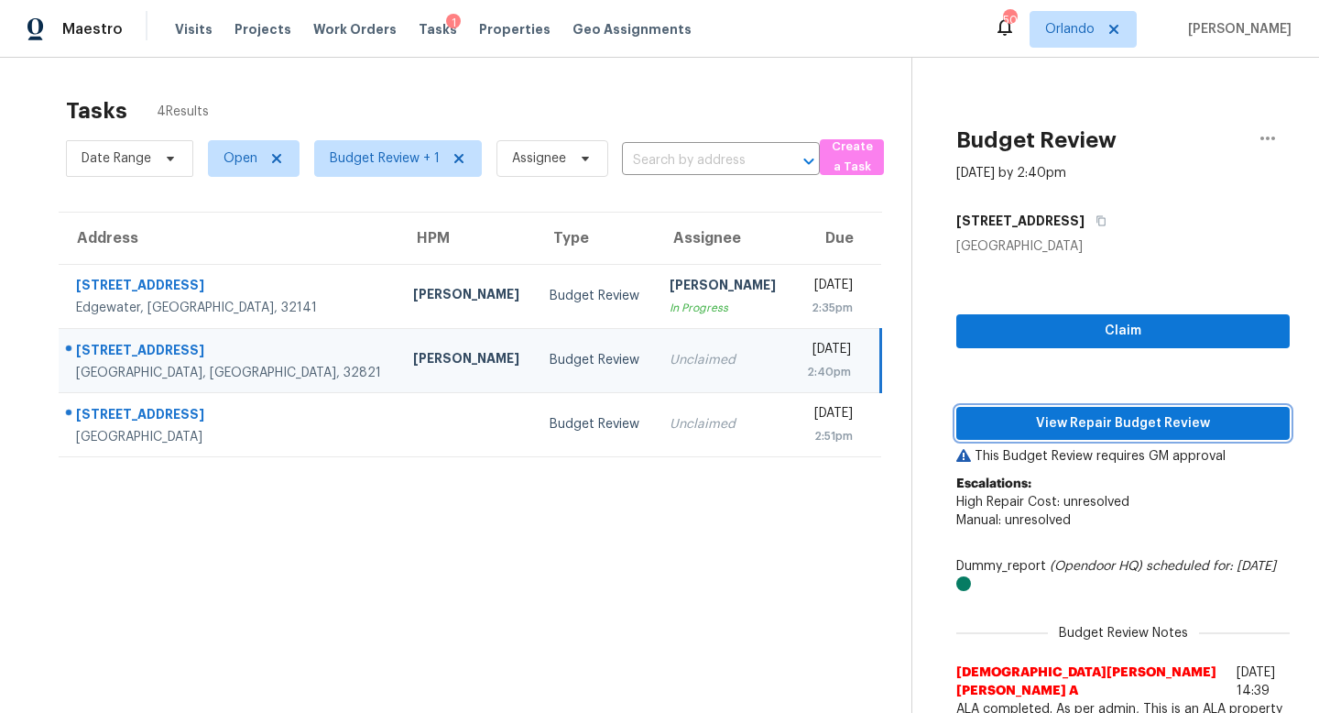
click at [1084, 412] on span "View Repair Budget Review" at bounding box center [1123, 423] width 304 height 23
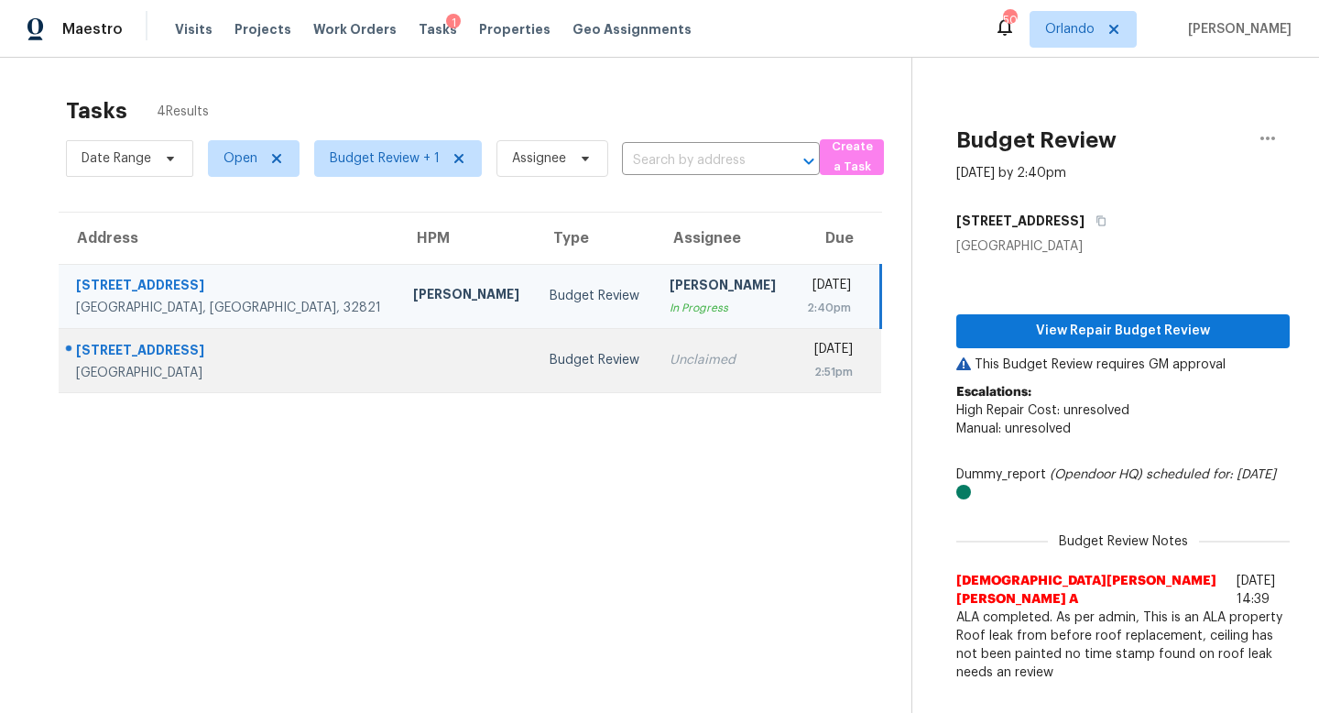
click at [655, 373] on td "Unclaimed" at bounding box center [723, 360] width 136 height 64
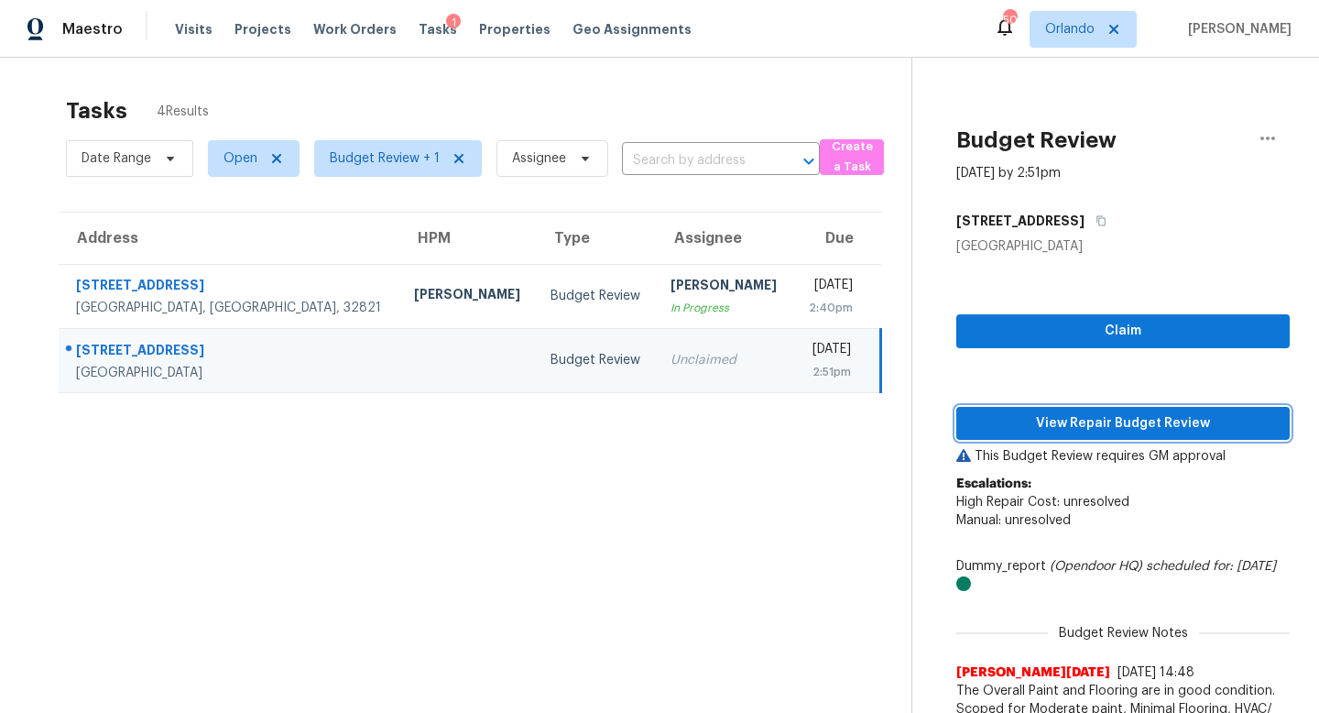
click at [1095, 419] on span "View Repair Budget Review" at bounding box center [1123, 423] width 304 height 23
